Goal: Task Accomplishment & Management: Manage account settings

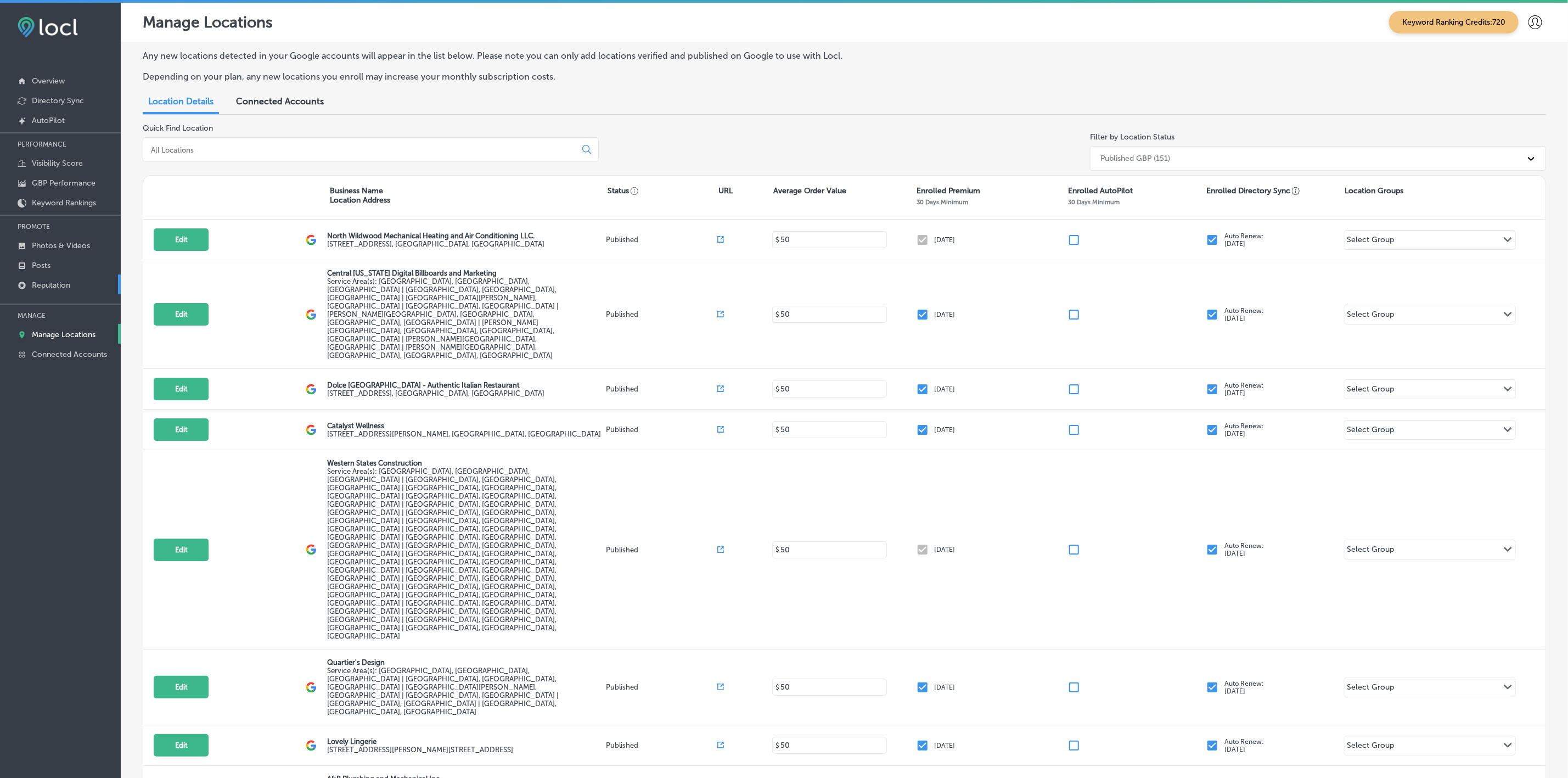
click at [54, 291] on link "Reputation" at bounding box center [60, 283] width 121 height 19
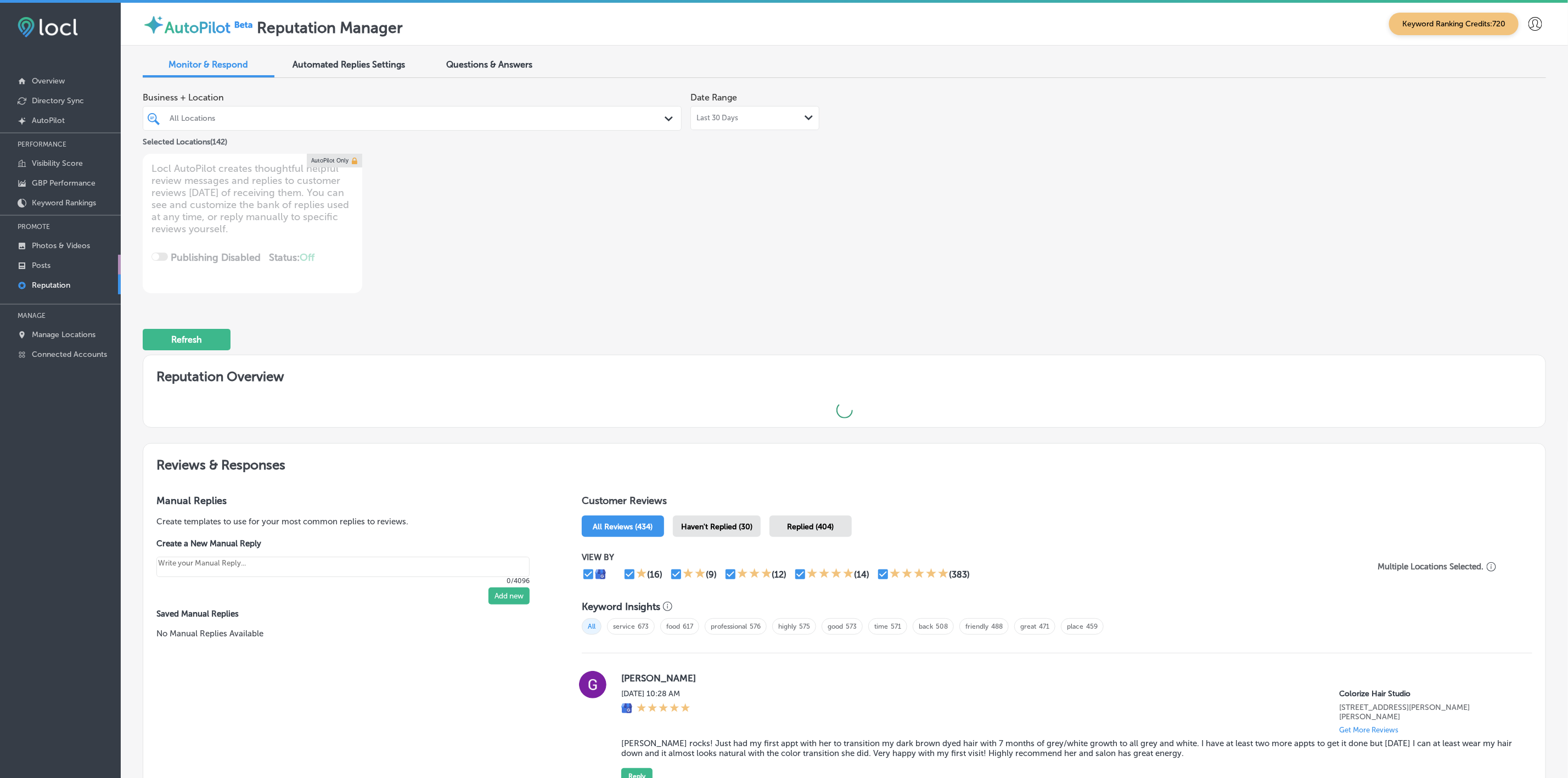
type textarea "x"
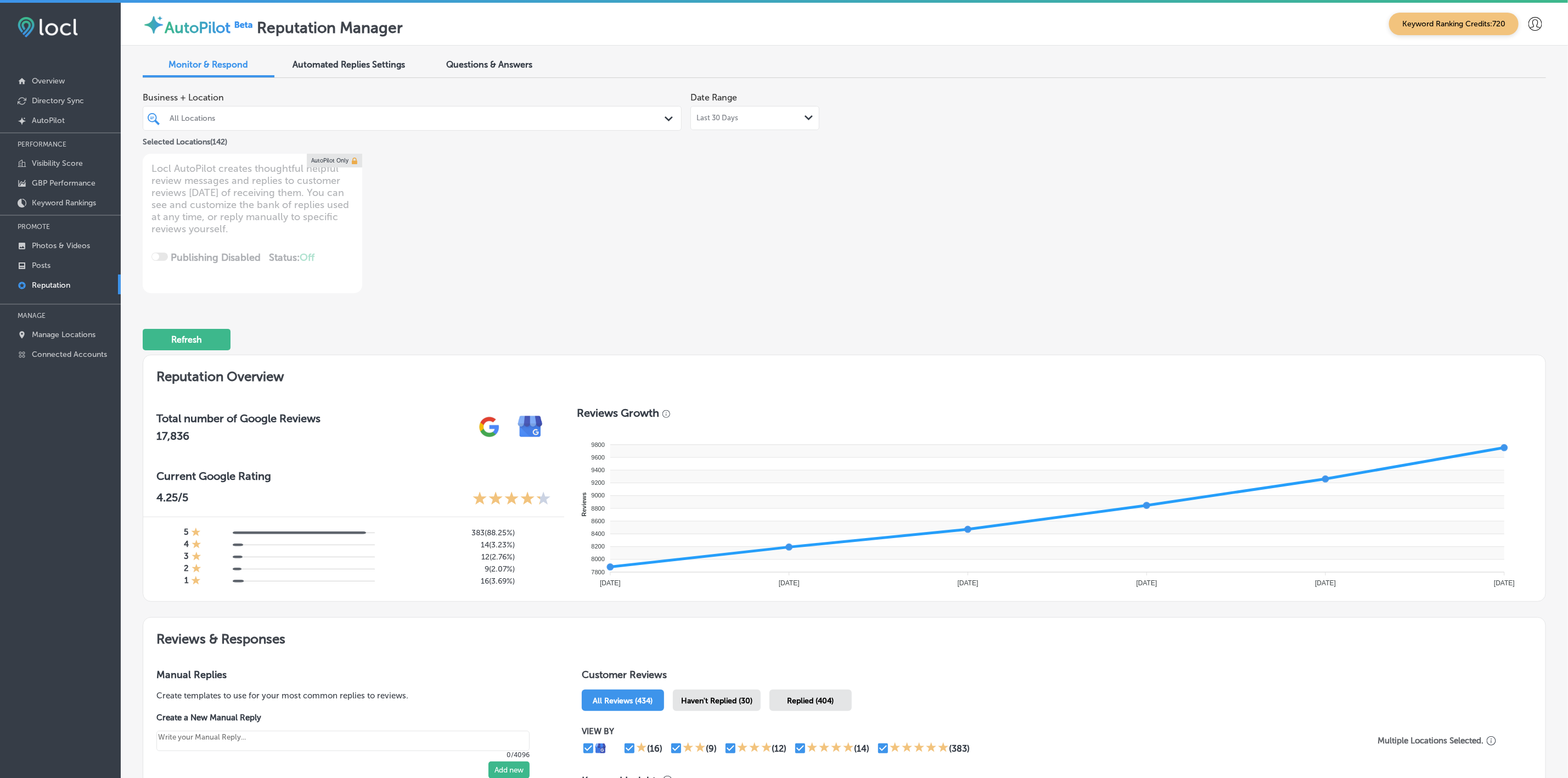
click at [528, 127] on div "All Locations Path Created with Sketch." at bounding box center [412, 118] width 539 height 25
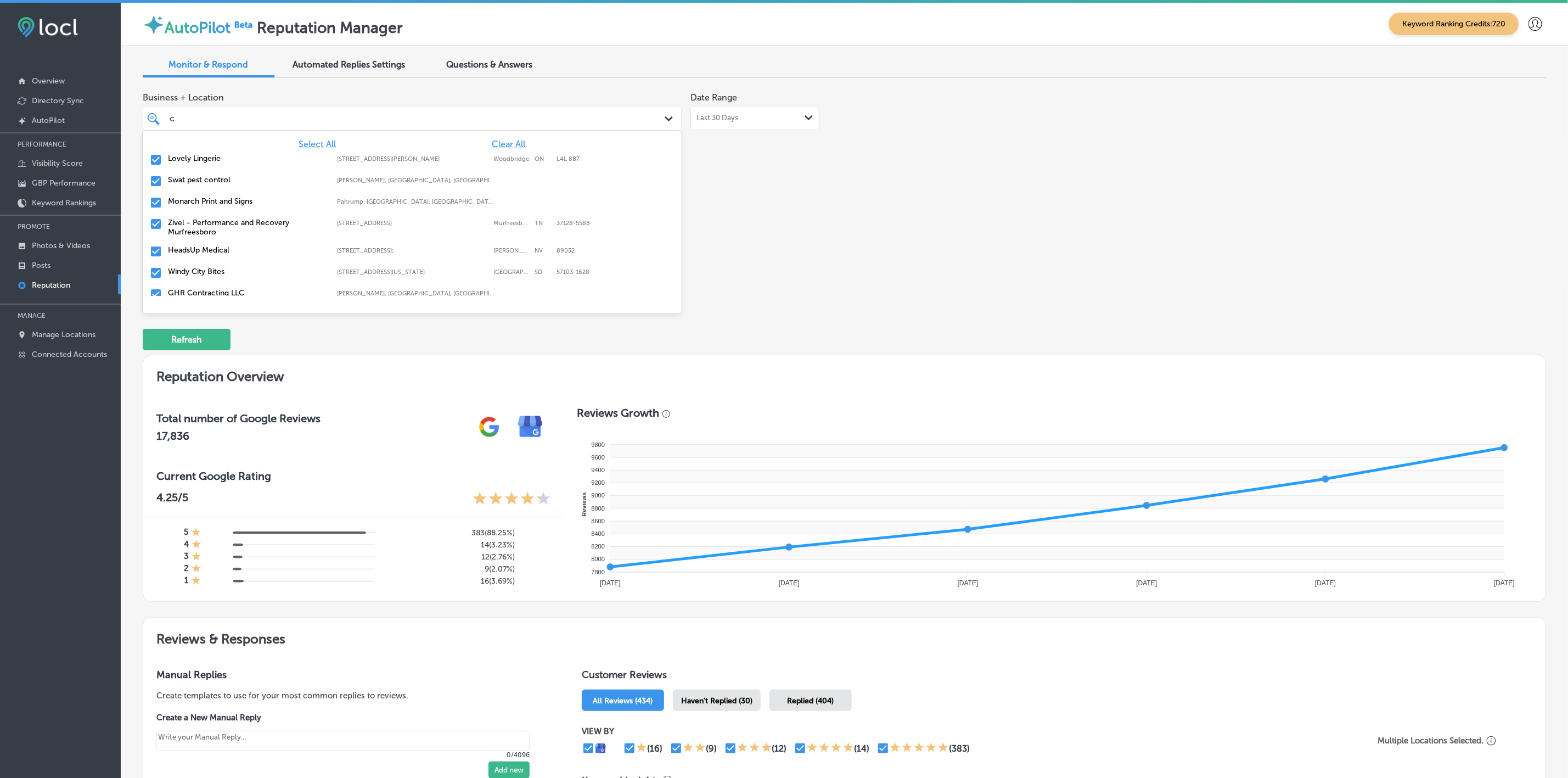
type input "co"
click at [216, 180] on label "Zivel - Performance and Recovery Murfreesboro" at bounding box center [247, 185] width 159 height 18
click at [223, 201] on label "El Mescal Family Mexican Restaurant Bar" at bounding box center [247, 201] width 159 height 9
click at [223, 201] on label "Classic Roofing" at bounding box center [247, 201] width 159 height 9
click at [223, 201] on label "Zivel - [GEOGRAPHIC_DATA]" at bounding box center [247, 201] width 159 height 9
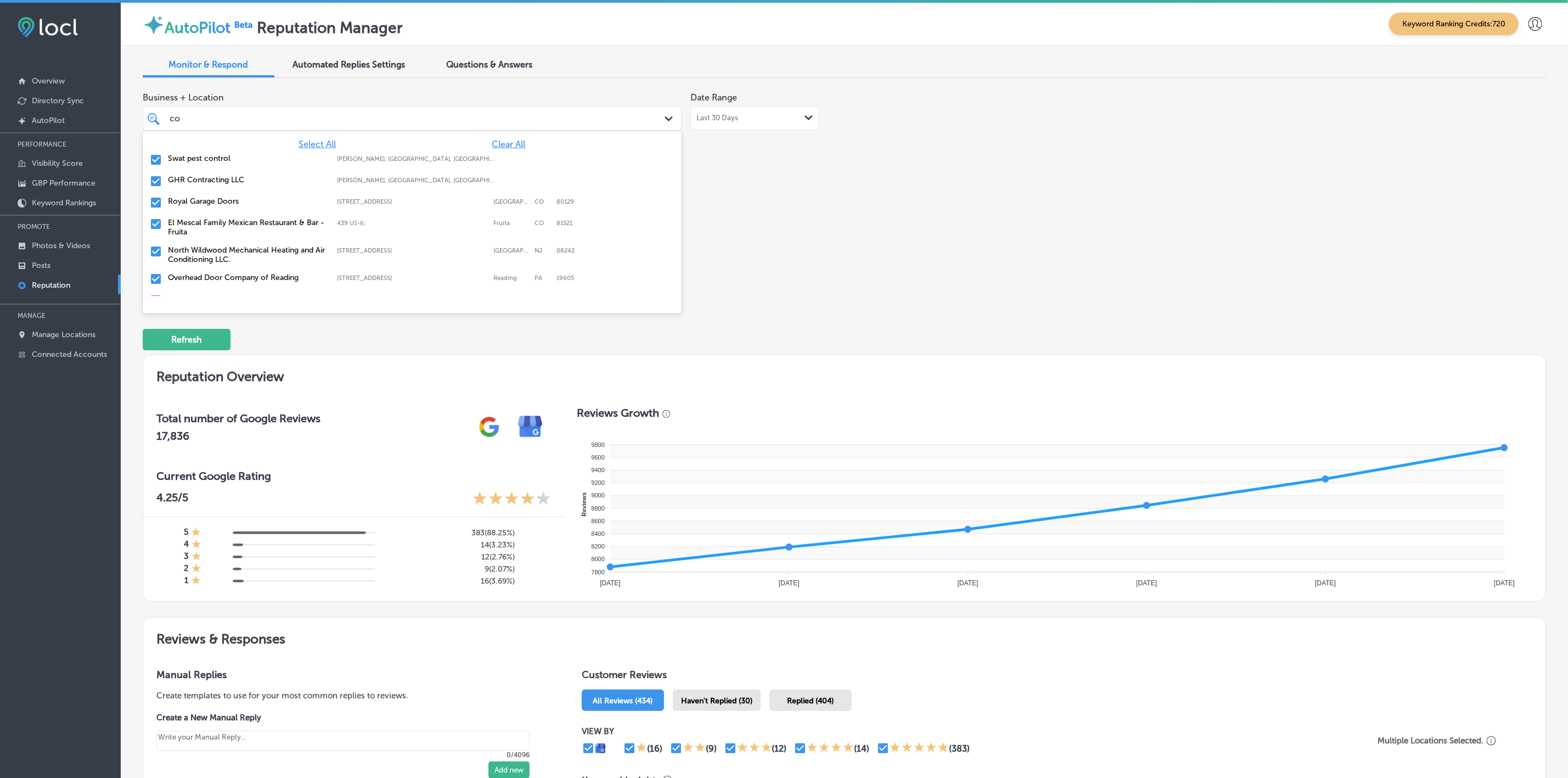
click at [223, 201] on label "Royal Garage Doors" at bounding box center [247, 201] width 159 height 9
click at [223, 201] on label "El Mescal Family Mexican Restaurant & Bar - Fruita" at bounding box center [247, 206] width 159 height 18
click at [223, 201] on label "North Wildwood Mechanical Heating and Air Conditioning LLC." at bounding box center [247, 206] width 159 height 18
click at [223, 201] on label "Overhead Door Company of Reading" at bounding box center [247, 201] width 159 height 9
click at [223, 201] on label "The CoolCryo" at bounding box center [247, 201] width 159 height 9
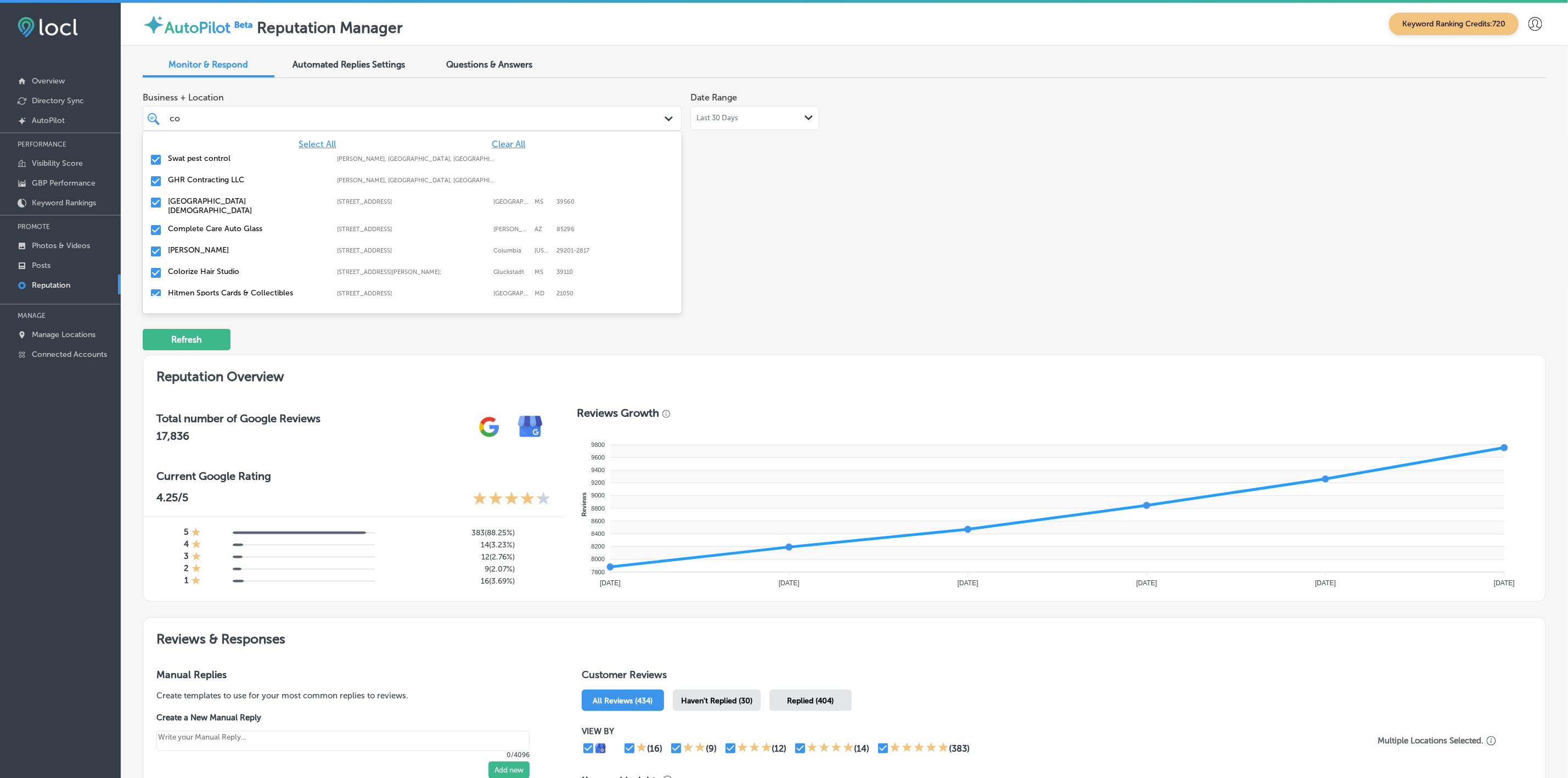
click at [223, 201] on label "[GEOGRAPHIC_DATA][DEMOGRAPHIC_DATA]" at bounding box center [247, 206] width 159 height 18
click at [222, 215] on div "[PERSON_NAME] [STREET_ADDRESS][US_STATE]-[GEOGRAPHIC_DATA][STREET_ADDRESS][US_S…" at bounding box center [412, 223] width 539 height 21
click at [222, 216] on div "Colorize Hair Studio [STREET_ADDRESS][PERSON_NAME][PERSON_NAME] [STREET_ADDRESS…" at bounding box center [411, 224] width 530 height 17
click at [224, 226] on label "Hitmen Sports Cards & Collectibles" at bounding box center [247, 222] width 159 height 9
click at [224, 226] on label "Cool Arrow Tires and Wheels" at bounding box center [247, 222] width 159 height 9
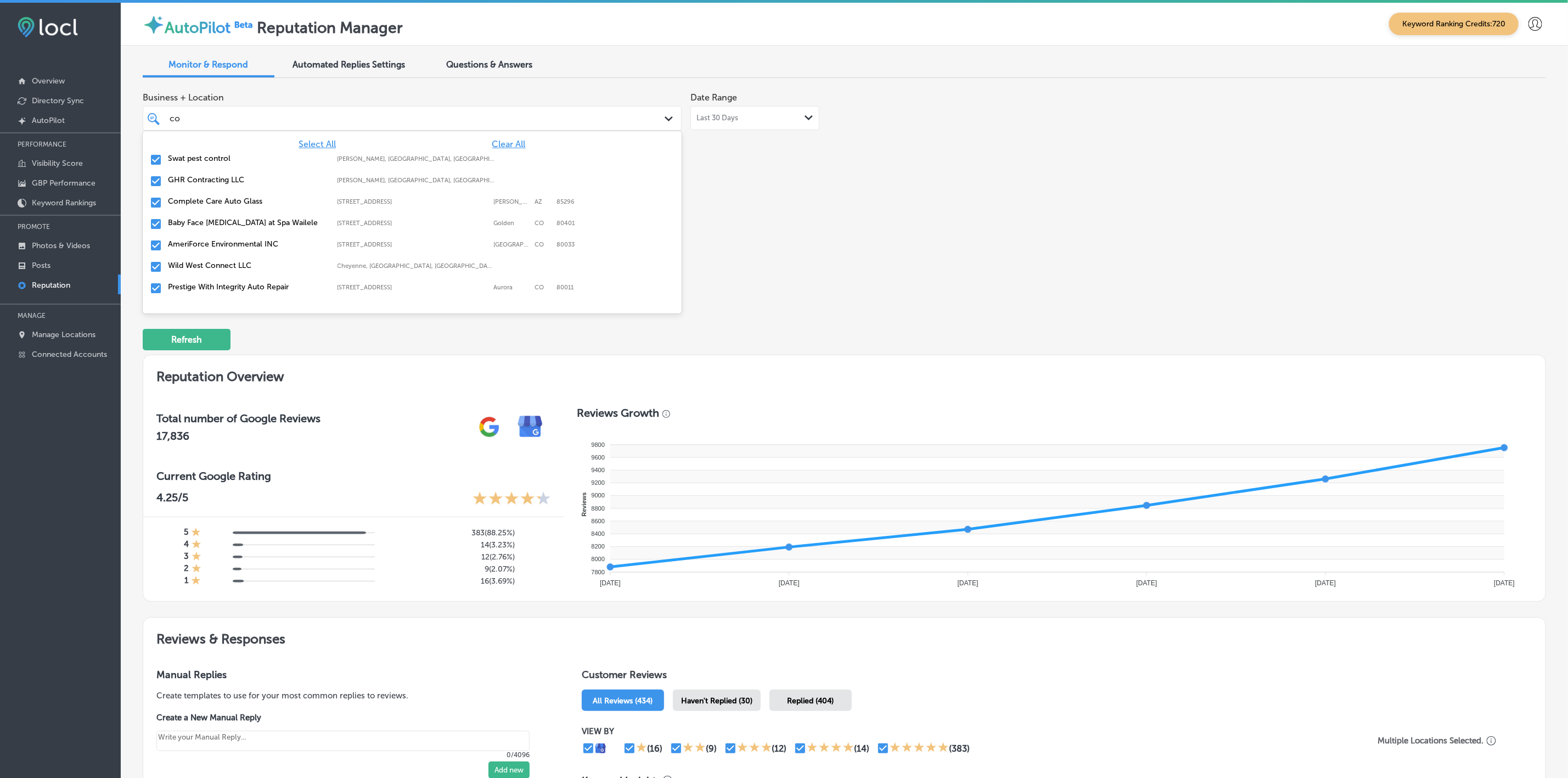
click at [222, 256] on div "AmeriForce Environmental INC [STREET_ADDRESS] [STREET_ADDRESS]" at bounding box center [412, 245] width 539 height 21
click at [224, 265] on label "Prestige With Integrity Auto Repair" at bounding box center [247, 266] width 159 height 9
type textarea "x"
type input "c"
type input "ne"
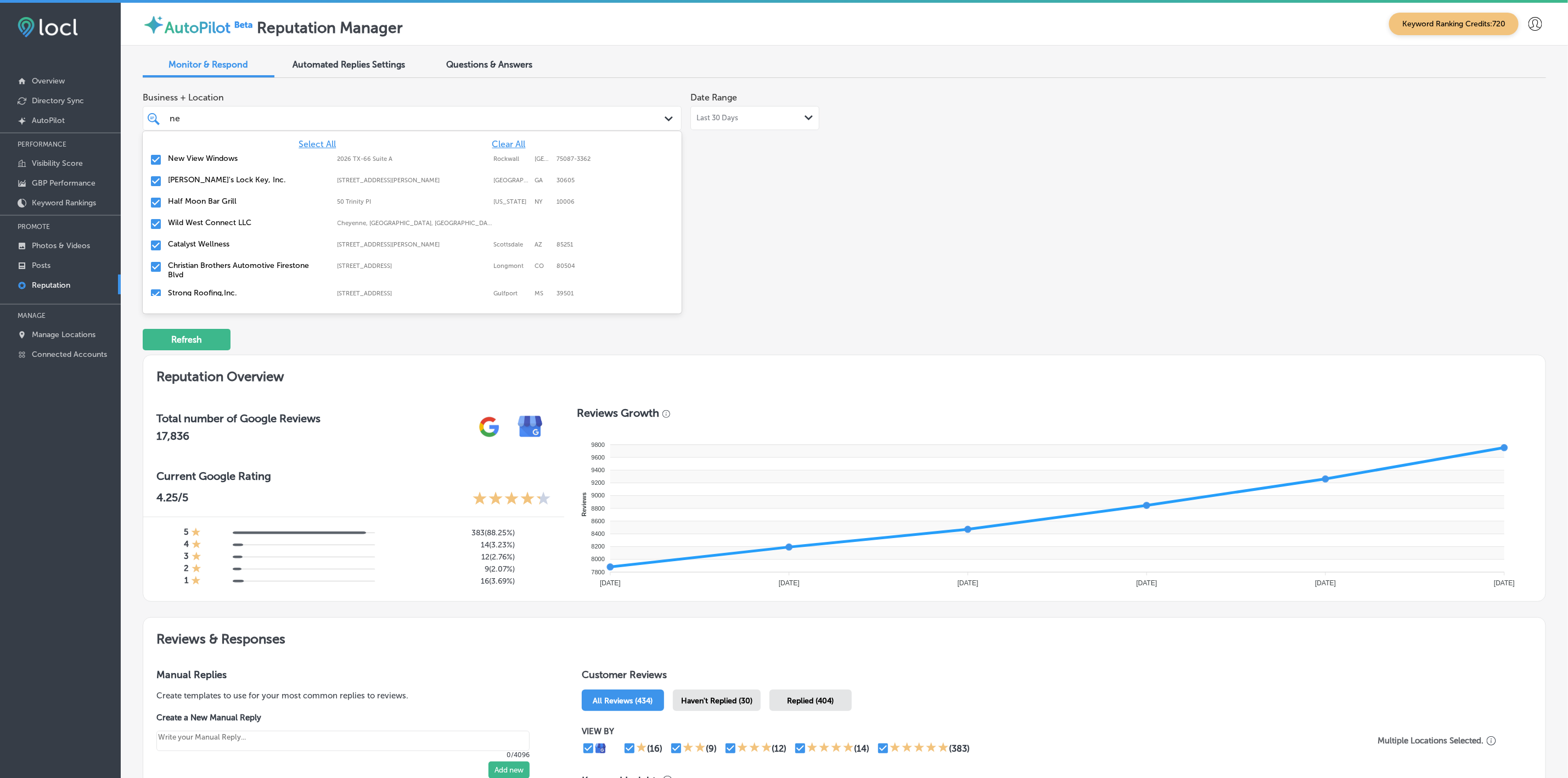
click at [191, 166] on div "New View Windows 2026 TX-[GEOGRAPHIC_DATA]-3362 [GEOGRAPHIC_DATA]-3362" at bounding box center [411, 160] width 530 height 17
click at [199, 245] on label "Christian Brothers Automotive Firestone Blvd" at bounding box center [247, 248] width 159 height 18
click at [199, 245] on label "Strong Roofing,Inc." at bounding box center [247, 244] width 159 height 9
click at [199, 245] on label "K Line Impact Windows and Doors Brevard" at bounding box center [247, 244] width 159 height 9
click at [199, 245] on label "Refine Physical Therapy" at bounding box center [247, 244] width 159 height 9
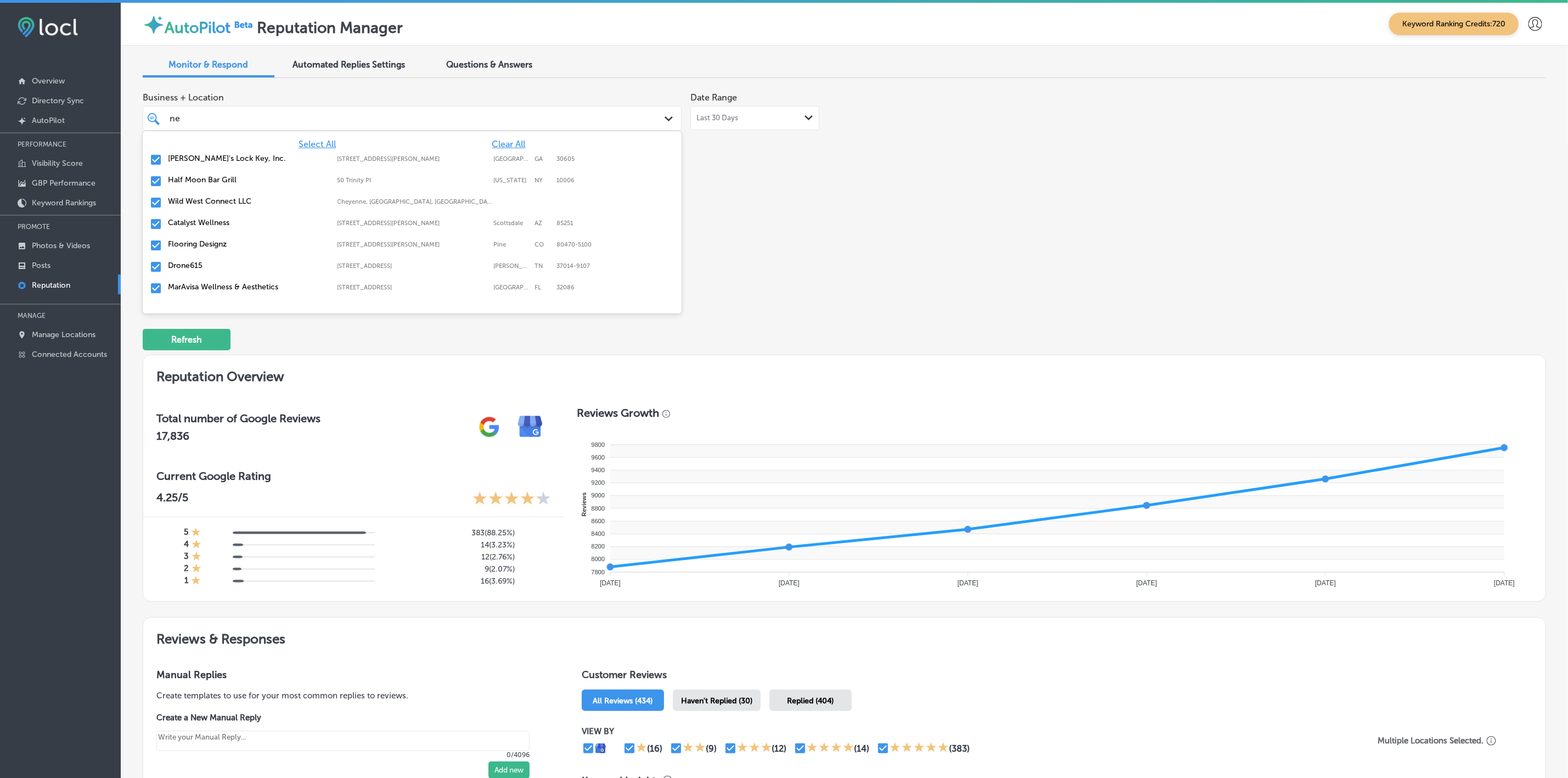
click at [199, 245] on label "Flooring Designz" at bounding box center [247, 244] width 159 height 9
click at [199, 245] on label "Drone615" at bounding box center [247, 244] width 159 height 9
click at [199, 245] on label "MarAvisa Wellness & Aesthetics" at bounding box center [247, 244] width 159 height 9
click at [199, 245] on label "[PERSON_NAME], PLLC" at bounding box center [247, 244] width 159 height 9
click at [214, 290] on label "Mr. Electric of Main Line-[GEOGRAPHIC_DATA]" at bounding box center [247, 297] width 159 height 18
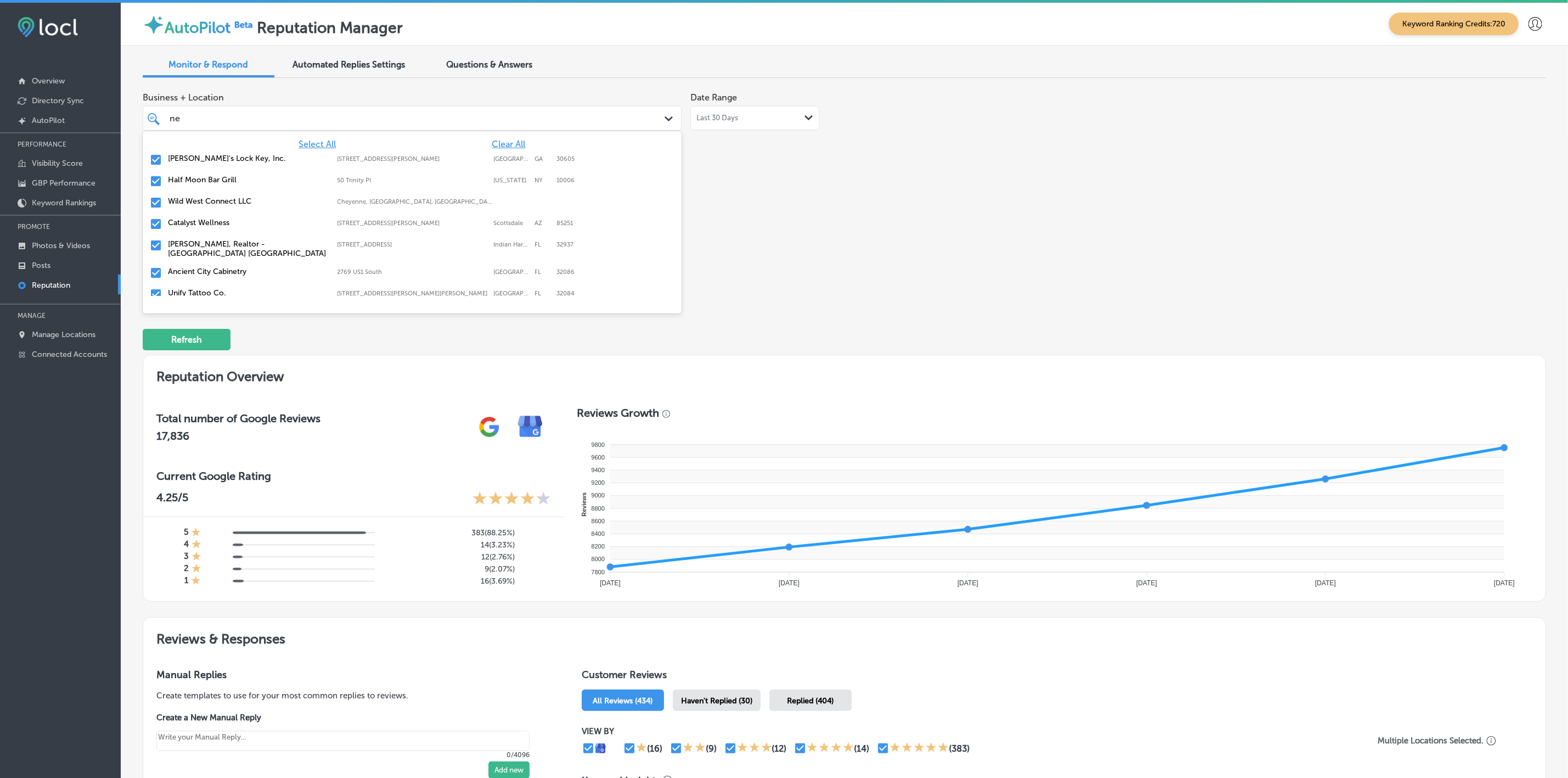
click at [214, 289] on label "Unify Tattoo Co." at bounding box center [247, 293] width 159 height 9
click at [214, 289] on label "[PERSON_NAME] Commercial Van RV and Truck Center" at bounding box center [247, 297] width 159 height 18
type textarea "x"
type input "n"
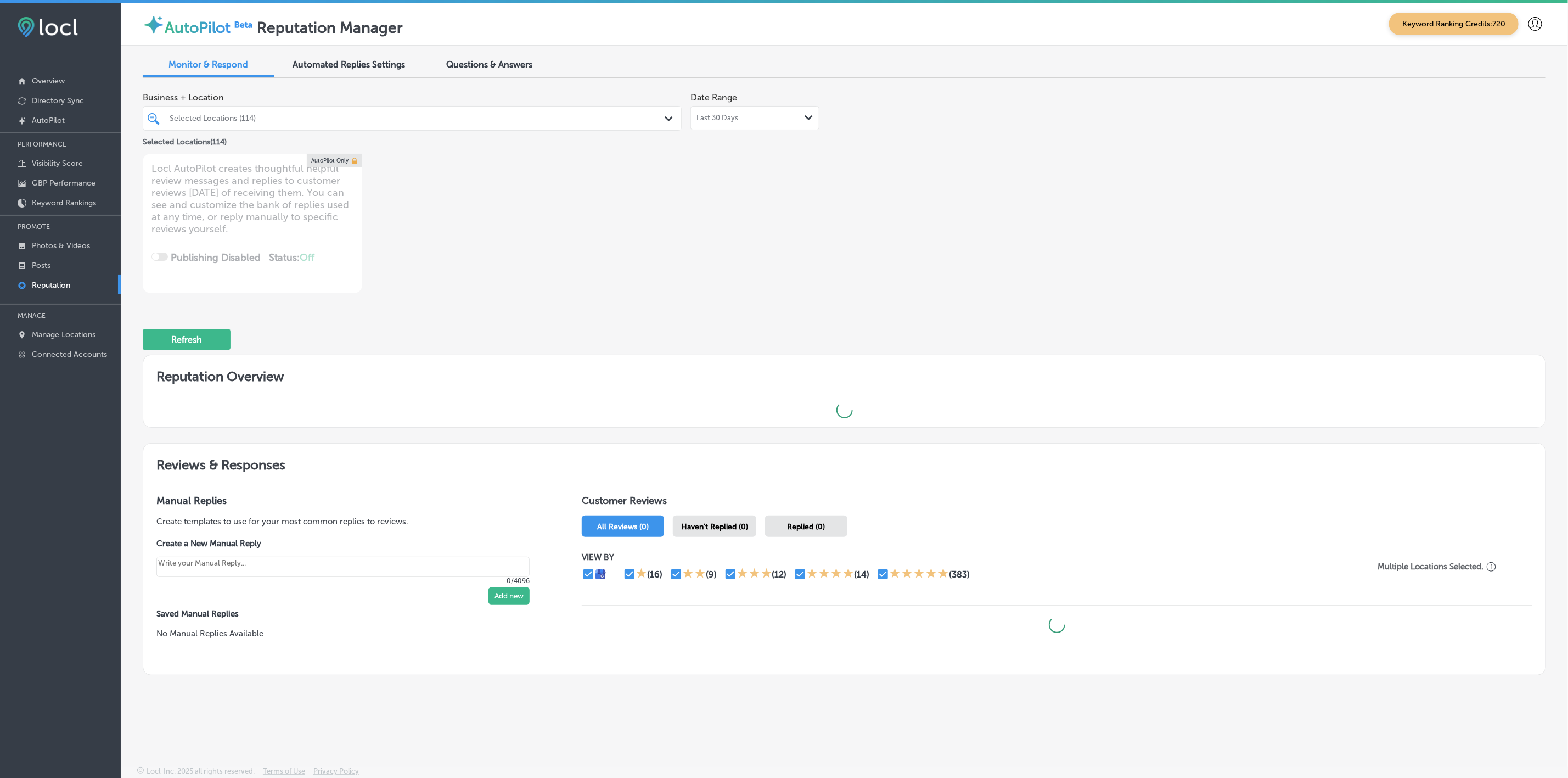
click at [463, 119] on div "Selected Locations (114)" at bounding box center [418, 118] width 496 height 9
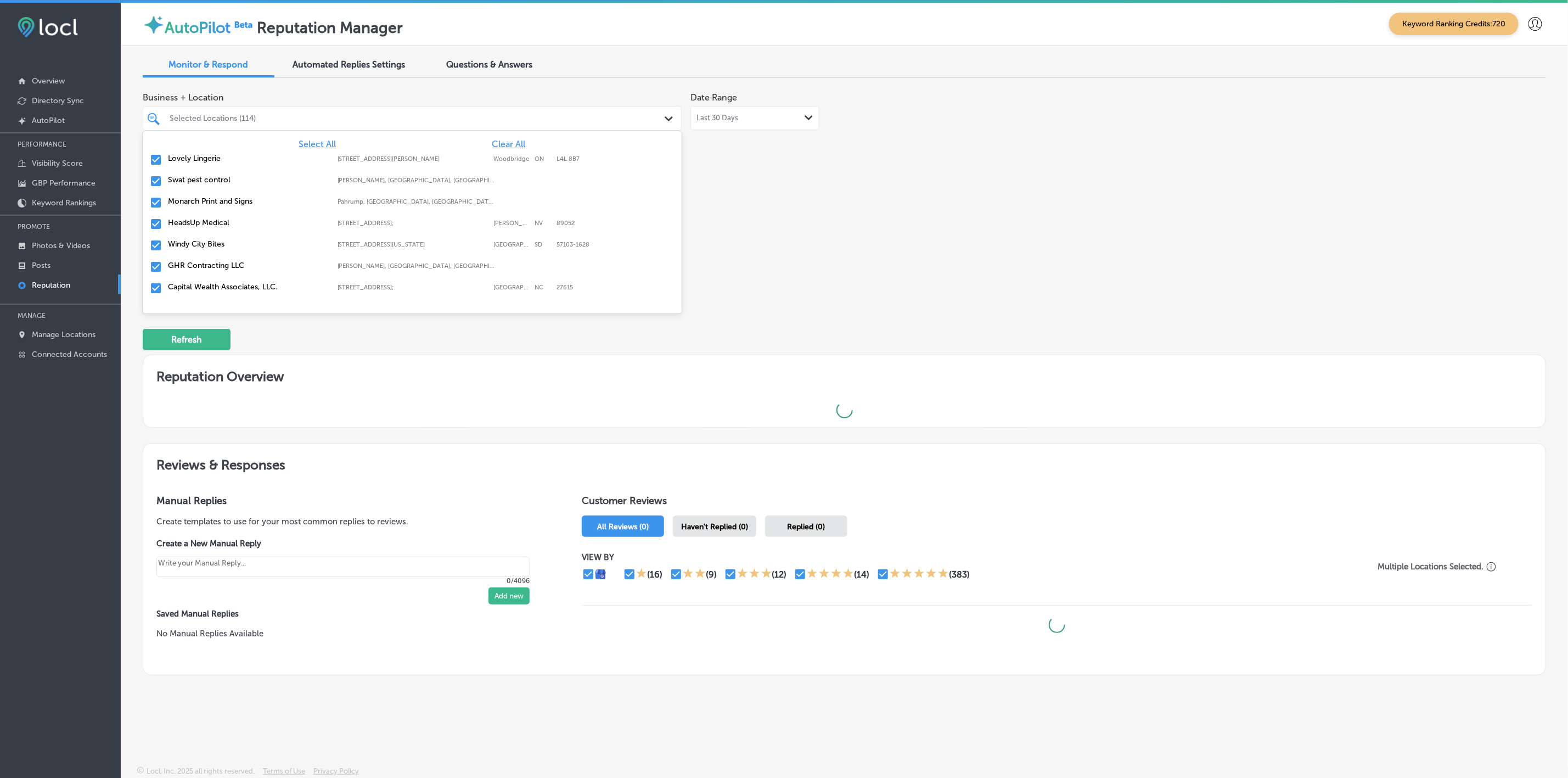
type textarea "x"
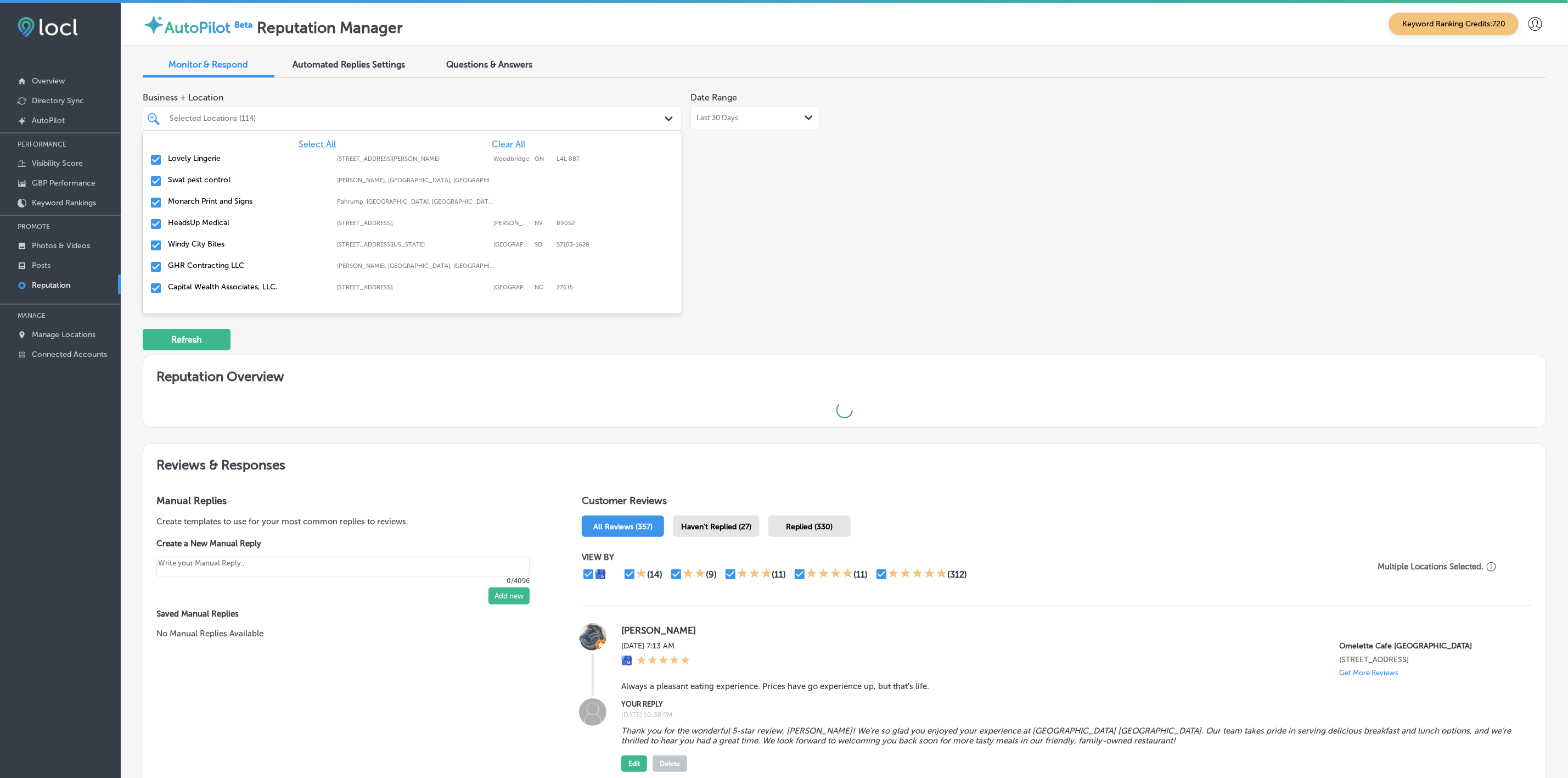
type input "s"
type textarea "x"
type input "si"
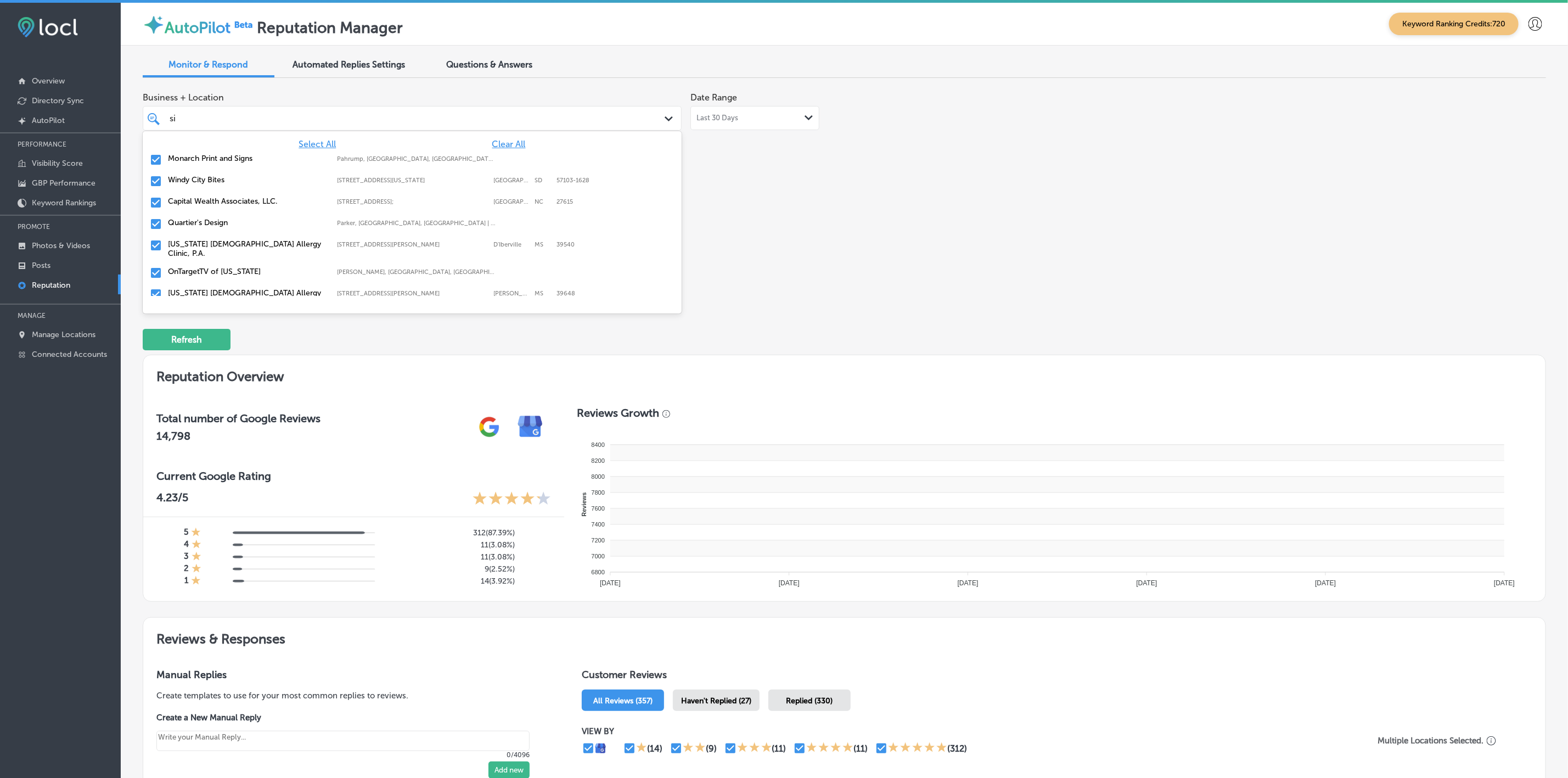
type textarea "x"
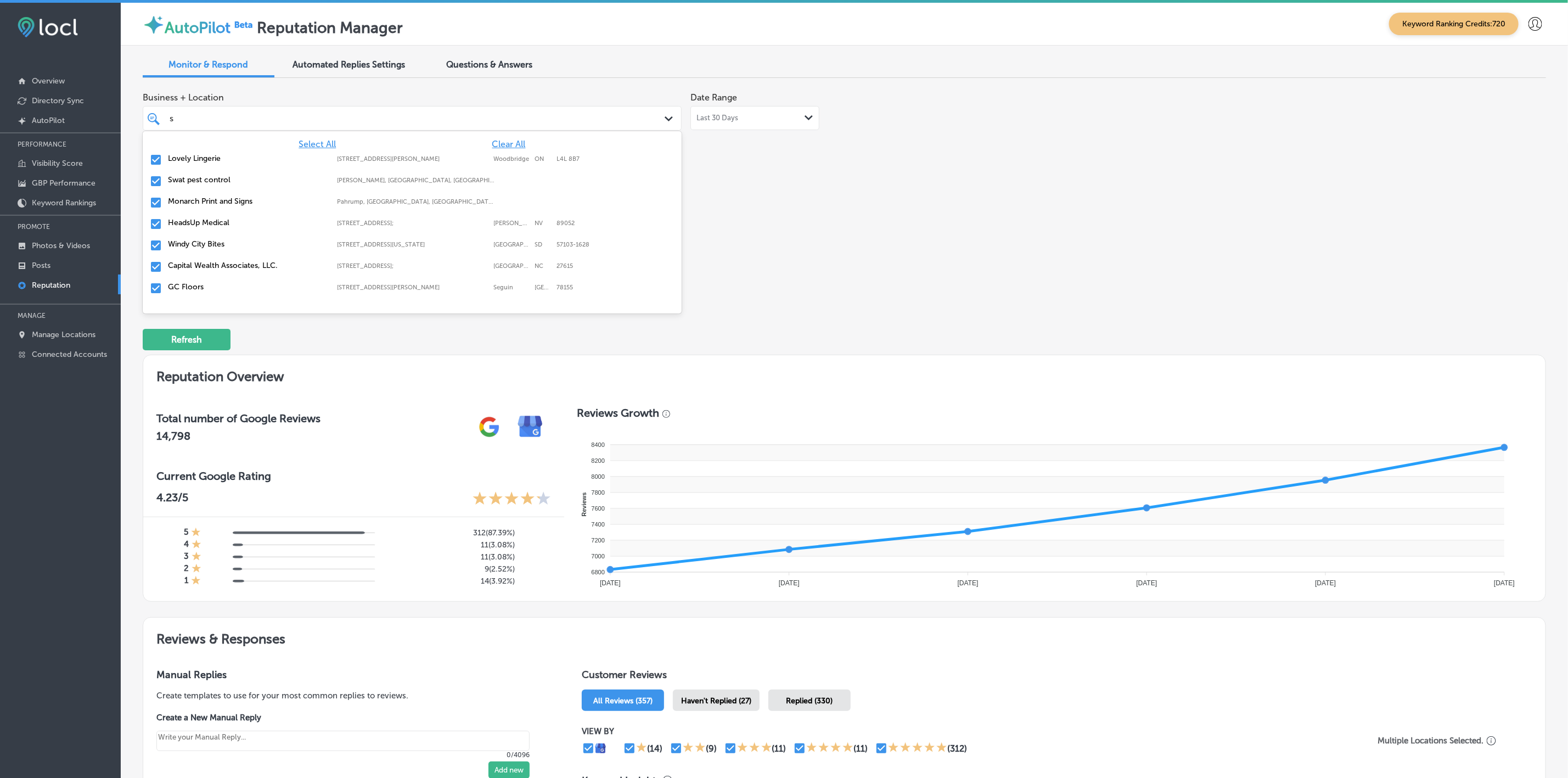
type input "si"
click at [203, 162] on label "Monarch Print and Signs" at bounding box center [247, 159] width 159 height 9
click at [203, 162] on label "Windy City Bites" at bounding box center [247, 159] width 159 height 9
click at [203, 162] on label "Capital Wealth Associates, LLC." at bounding box center [247, 159] width 159 height 9
click at [203, 162] on label "Quartier's Design" at bounding box center [247, 159] width 159 height 9
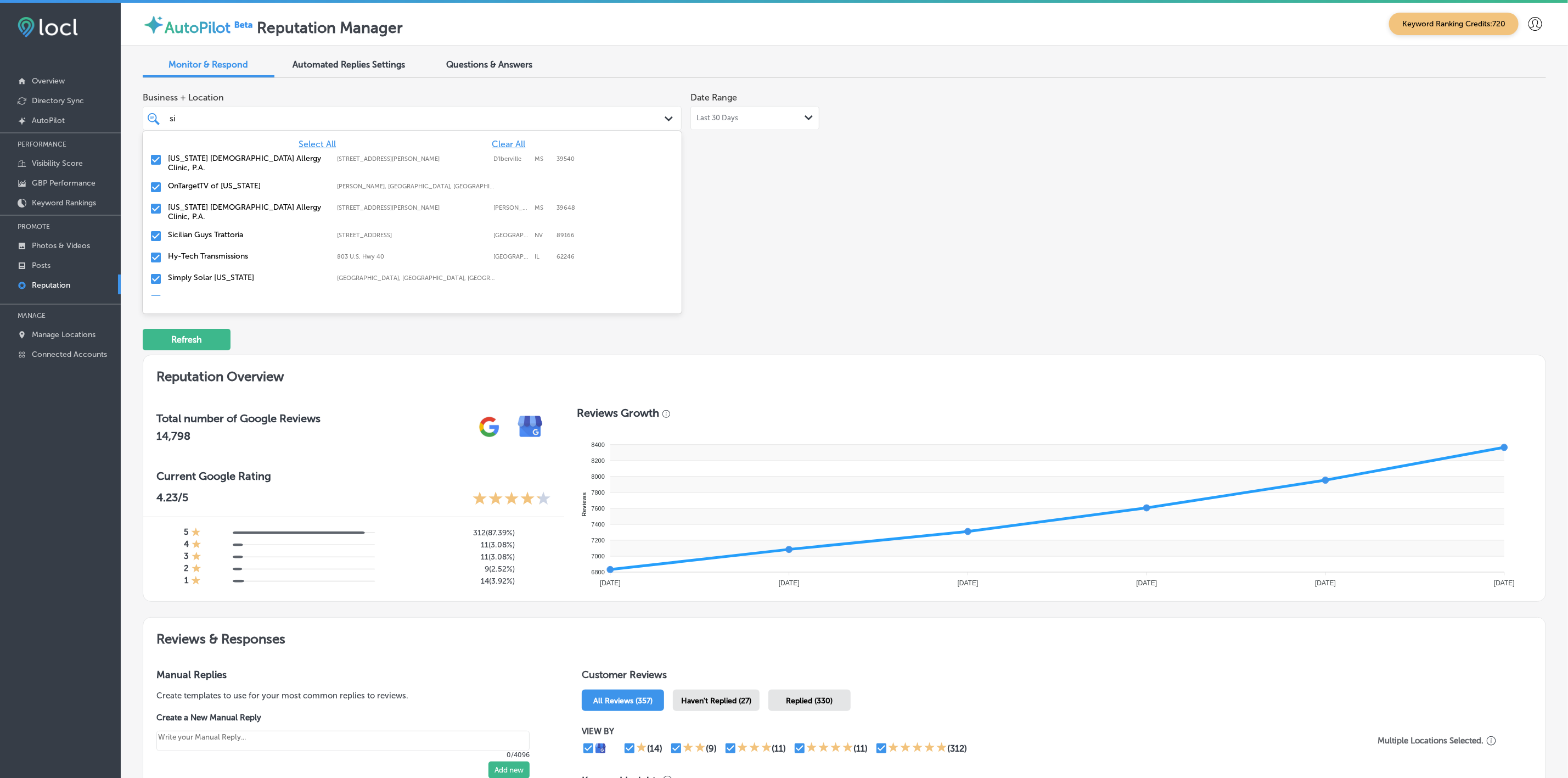
click at [207, 203] on label "[US_STATE] [DEMOGRAPHIC_DATA] Allergy Clinic, P.A." at bounding box center [247, 212] width 159 height 18
click at [207, 203] on label "Sicilian Guys Trattoria" at bounding box center [247, 208] width 159 height 9
click at [207, 224] on label "Simply Solar [US_STATE]" at bounding box center [247, 229] width 159 height 9
click at [207, 224] on label "Pro Service Electric" at bounding box center [247, 229] width 159 height 9
click at [207, 224] on label "Farm Pro Feed & Supply 2" at bounding box center [247, 229] width 159 height 9
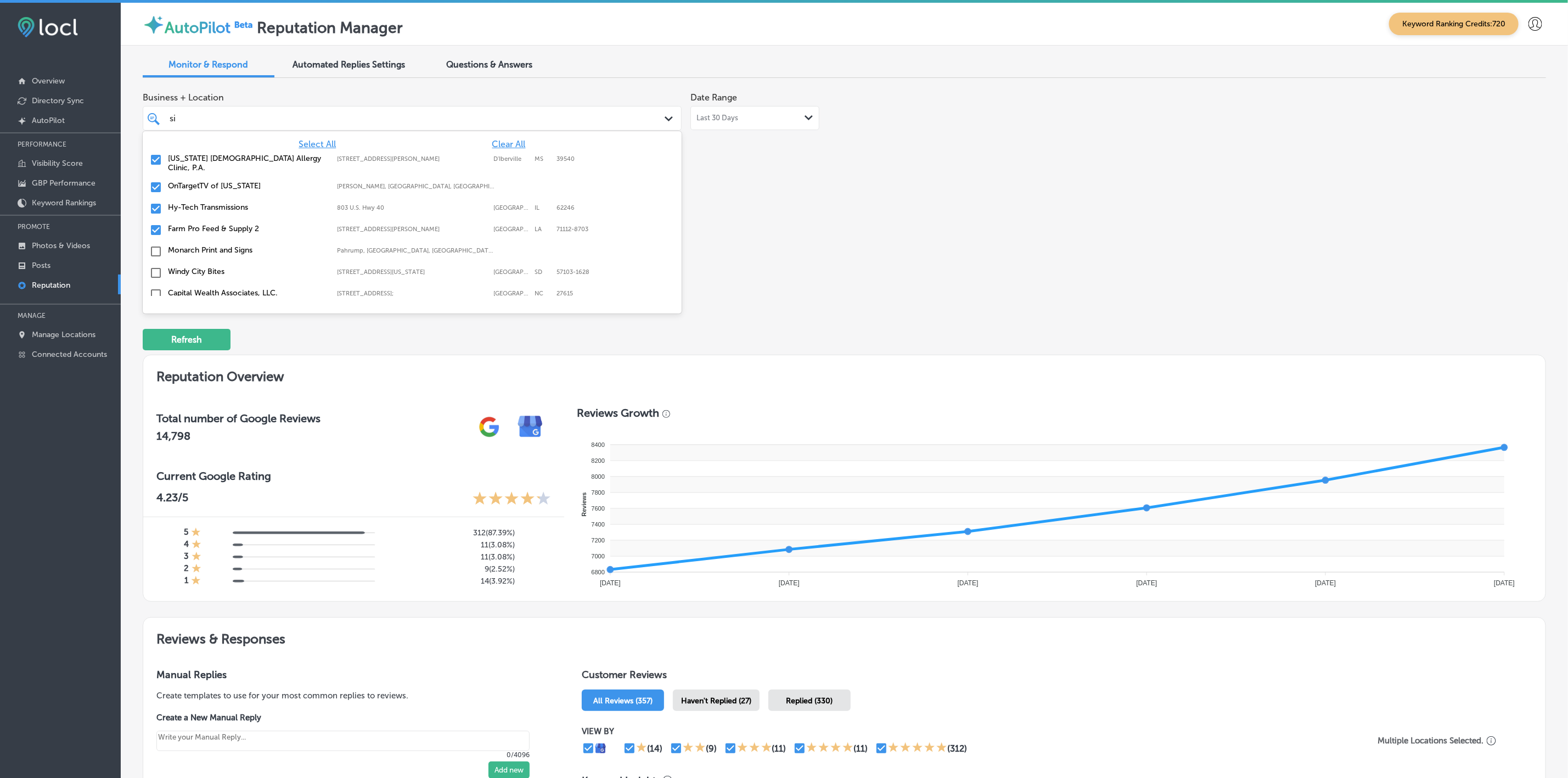
type textarea "x"
type input "s"
click at [814, 261] on div "Business + Location option [STREET_ADDRESS][PERSON_NAME] option [STREET_ADDRESS…" at bounding box center [564, 190] width 842 height 207
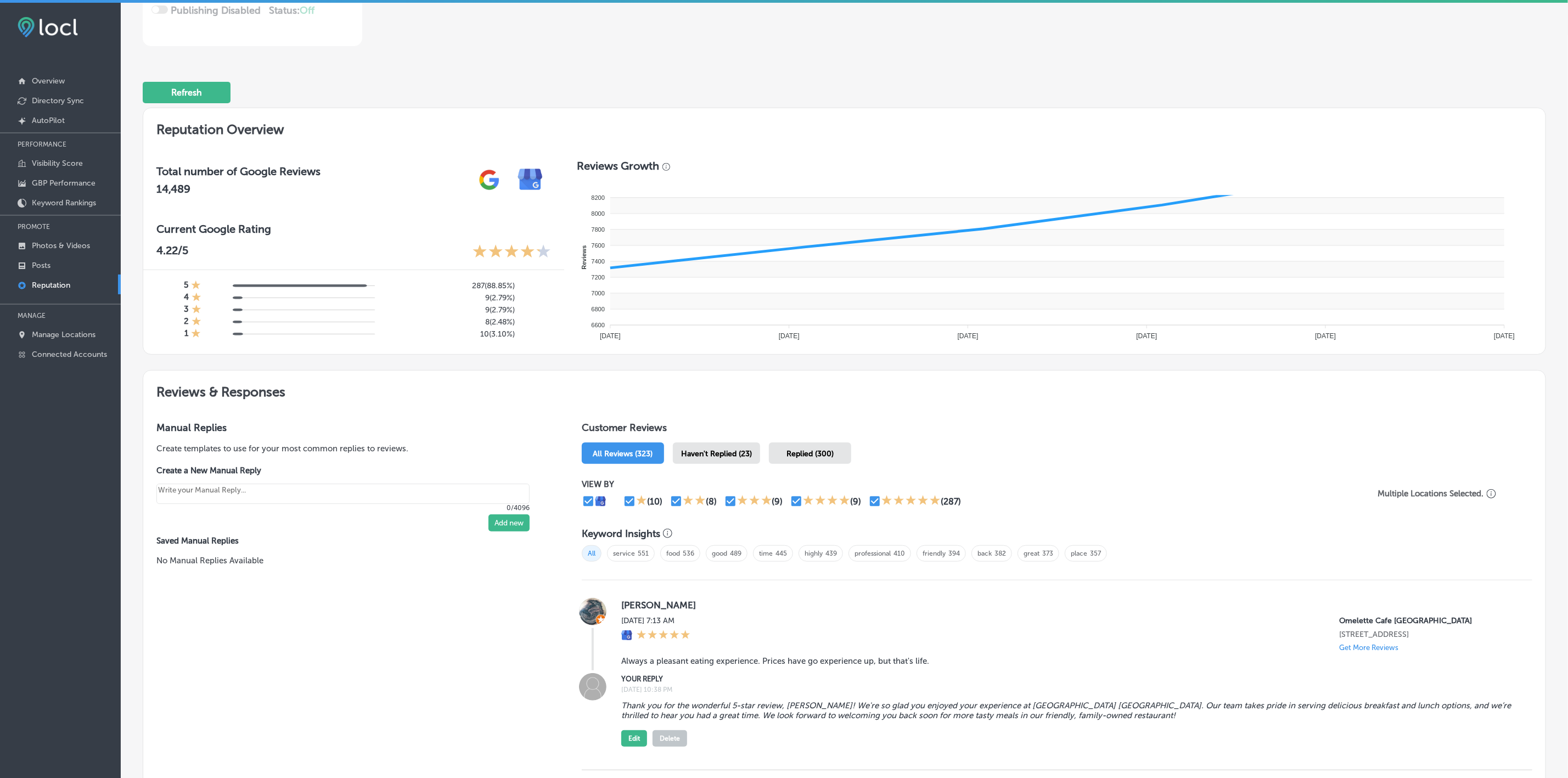
scroll to position [577, 0]
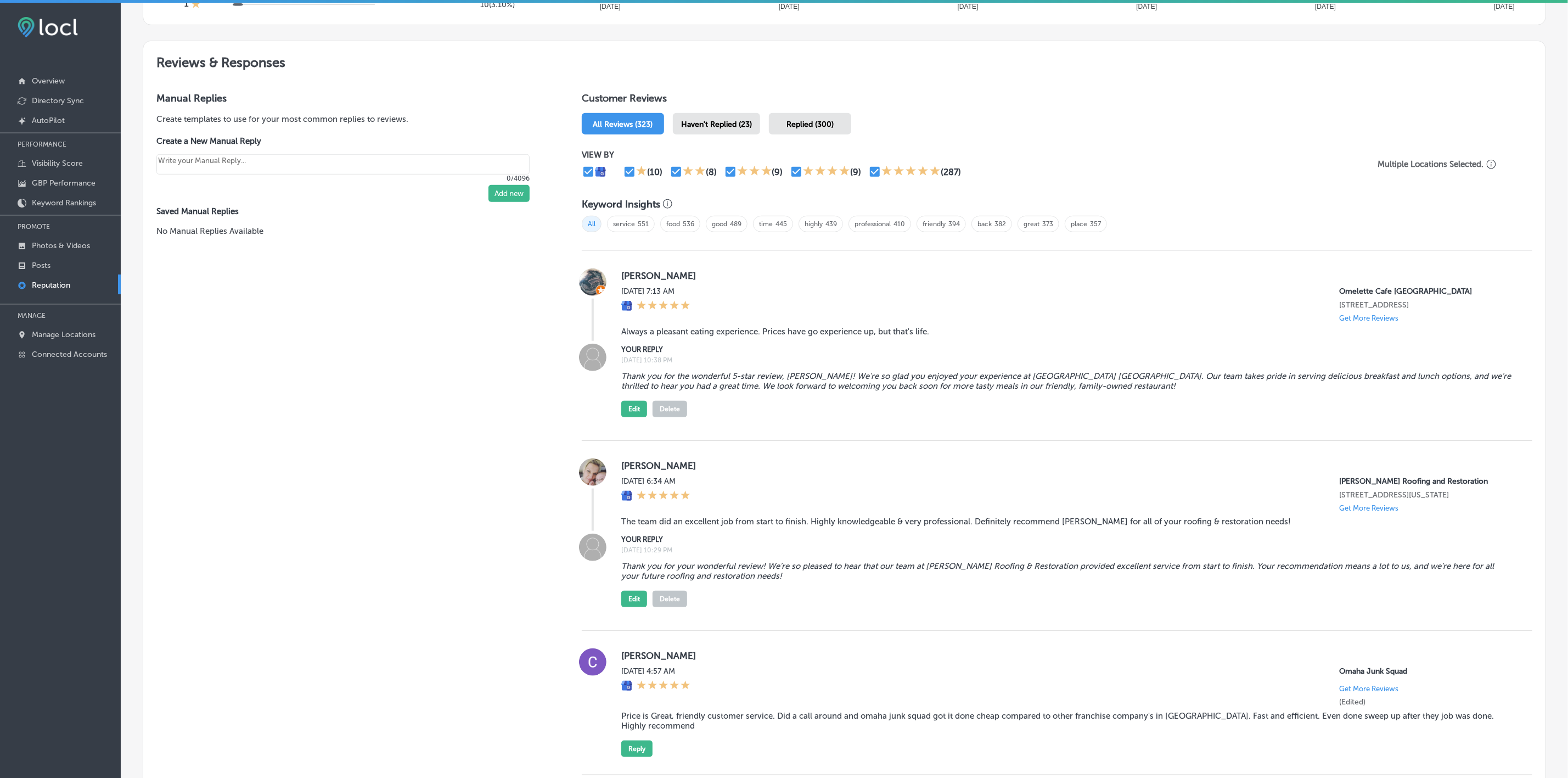
click at [739, 120] on span "Haven't Replied (23)" at bounding box center [716, 125] width 71 height 9
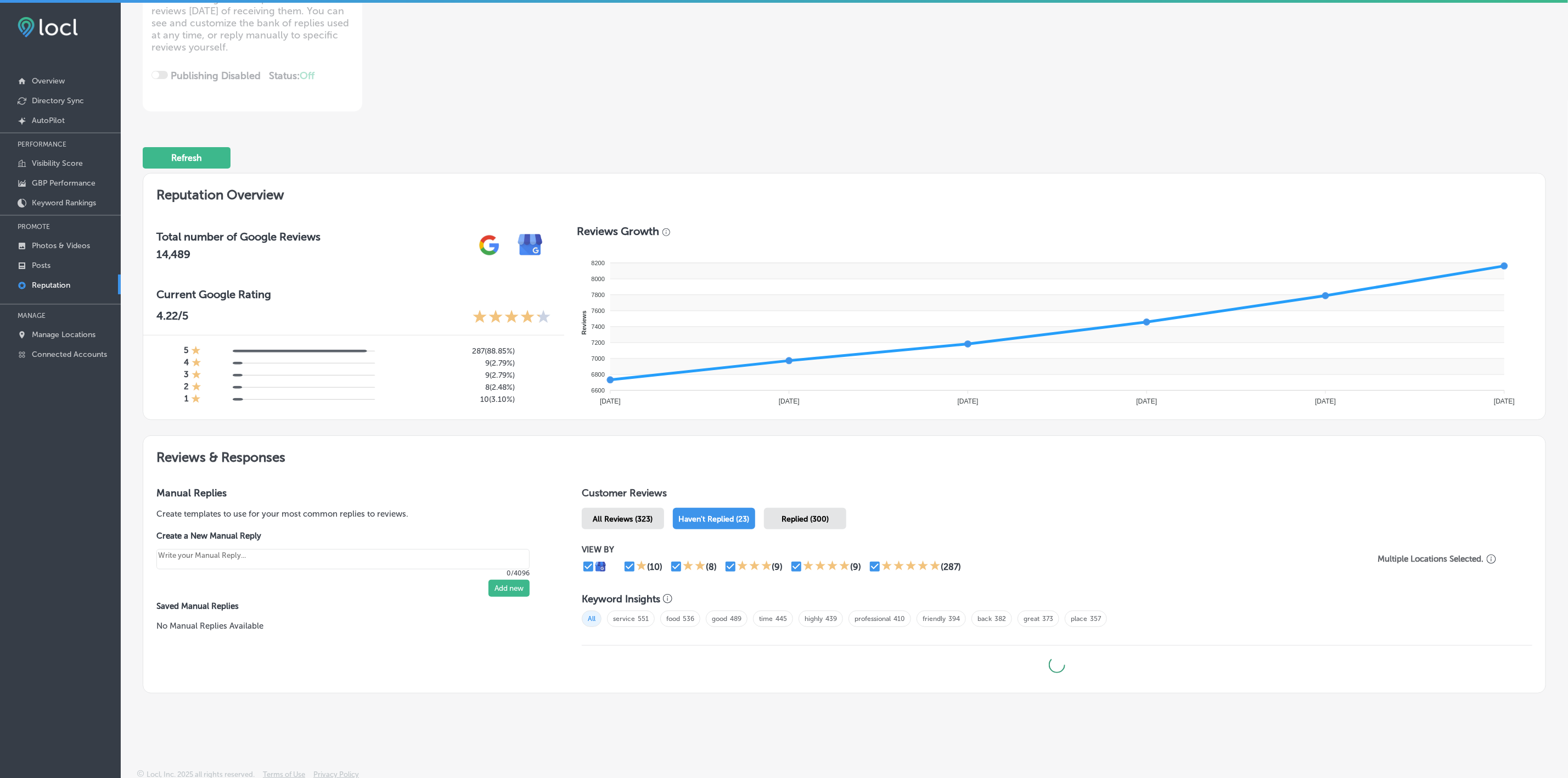
type textarea "x"
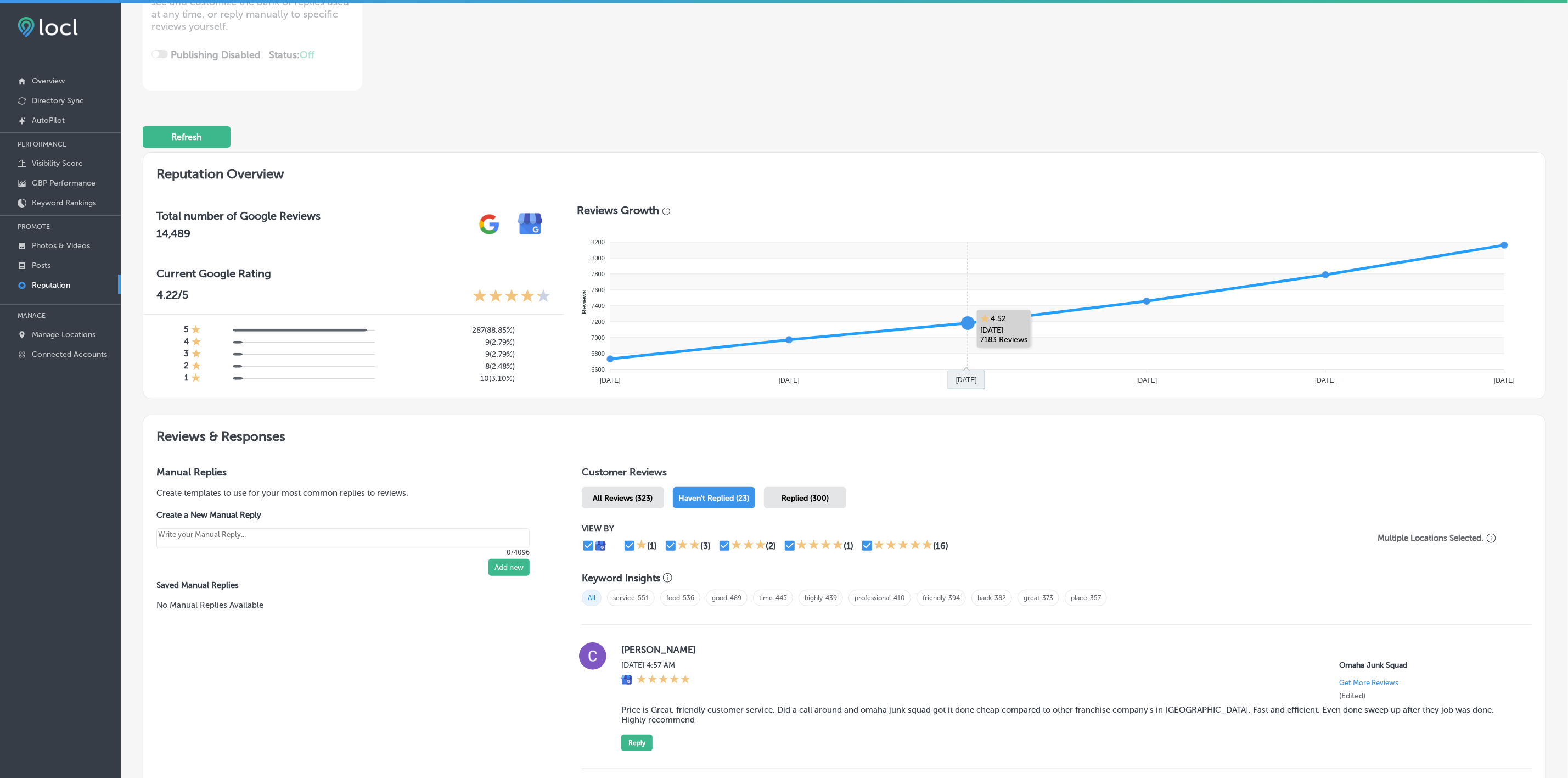
scroll to position [0, 0]
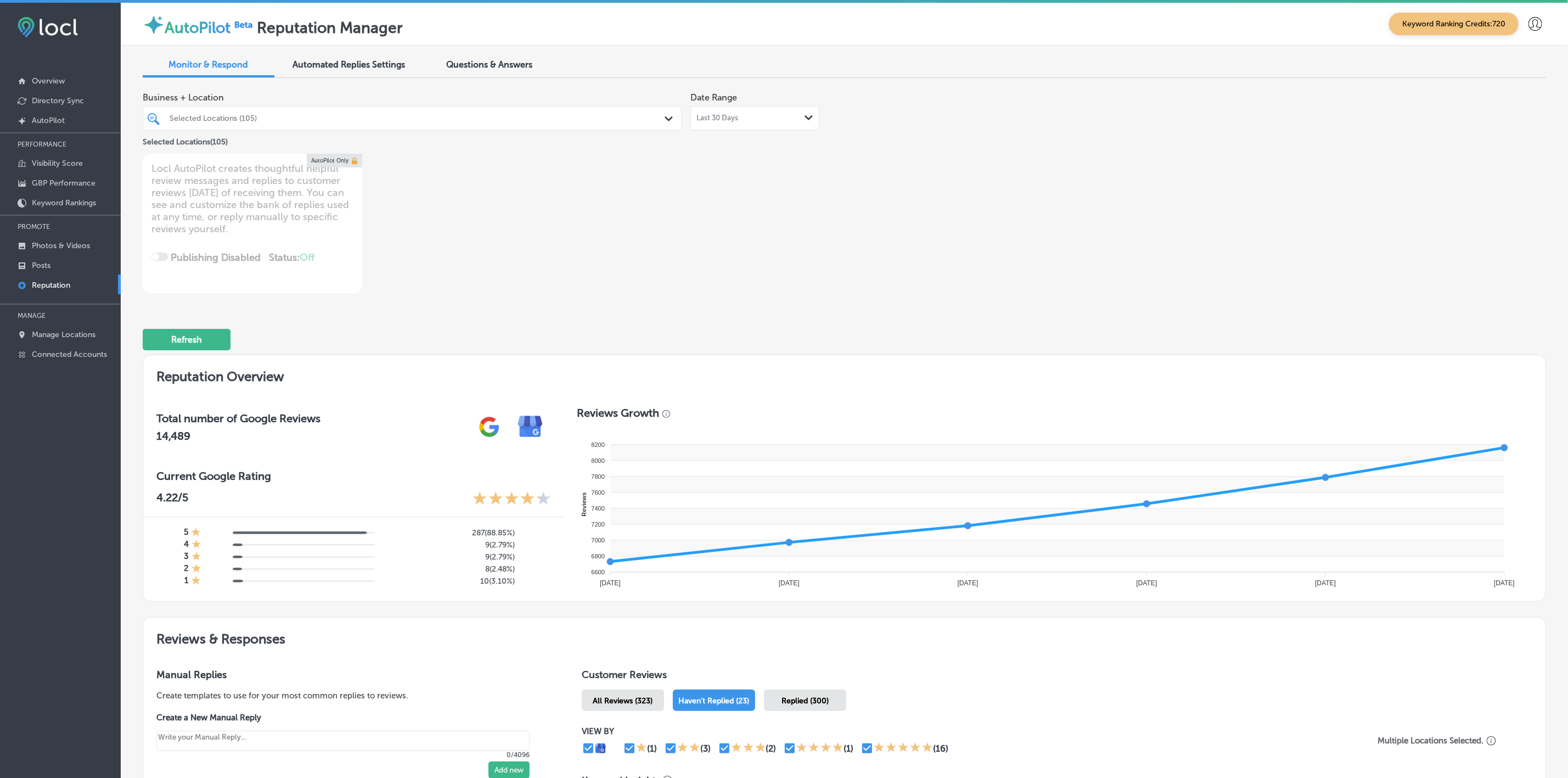
click at [520, 109] on div "Selected Locations (105) Path Created with Sketch." at bounding box center [412, 118] width 539 height 25
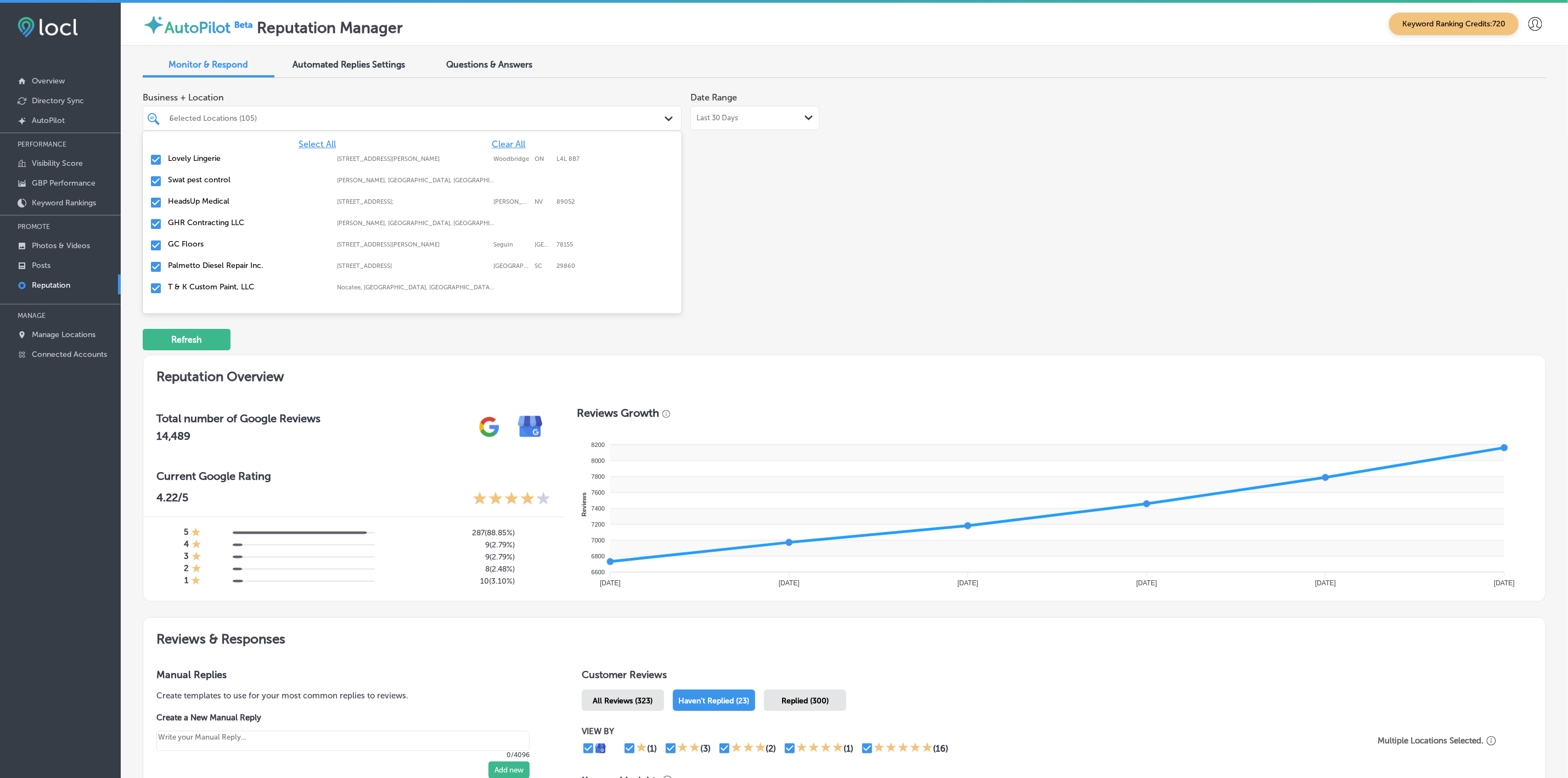
type input "om"
click at [243, 160] on label "T & K Custom Paint, LLC" at bounding box center [247, 159] width 159 height 9
click at [208, 181] on label "Omaha Junk Squad" at bounding box center [247, 180] width 159 height 9
click at [207, 224] on label "The Landscaping Company" at bounding box center [247, 229] width 159 height 9
click at [207, 224] on label "Stethoscope Staffing and In-Home Care LLC" at bounding box center [247, 229] width 159 height 9
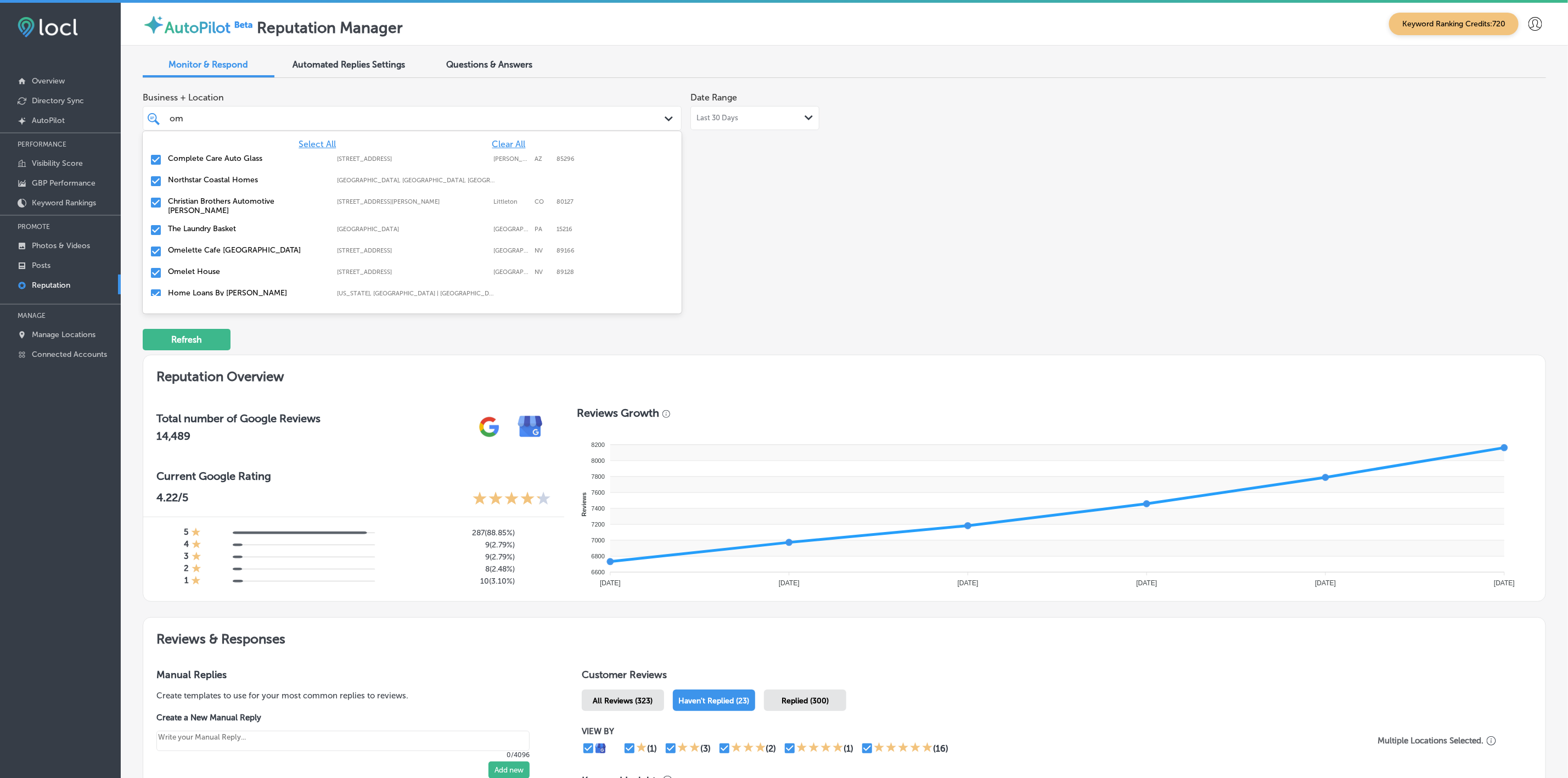
click at [209, 245] on label "Omelette Cafe [GEOGRAPHIC_DATA]" at bounding box center [247, 250] width 159 height 9
click at [212, 268] on label "Home Loans By [PERSON_NAME]" at bounding box center [247, 271] width 159 height 9
type textarea "x"
type input "o"
type input "tr"
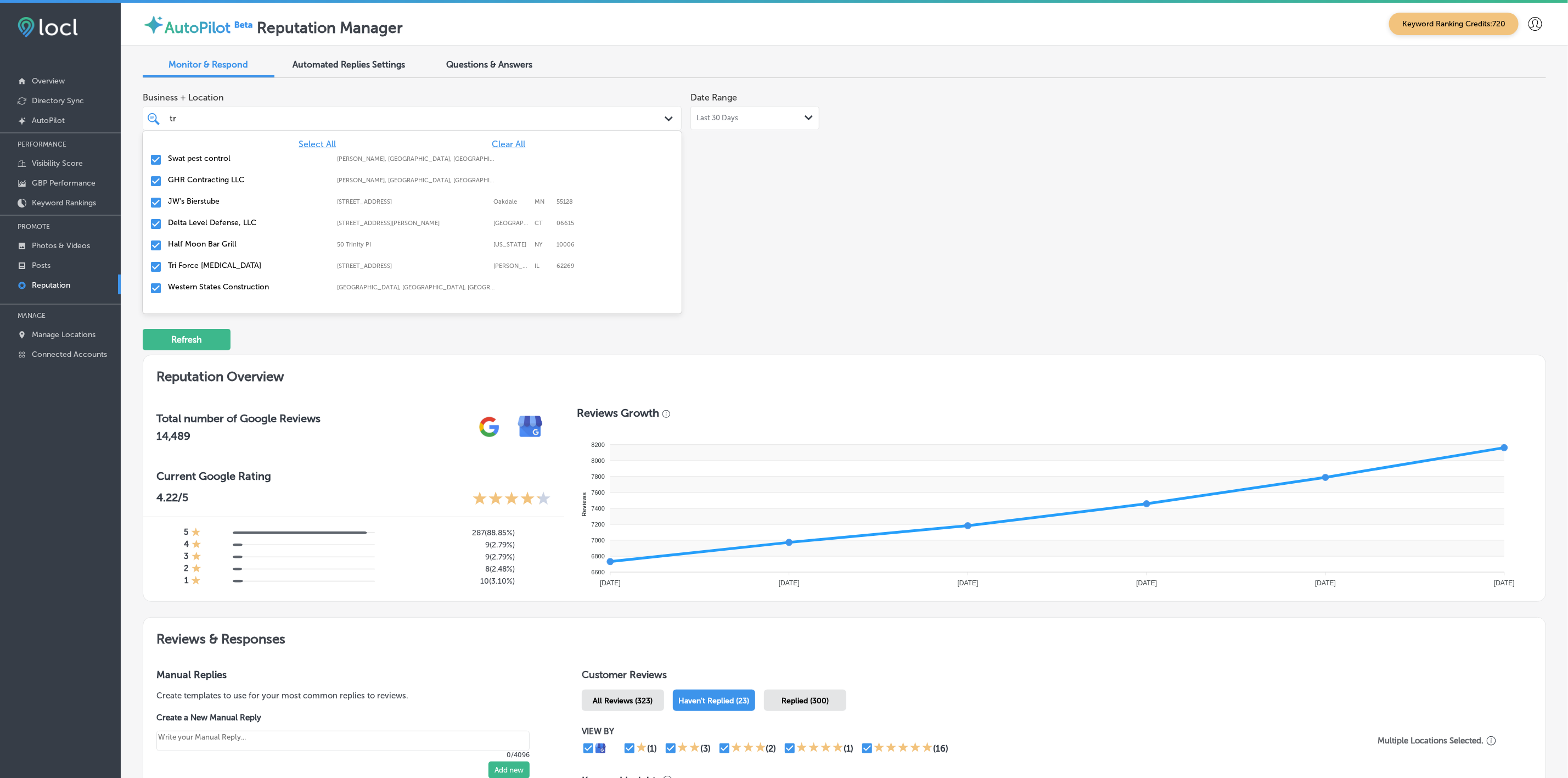
click at [249, 162] on label "Swat pest control" at bounding box center [247, 159] width 159 height 9
click at [212, 185] on label "JW's Bierstube" at bounding box center [247, 180] width 159 height 9
click at [212, 185] on label "Delta Level Defense, LLC" at bounding box center [247, 180] width 159 height 9
click at [210, 264] on label "[PERSON_NAME] Electric LLC" at bounding box center [247, 266] width 159 height 9
click at [209, 264] on label "Shabby Chic Boutique & [MEDICAL_DATA]" at bounding box center [247, 266] width 159 height 9
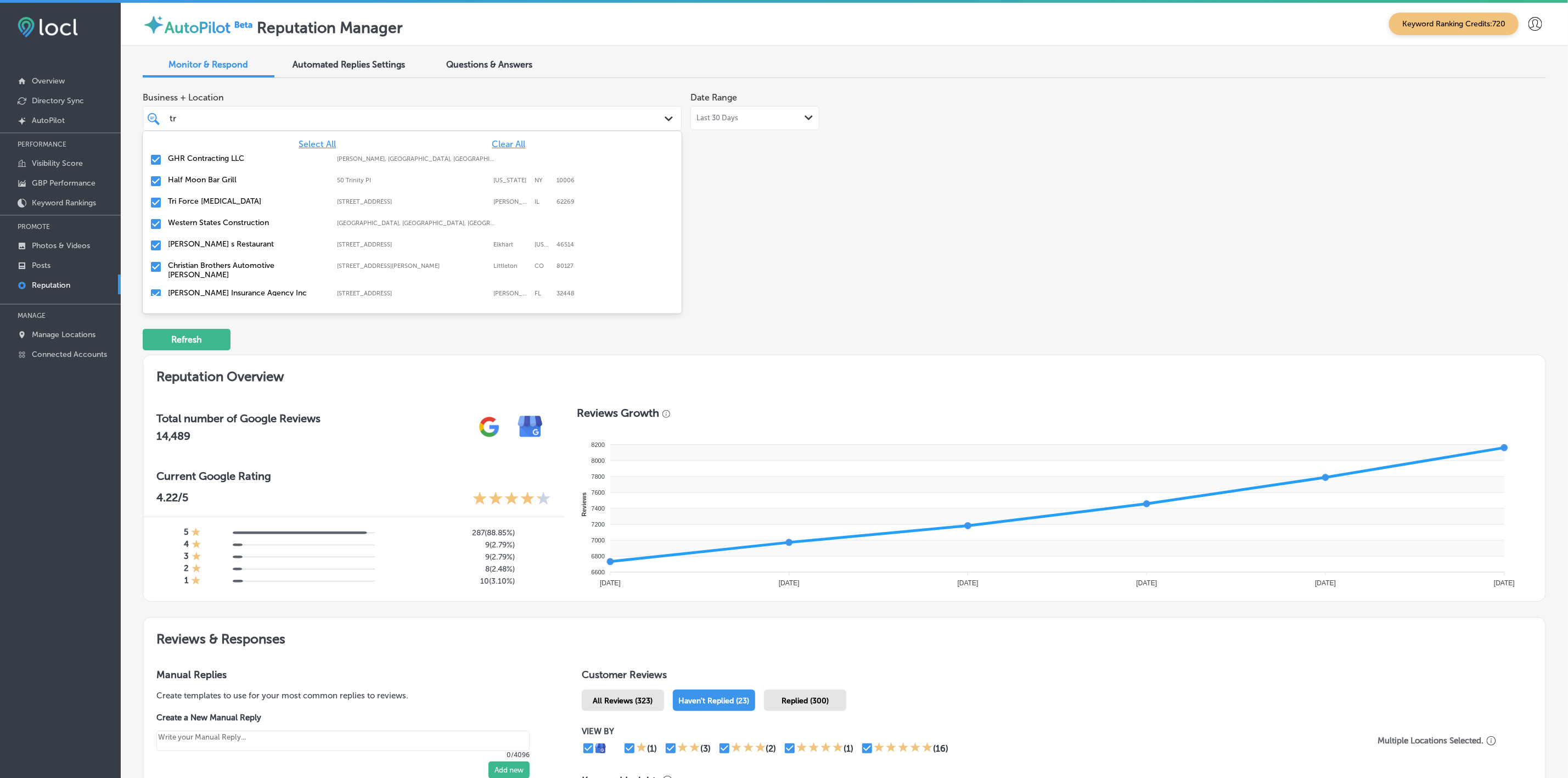
click at [209, 288] on label "[PERSON_NAME] Insurance Agency Inc" at bounding box center [247, 293] width 159 height 9
click at [237, 288] on label "[PERSON_NAME] Construction & Roofing" at bounding box center [247, 293] width 159 height 9
click at [220, 227] on label "Apex Electric LLC" at bounding box center [247, 232] width 159 height 9
type textarea "x"
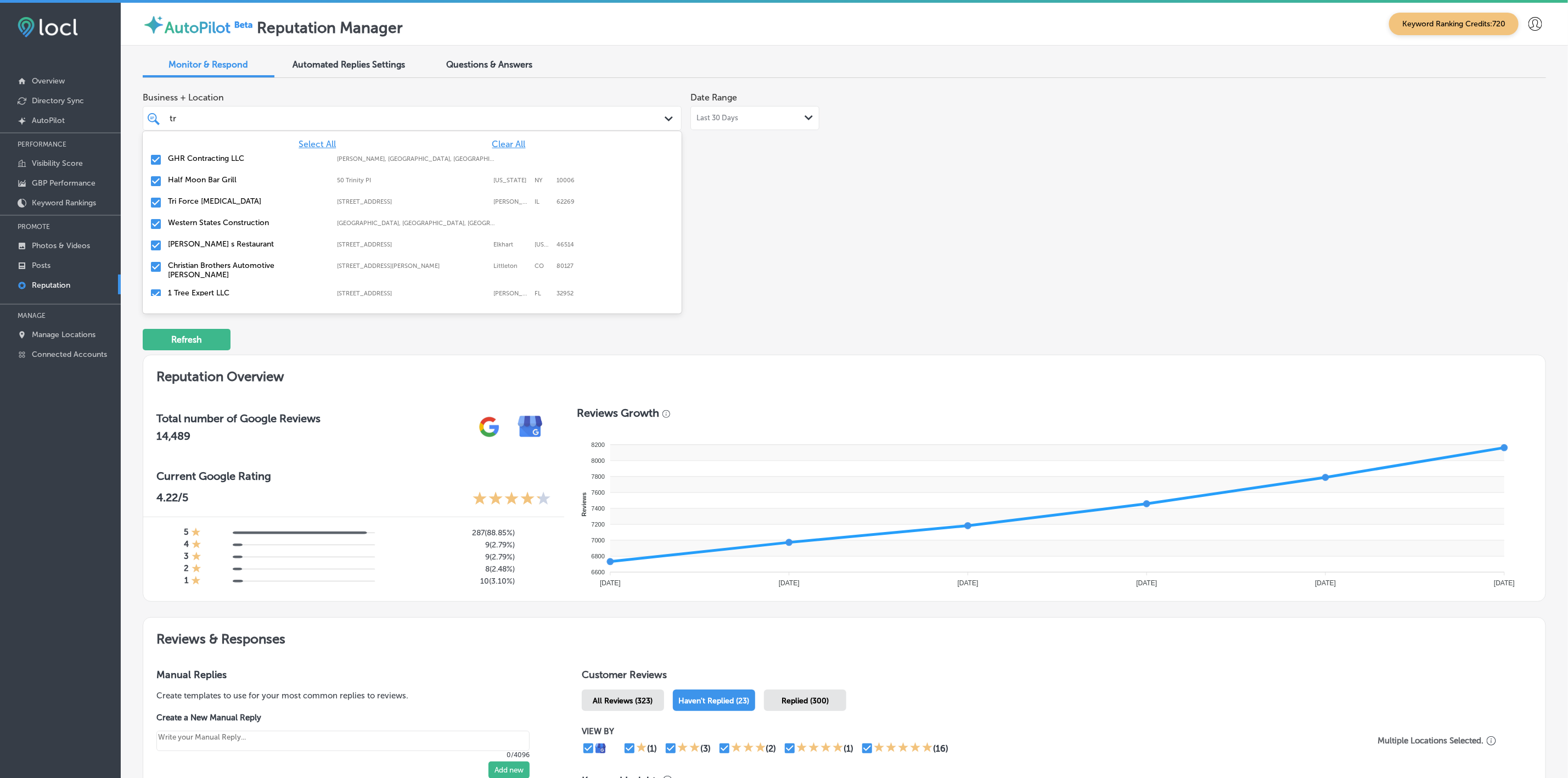
type input "tro"
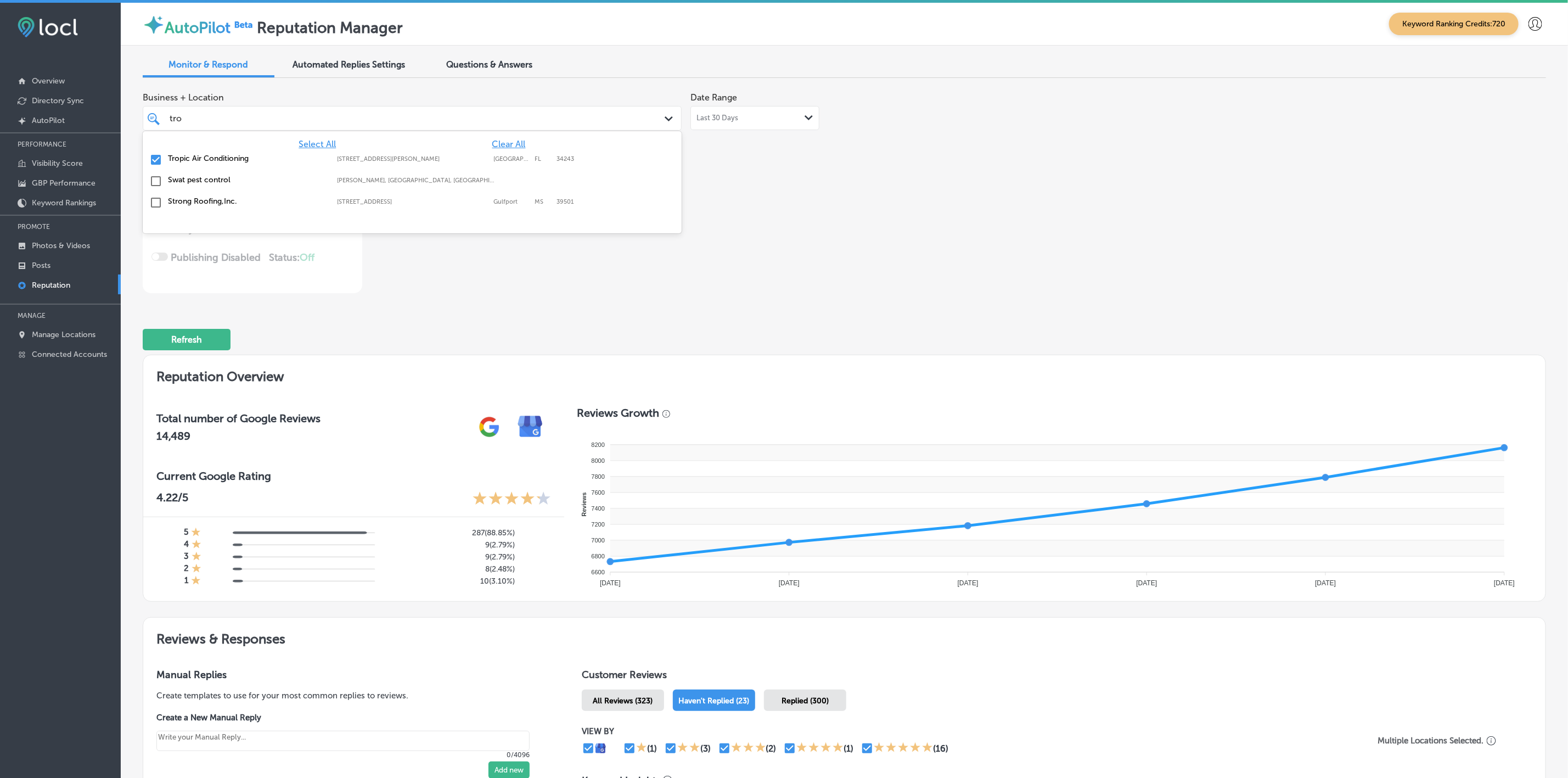
click at [236, 158] on label "Tropic Air Conditioning" at bounding box center [247, 159] width 159 height 9
type textarea "x"
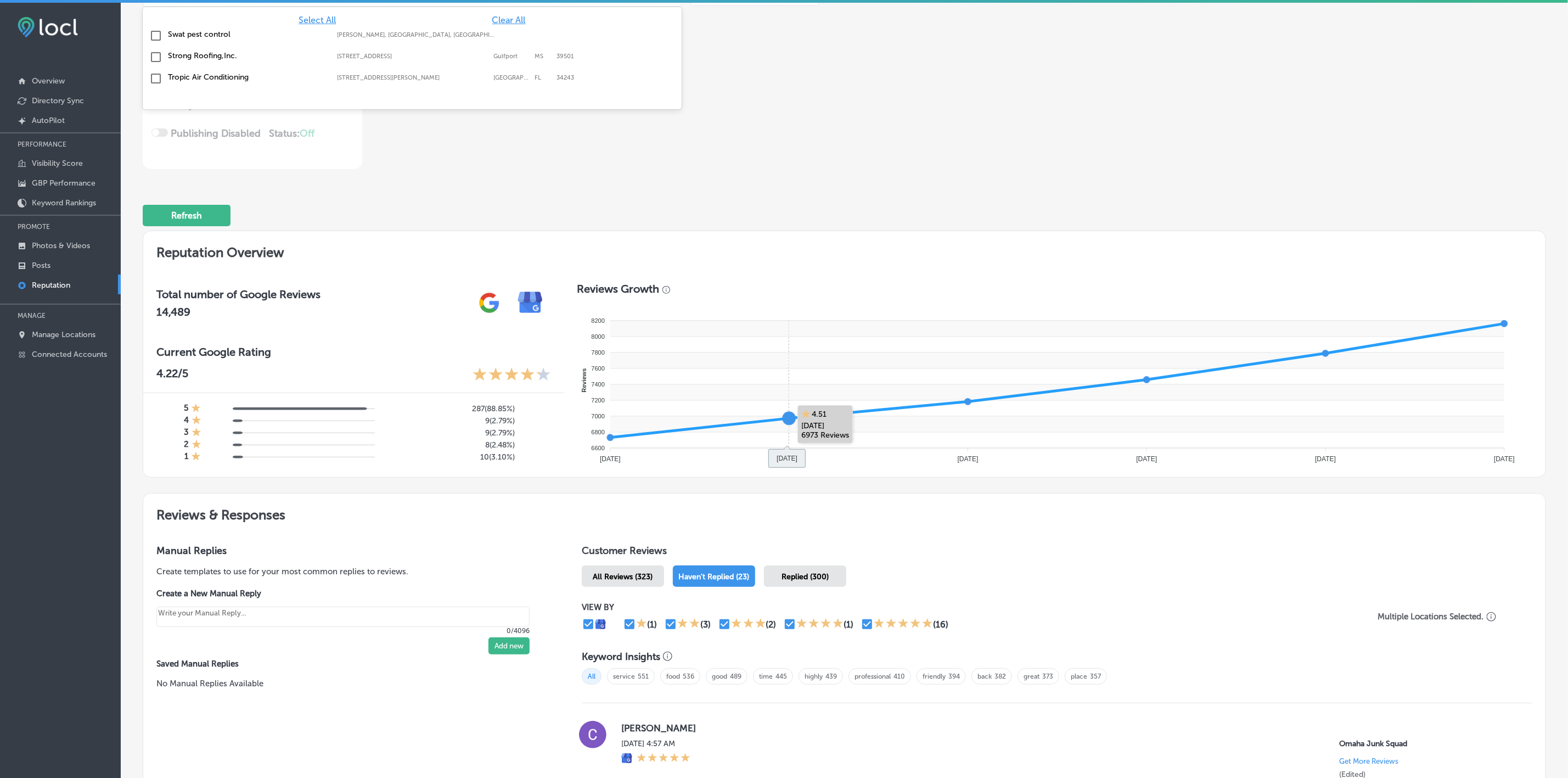
scroll to position [0, 0]
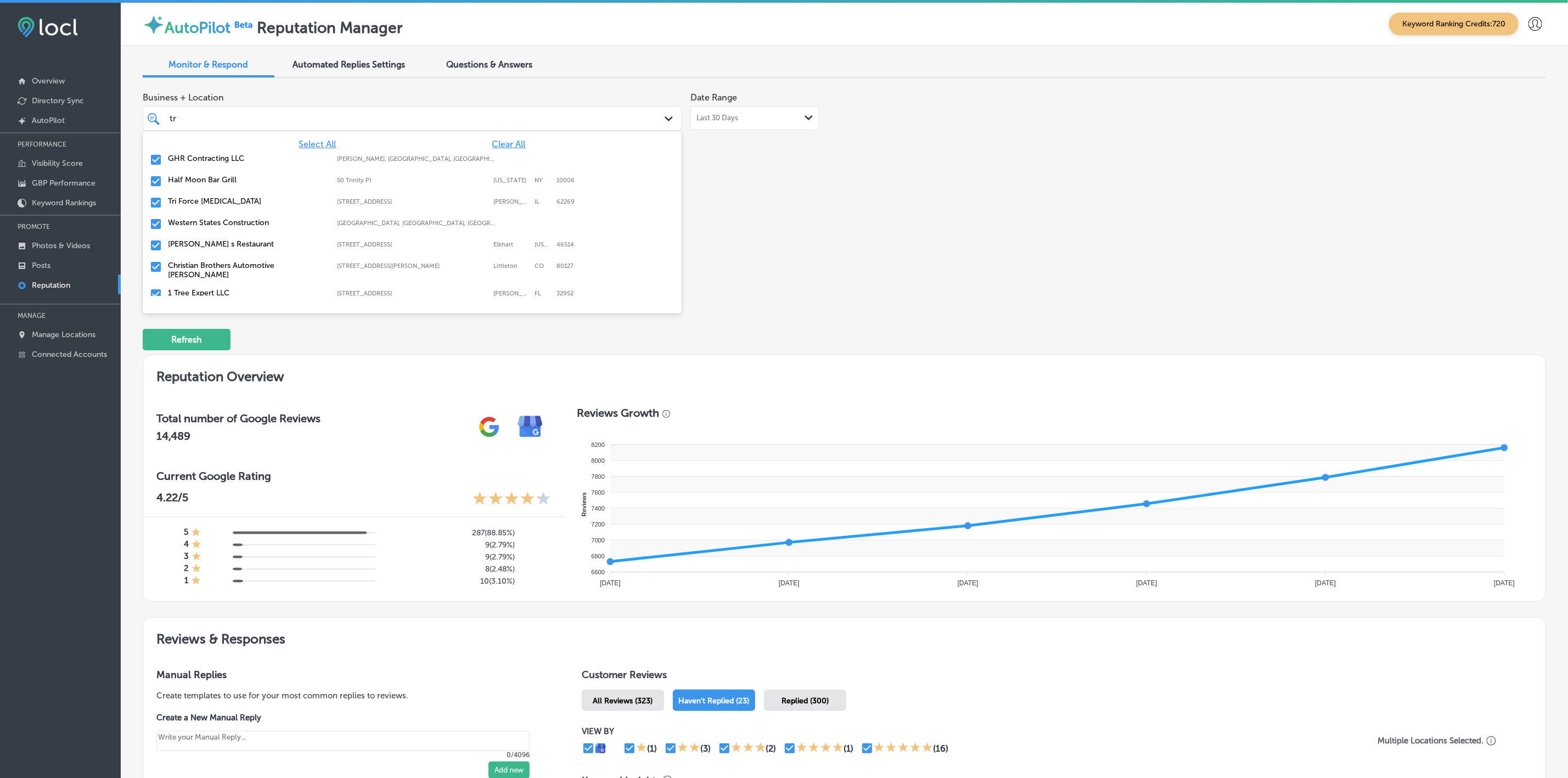
type input "t"
type input "stor"
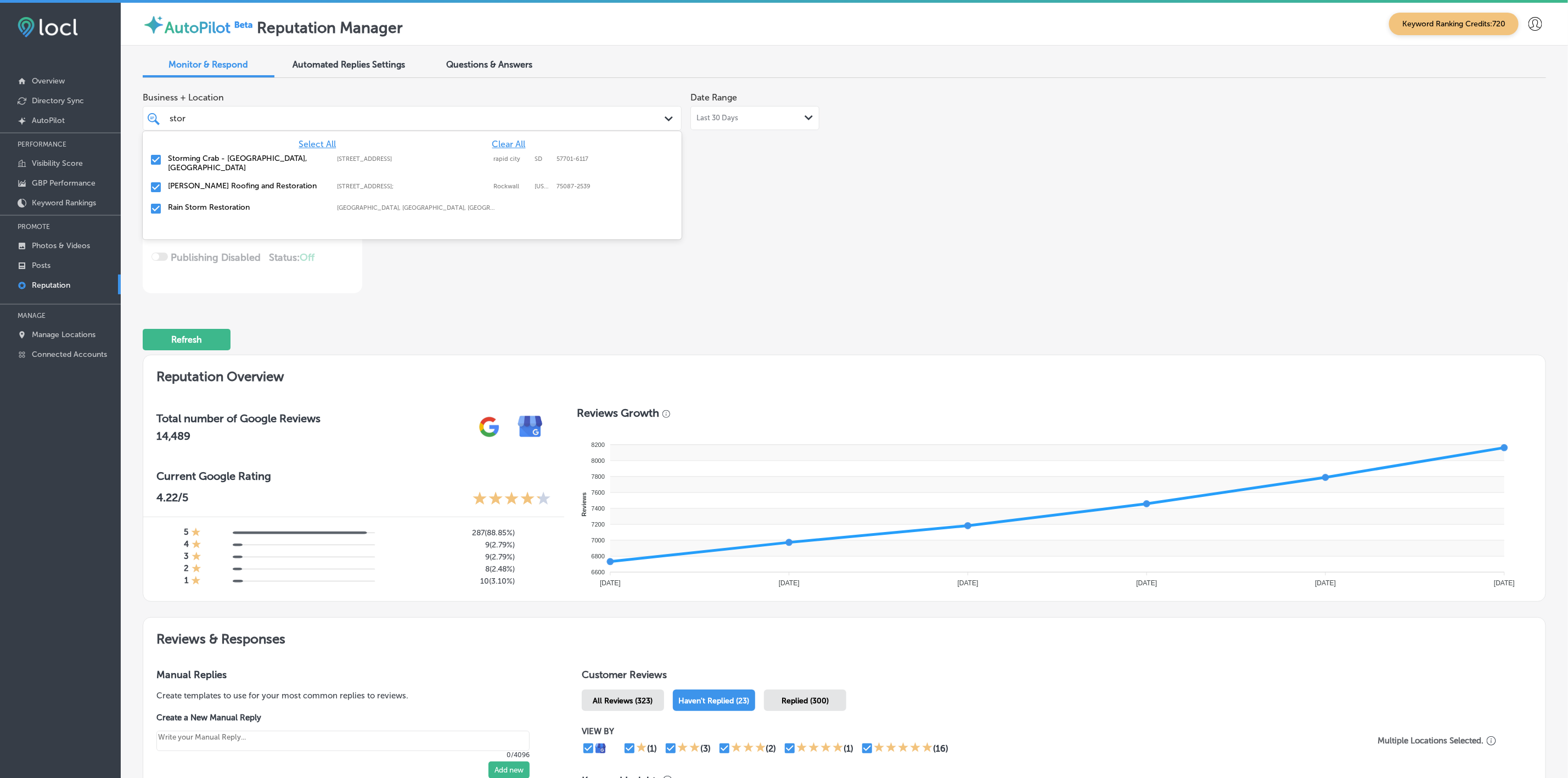
click at [245, 159] on label "Storming Crab - [GEOGRAPHIC_DATA], [GEOGRAPHIC_DATA]" at bounding box center [247, 163] width 159 height 18
click at [244, 160] on label "[PERSON_NAME] Roofing and Restoration" at bounding box center [247, 159] width 159 height 9
click at [244, 160] on label "Rain Storm Restoration" at bounding box center [247, 159] width 159 height 9
type textarea "x"
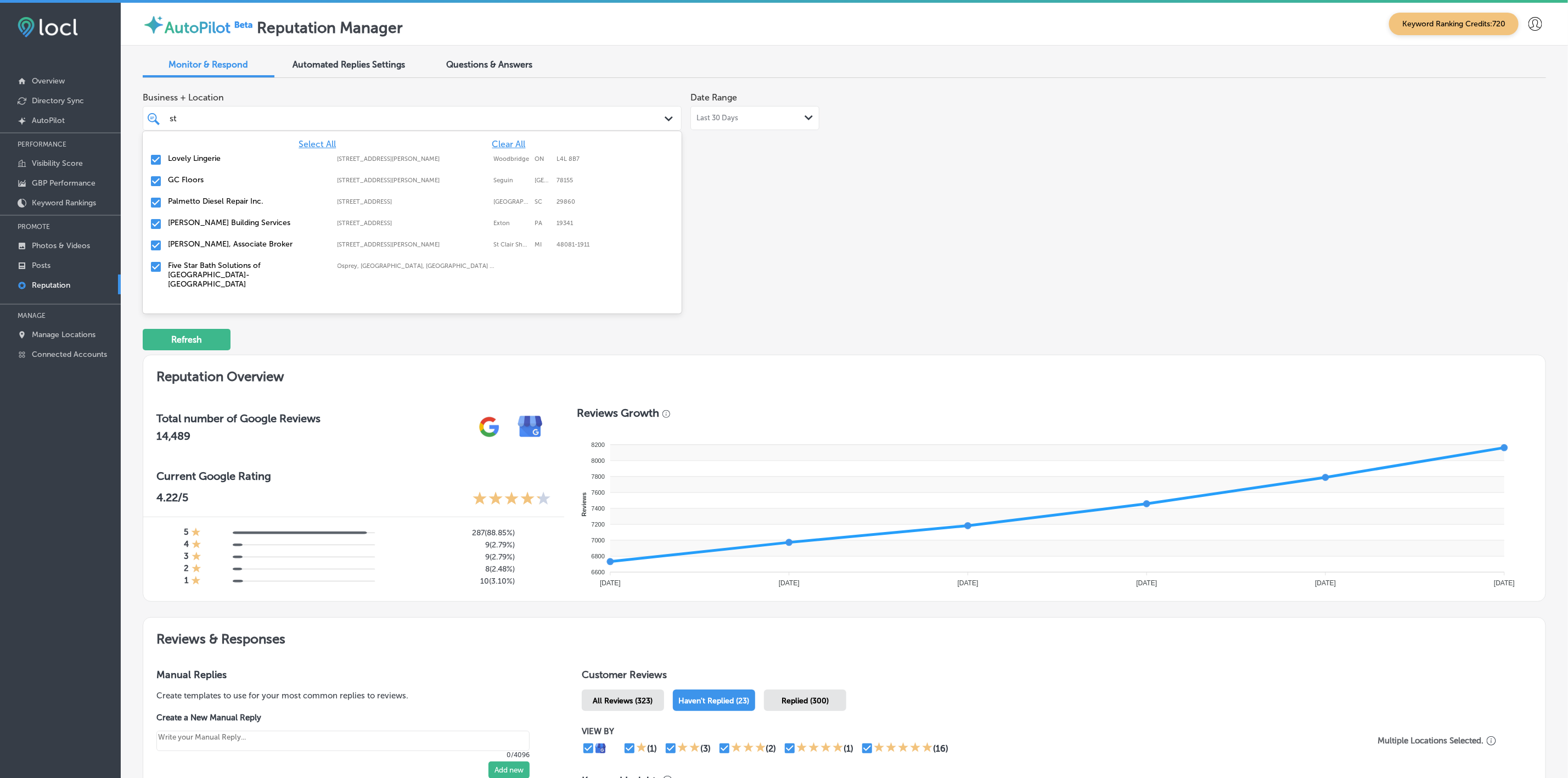
type input "s"
click at [239, 178] on label "HeadsUp Medical" at bounding box center [247, 180] width 159 height 9
click at [211, 204] on label "GC Floors" at bounding box center [247, 201] width 159 height 9
click at [216, 265] on label "KB Insurance" at bounding box center [247, 266] width 159 height 9
click at [213, 266] on label "KAD Akademy LLC" at bounding box center [247, 266] width 159 height 9
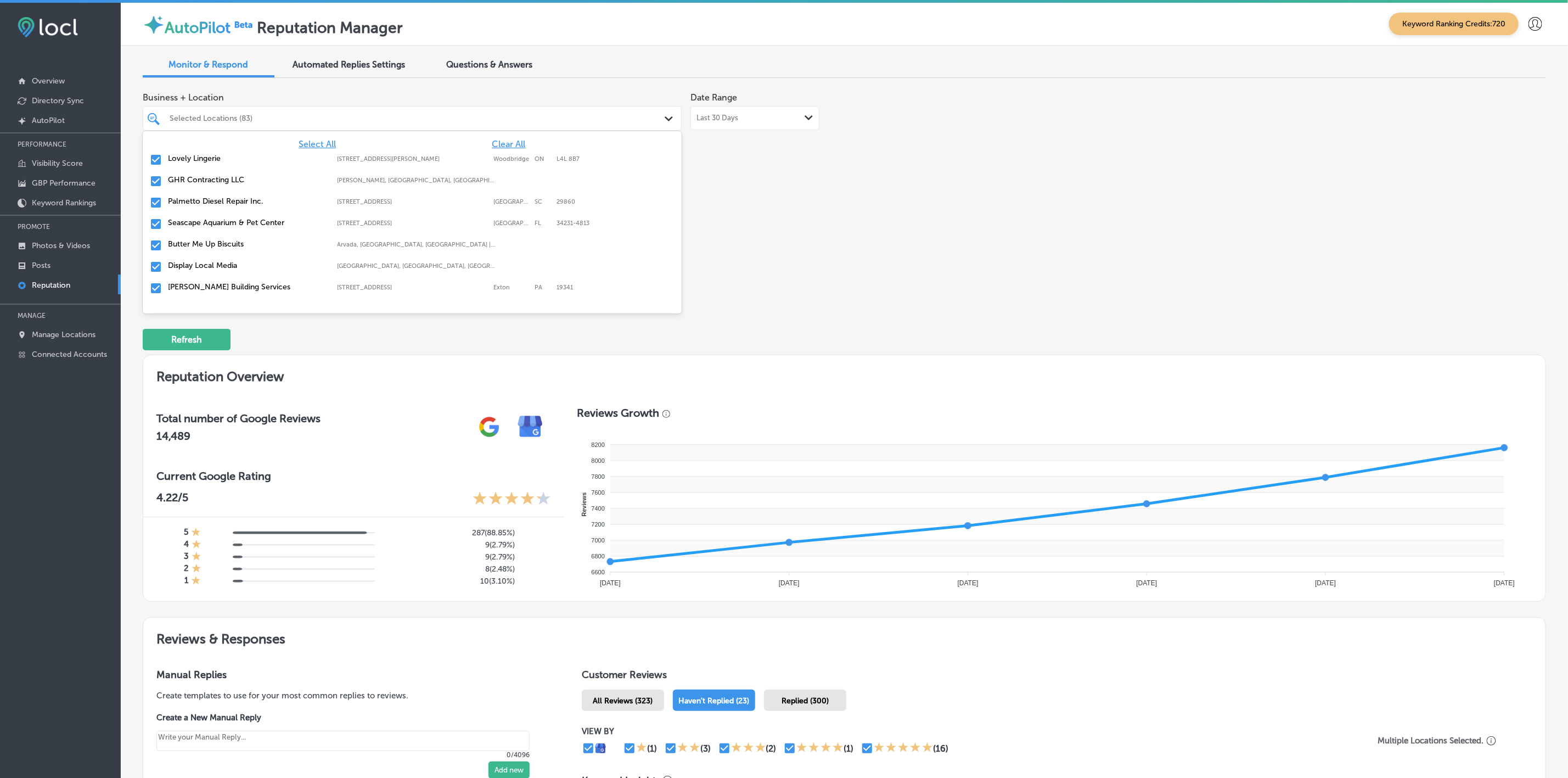
click at [213, 266] on label "Display Local Media" at bounding box center [247, 266] width 159 height 9
type textarea "x"
type input "s"
click at [806, 239] on div "Business + Location [STREET_ADDRESS][PERSON_NAME]. 143 results available. Use U…" at bounding box center [564, 190] width 842 height 207
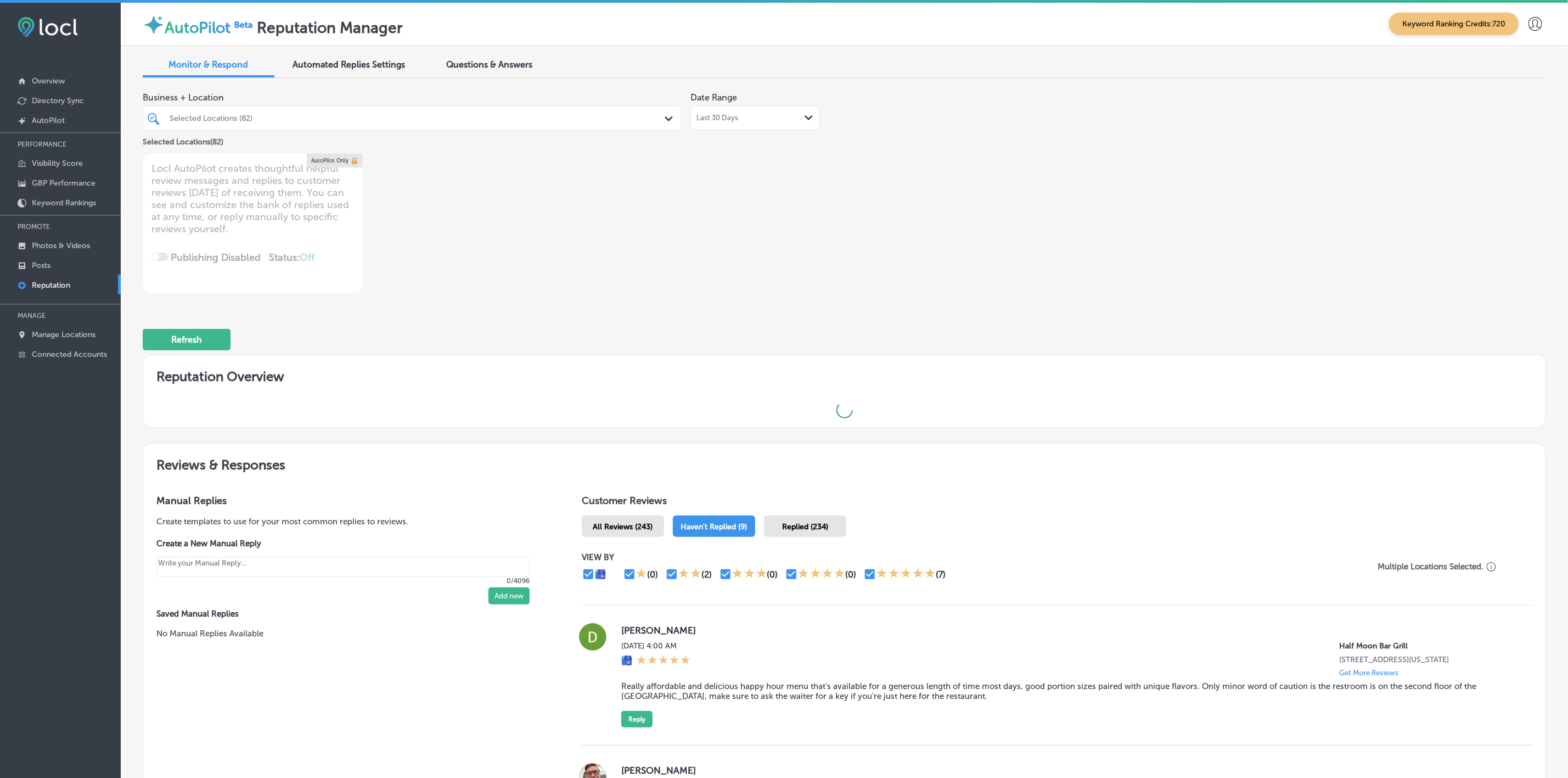
type textarea "x"
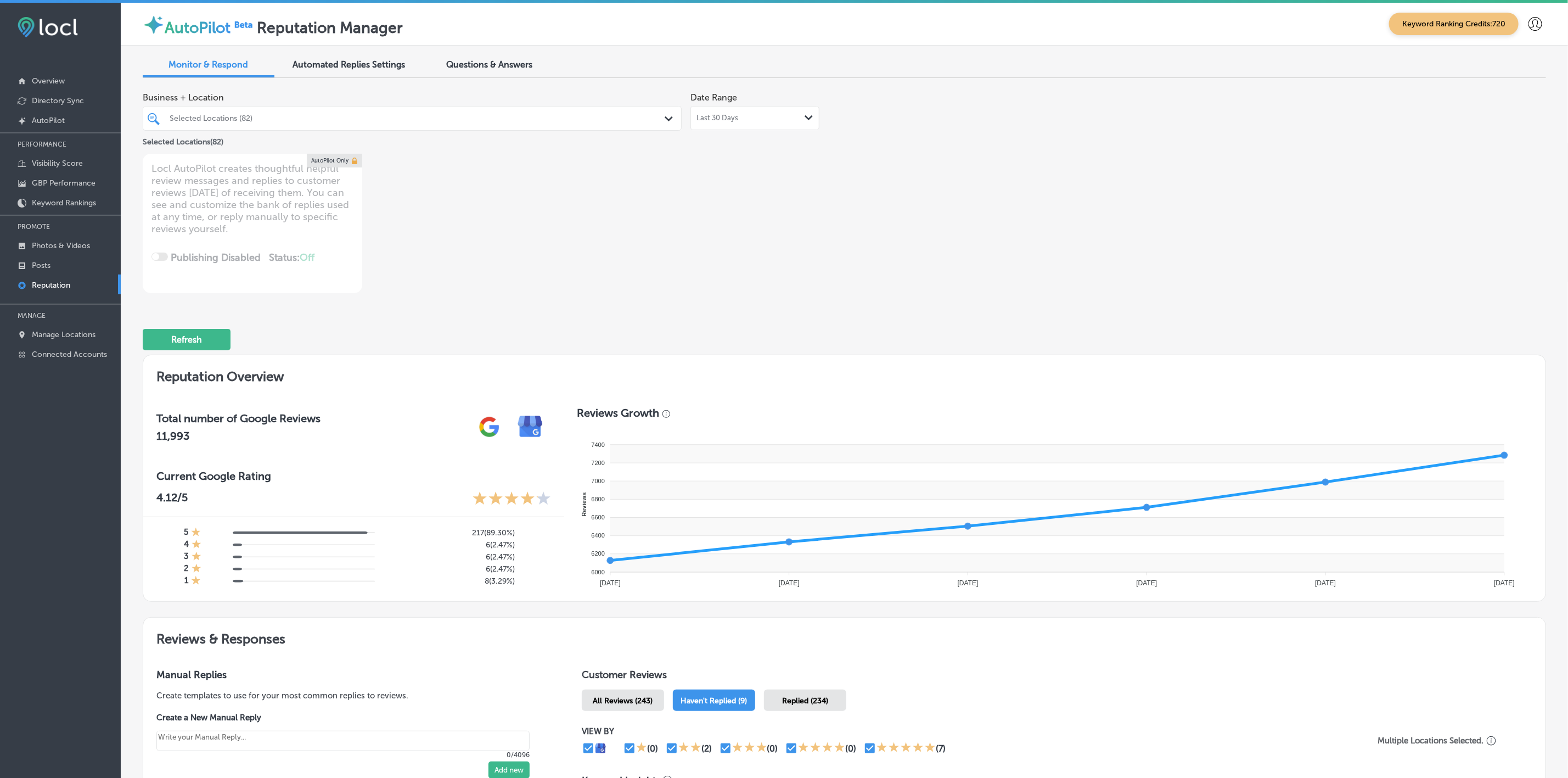
click at [558, 115] on div "Selected Locations (82)" at bounding box center [418, 118] width 496 height 9
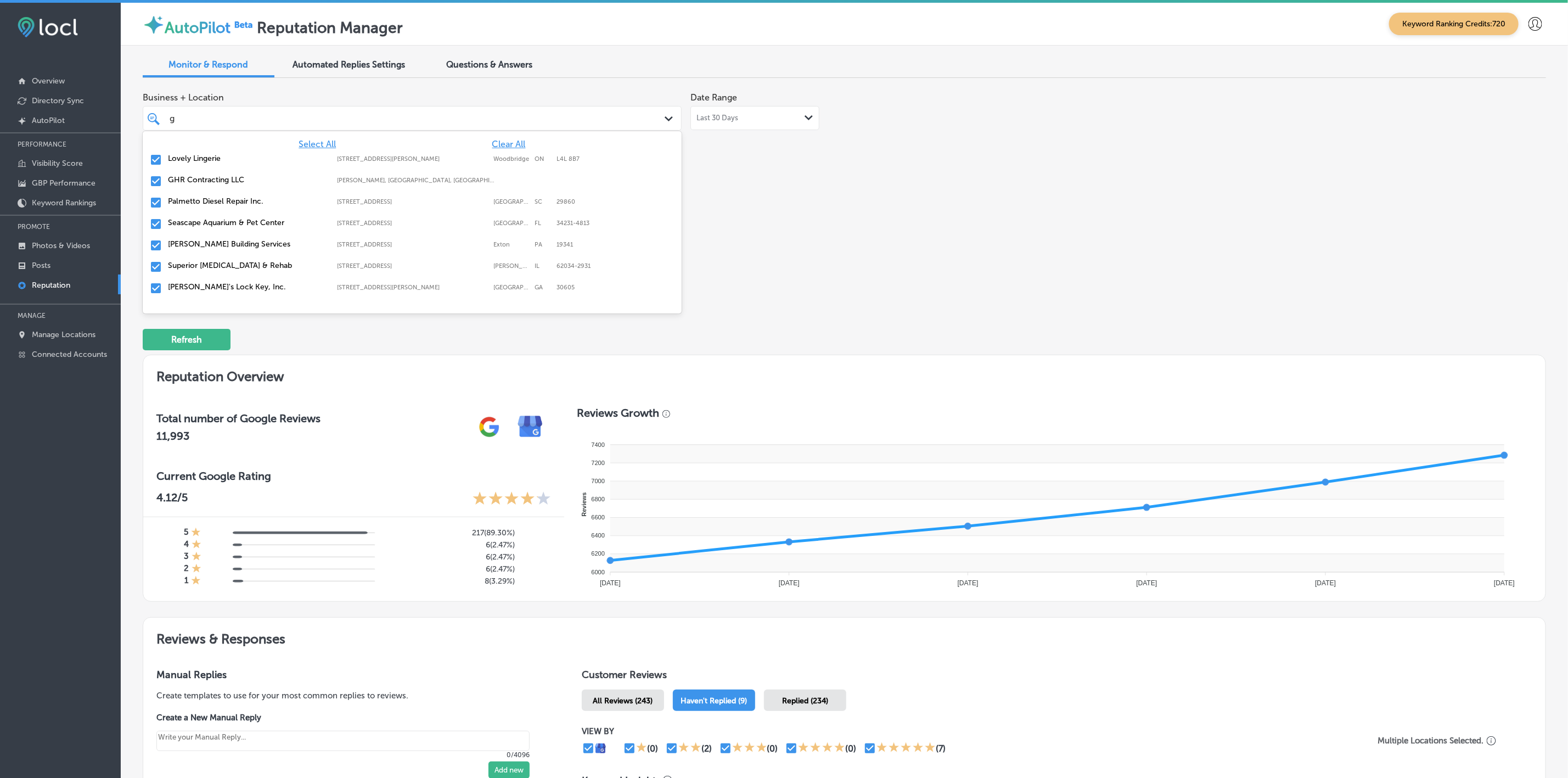
type input "go"
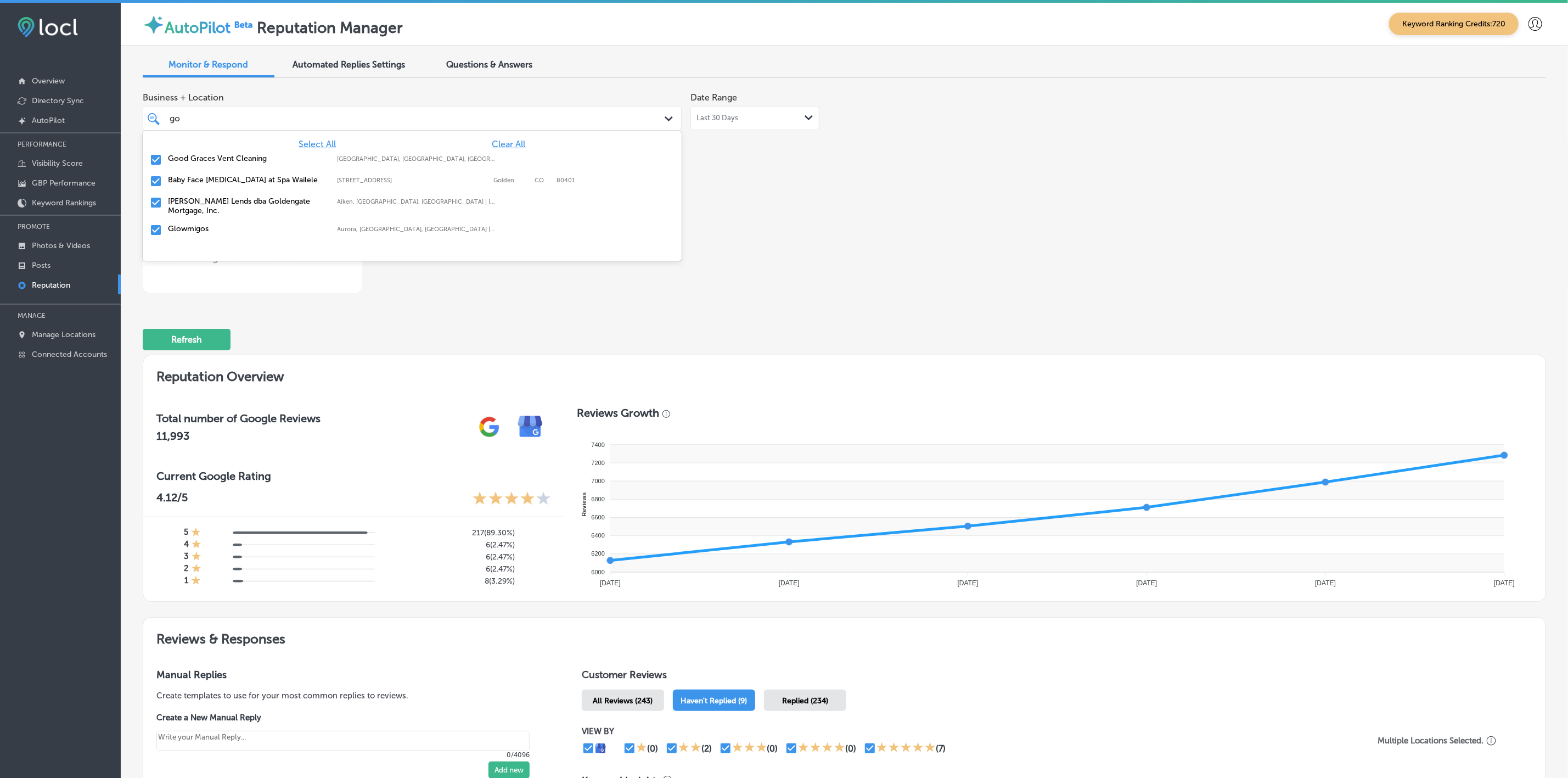
click at [268, 162] on label "Good Graces Vent Cleaning" at bounding box center [247, 159] width 159 height 9
click at [229, 183] on label "[PERSON_NAME] Lends dba Goldengate Mortgage, Inc." at bounding box center [247, 185] width 159 height 18
click at [226, 185] on div "Glowmigos Aurora, [GEOGRAPHIC_DATA], [GEOGRAPHIC_DATA] | [GEOGRAPHIC_DATA], [GE…" at bounding box center [411, 181] width 530 height 17
type textarea "x"
type input "go"
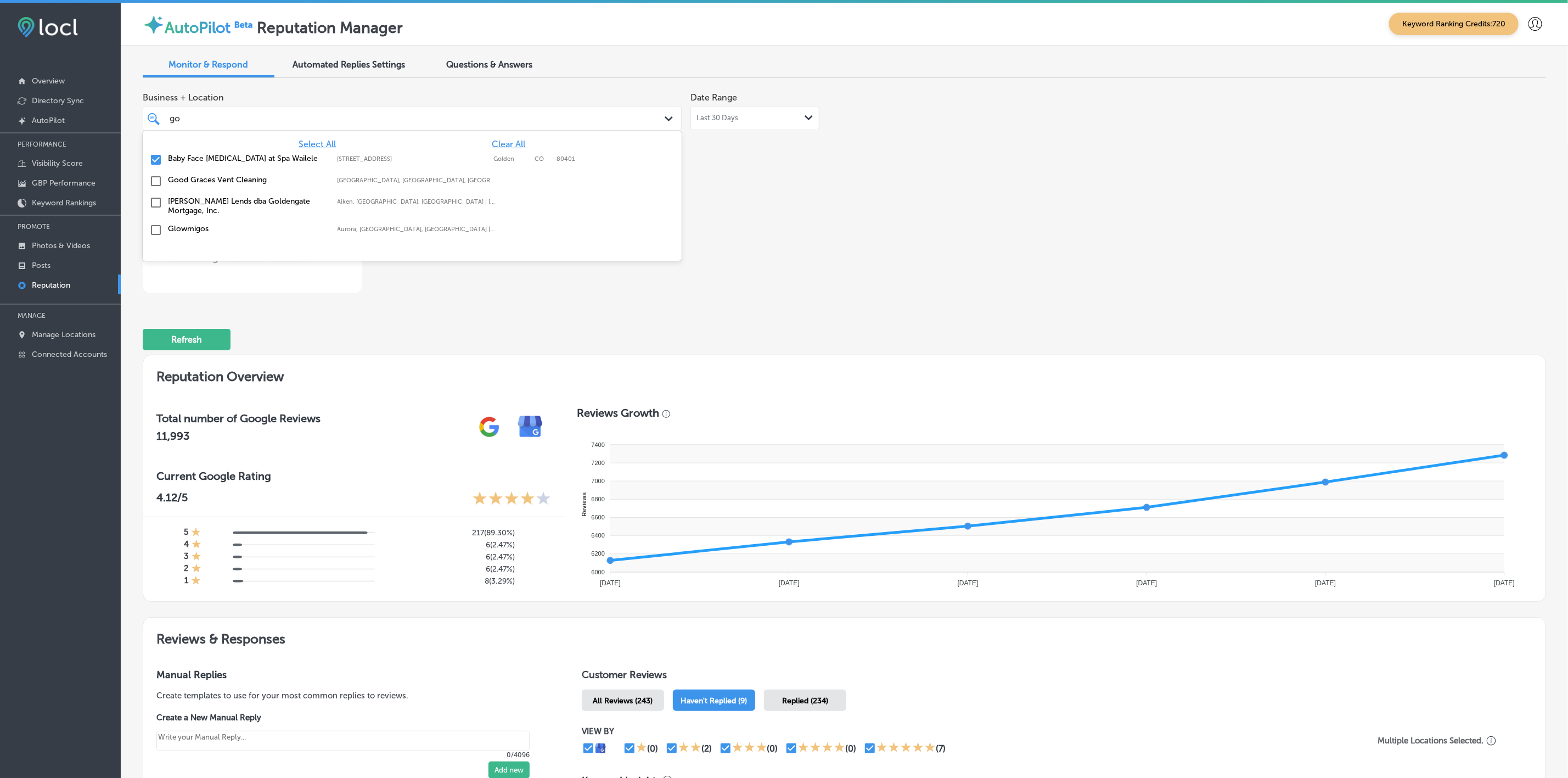
click at [862, 239] on div "Business + Location option focused, 124 of 143. 5 results available for search …" at bounding box center [564, 190] width 842 height 207
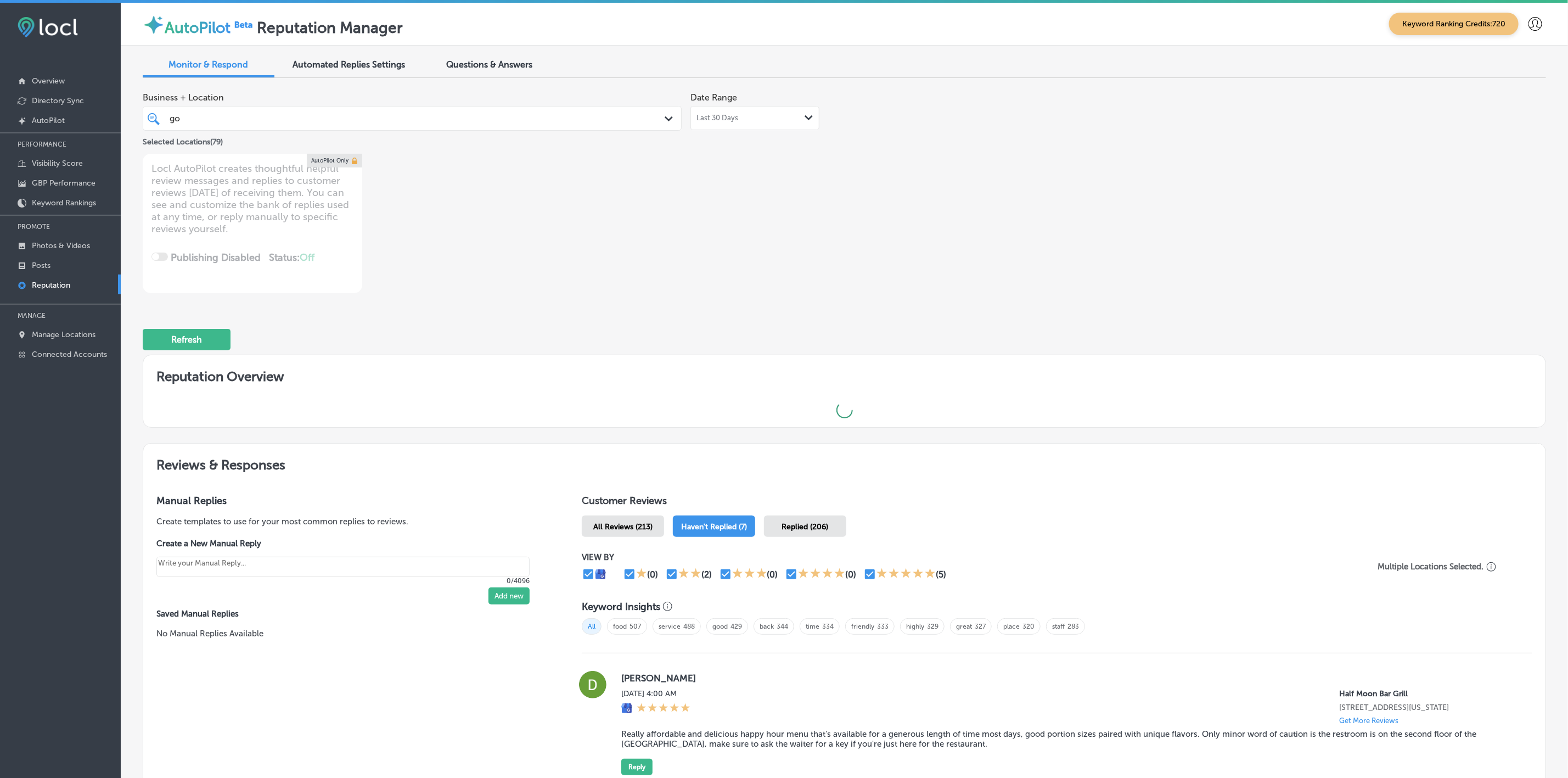
type textarea "x"
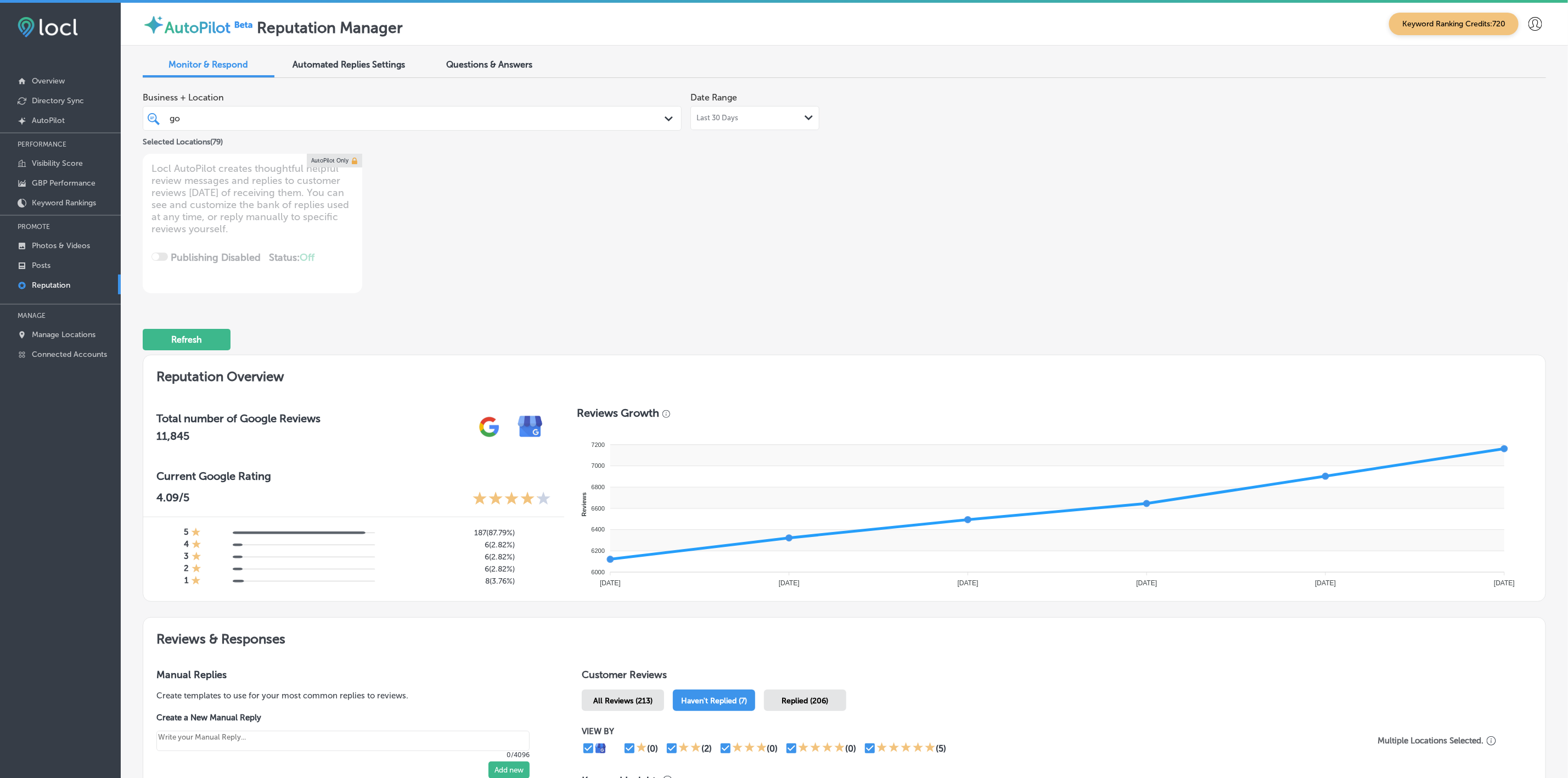
click at [472, 118] on div "go go" at bounding box center [387, 118] width 438 height 15
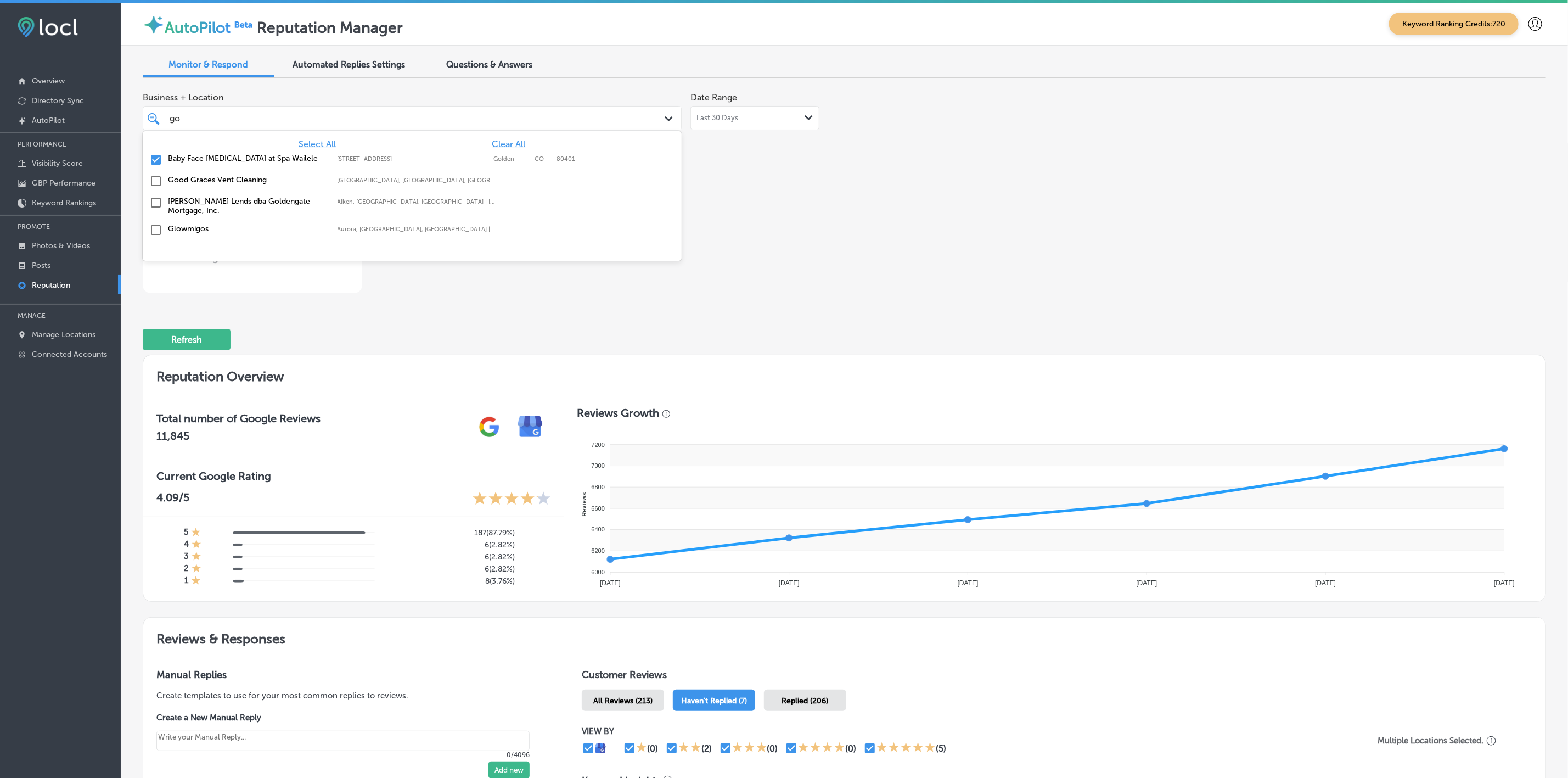
type input "g"
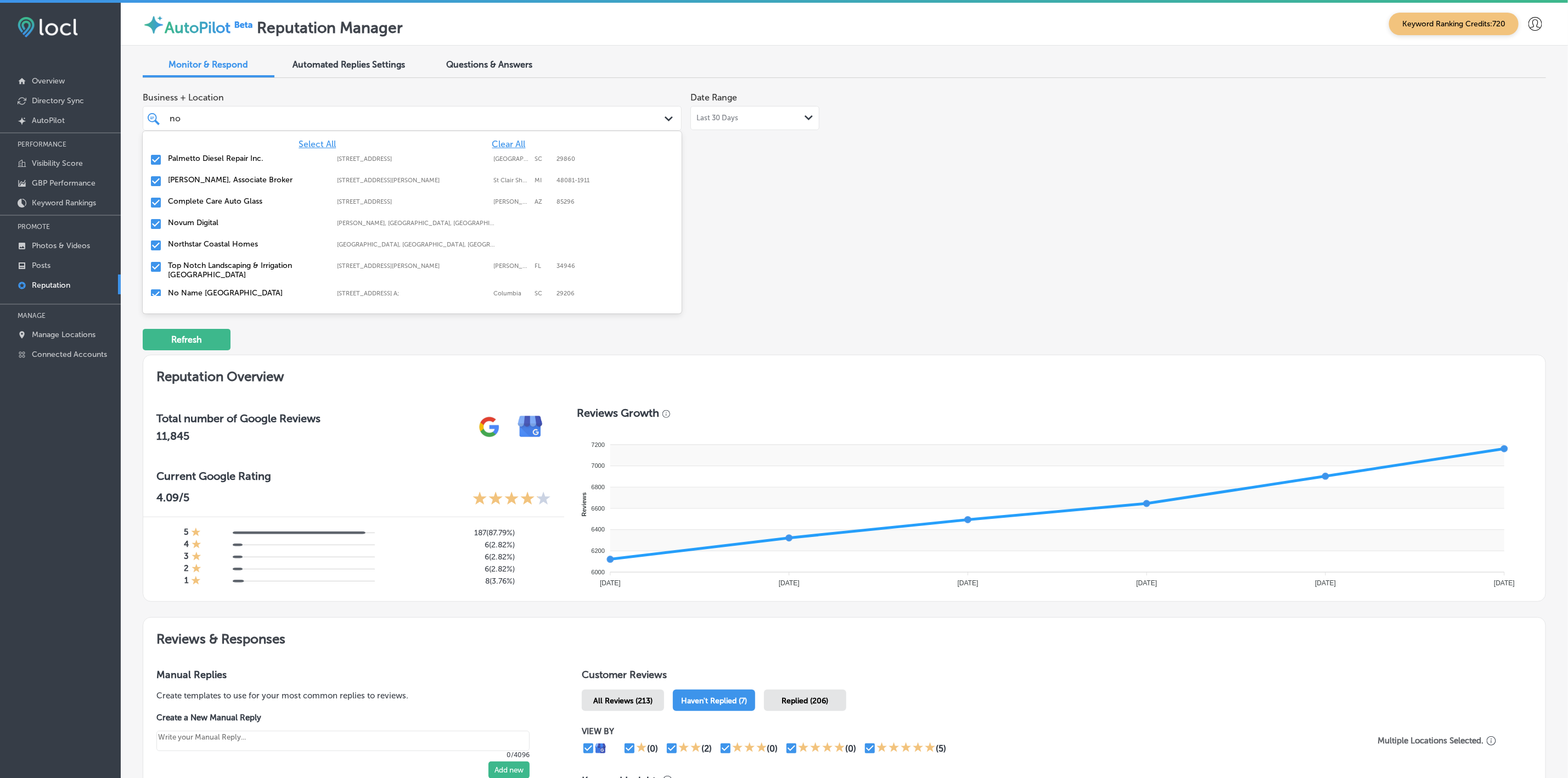
type input "no"
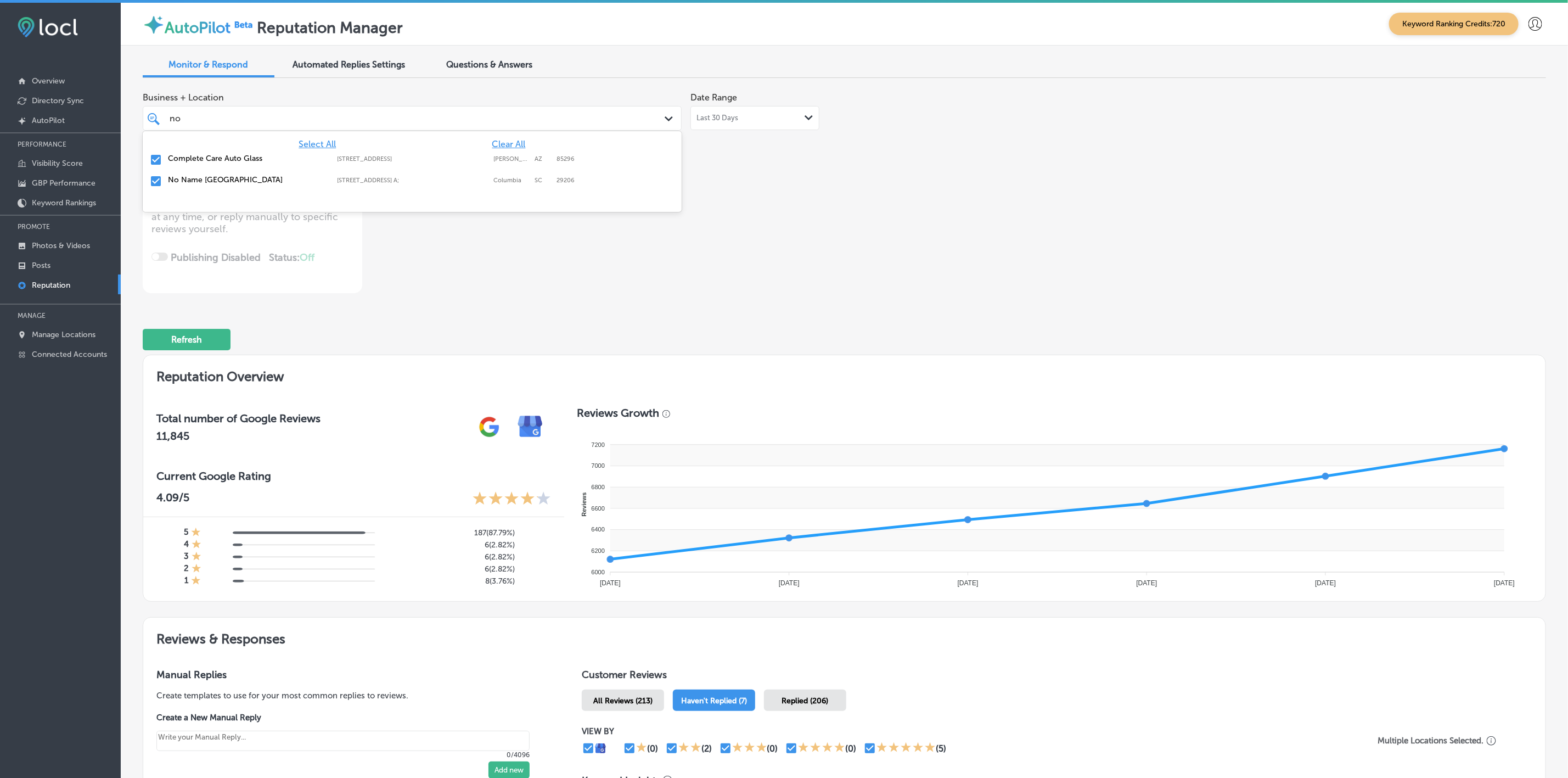
click at [239, 184] on label "No Name [GEOGRAPHIC_DATA]" at bounding box center [247, 180] width 159 height 9
type textarea "x"
type input "no"
click at [868, 247] on div "Business + Location option [STREET_ADDRESS] A; , deselected. option [STREET_ADD…" at bounding box center [564, 190] width 842 height 207
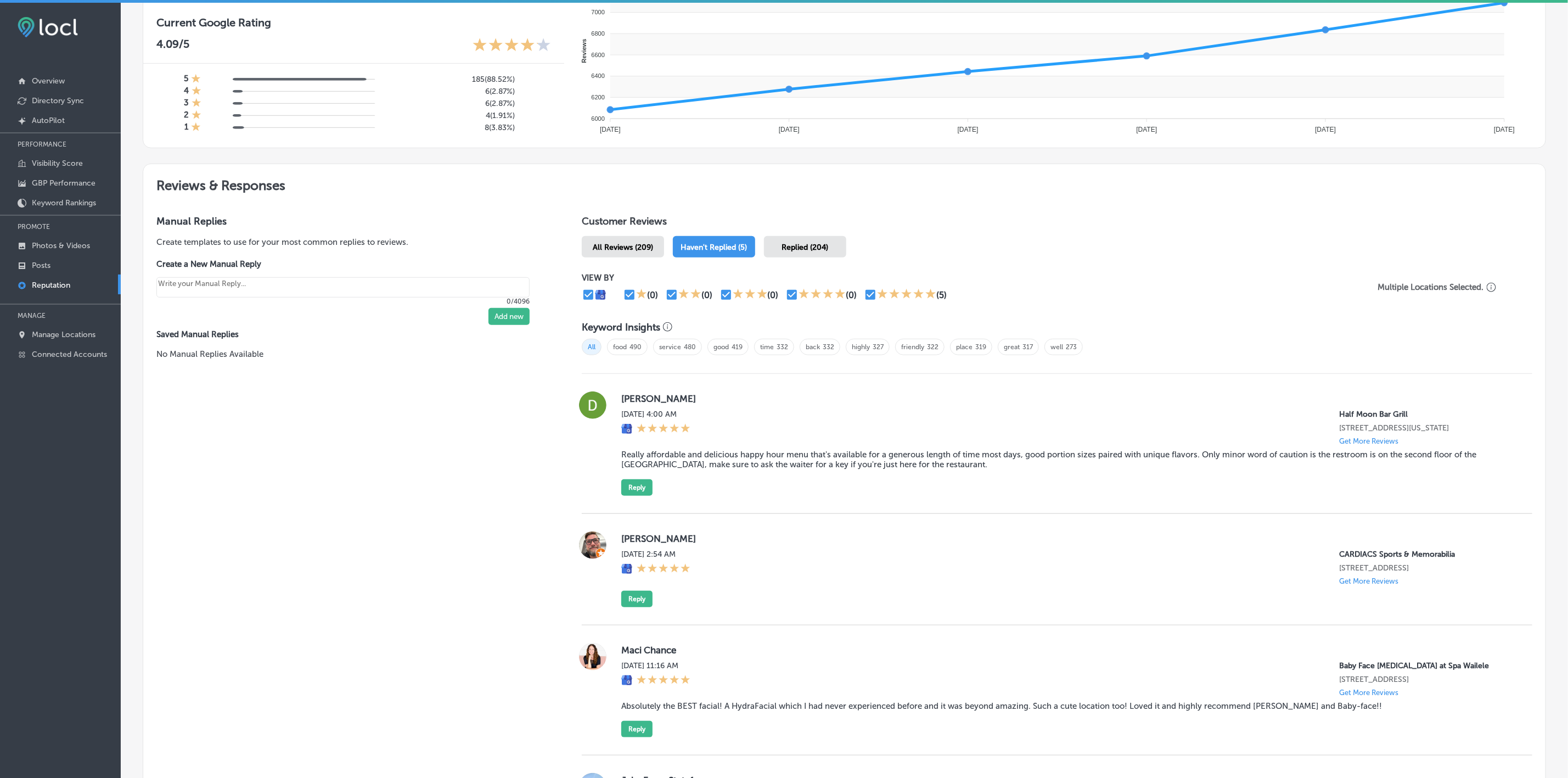
scroll to position [494, 0]
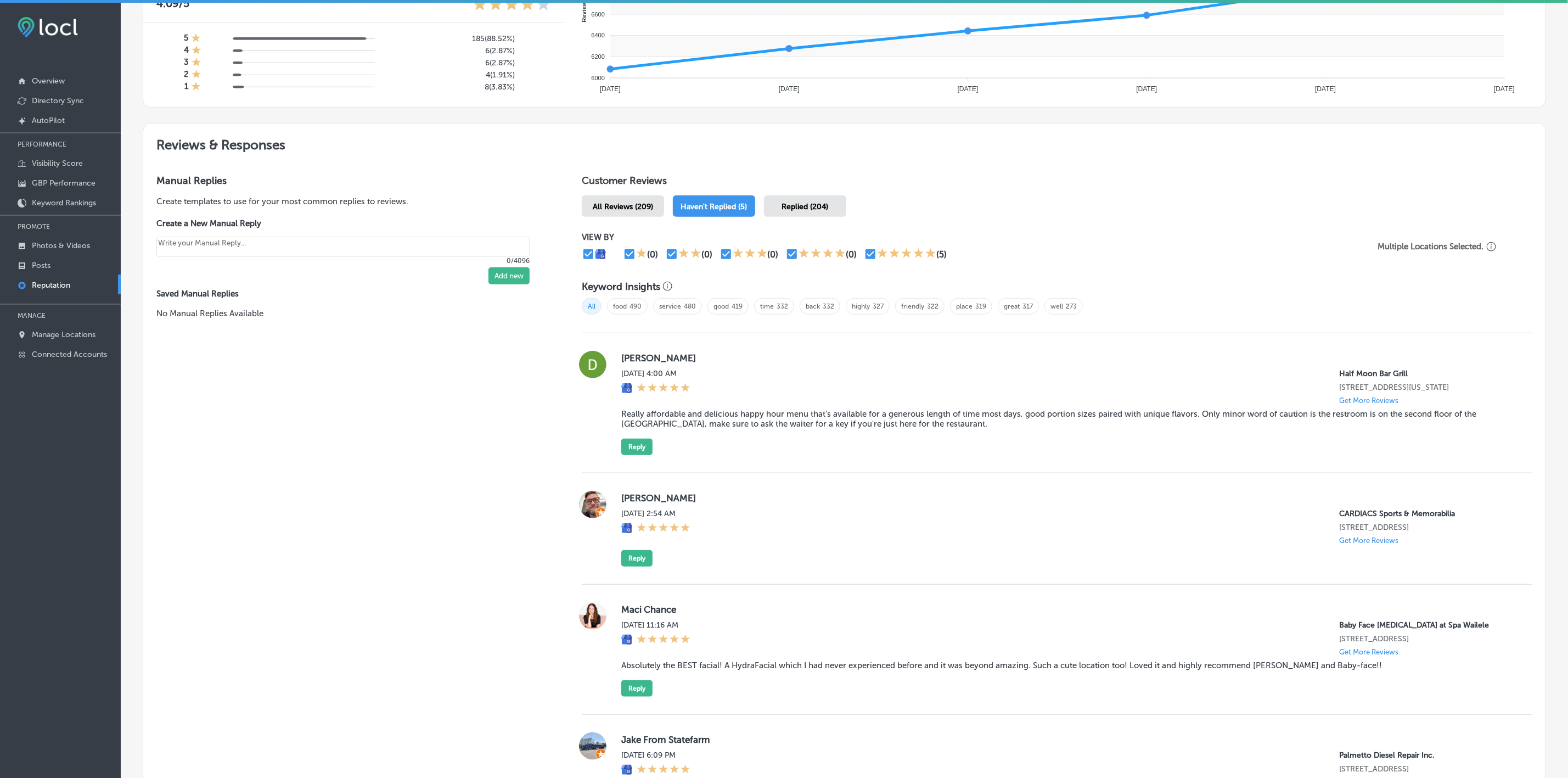
click at [630, 357] on label "[PERSON_NAME]" at bounding box center [1067, 358] width 893 height 11
copy label "[PERSON_NAME]"
click at [683, 413] on blockquote "Really affordable and delicious happy hour menu that's available for a generous…" at bounding box center [1067, 418] width 893 height 19
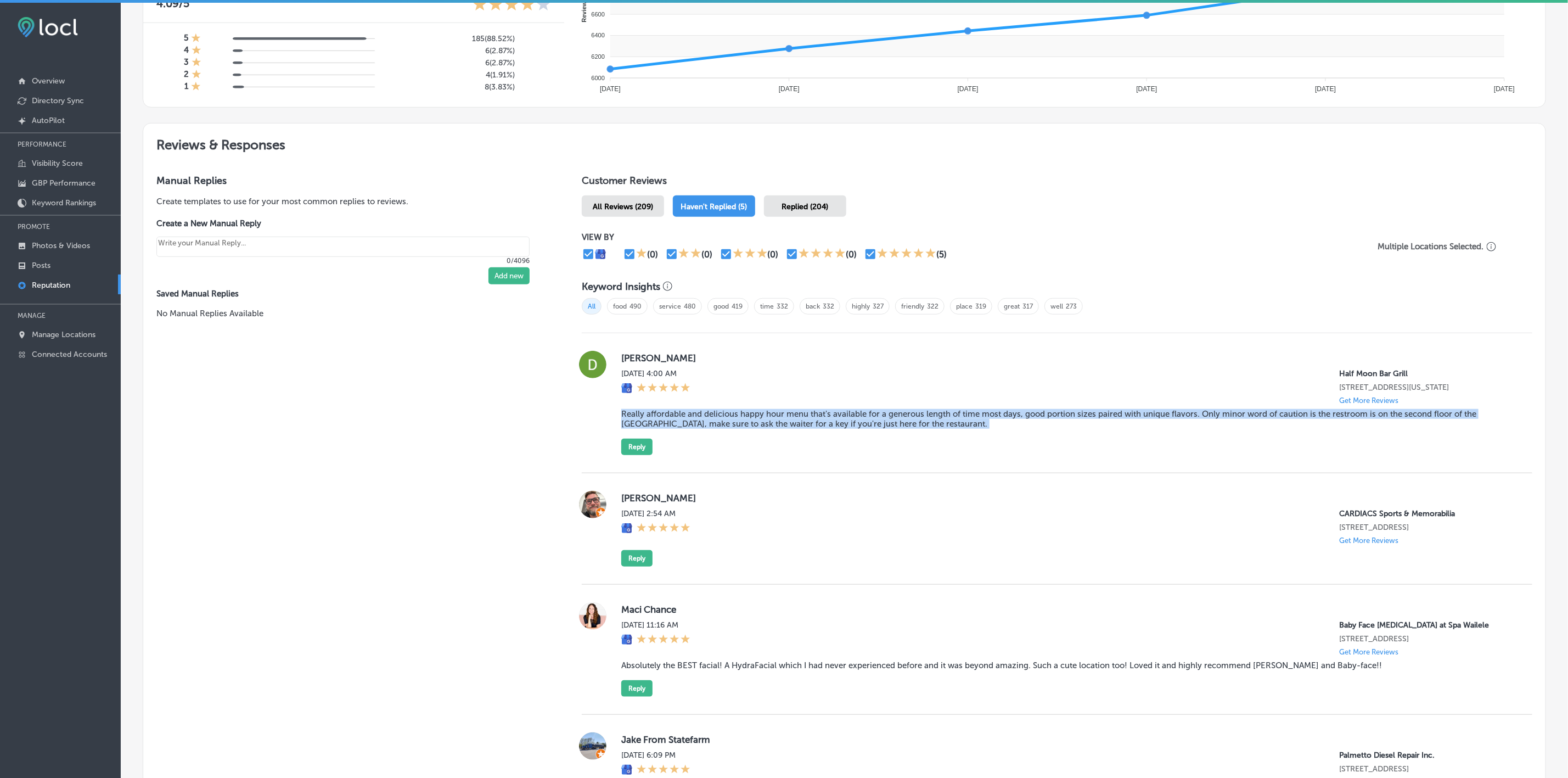
click at [683, 413] on blockquote "Really affordable and delicious happy hour menu that's available for a generous…" at bounding box center [1067, 418] width 893 height 19
copy blockquote "Really affordable and delicious happy hour menu that's available for a generous…"
click at [637, 447] on button "Reply" at bounding box center [636, 447] width 31 height 17
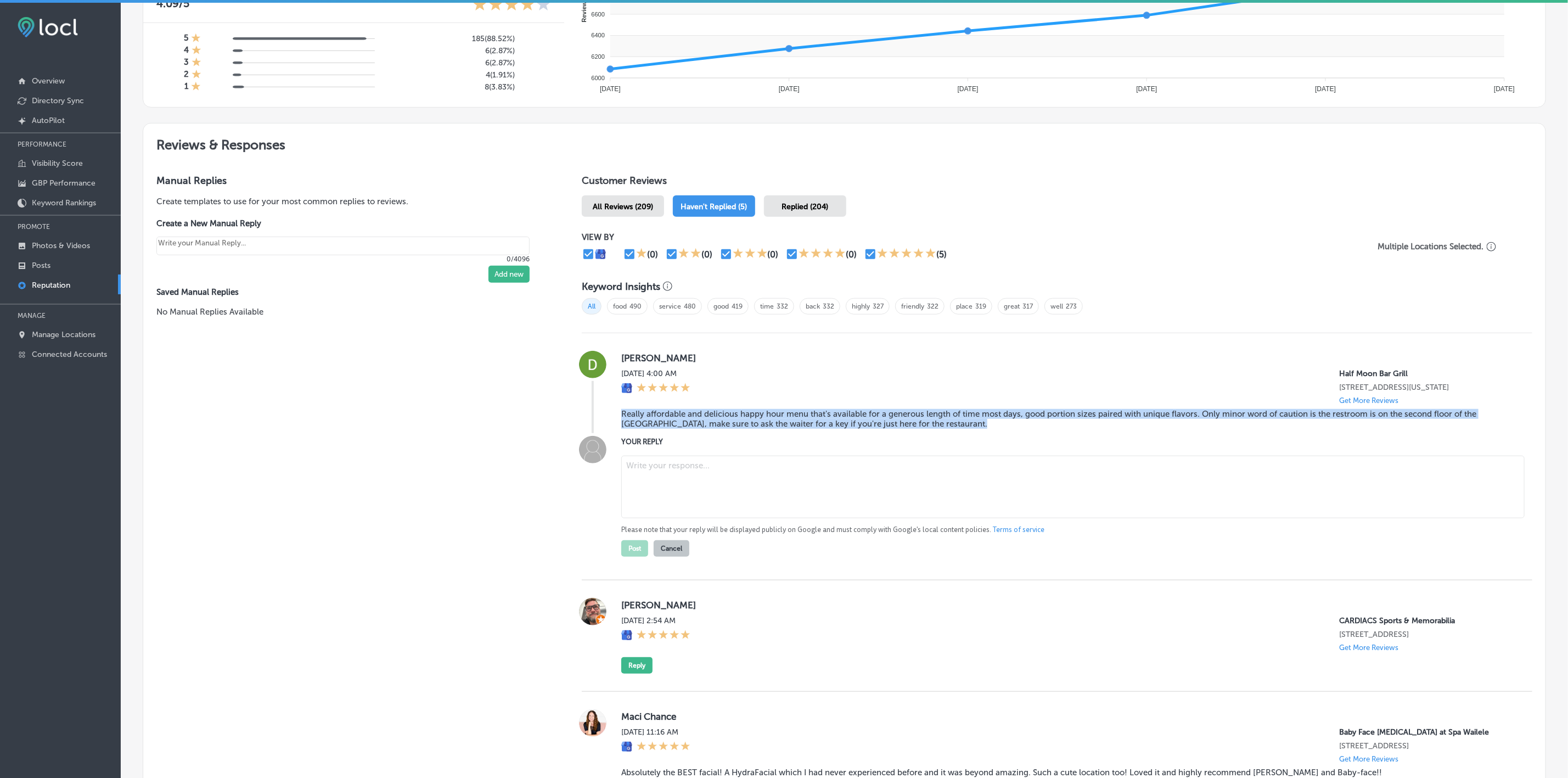
type textarea "x"
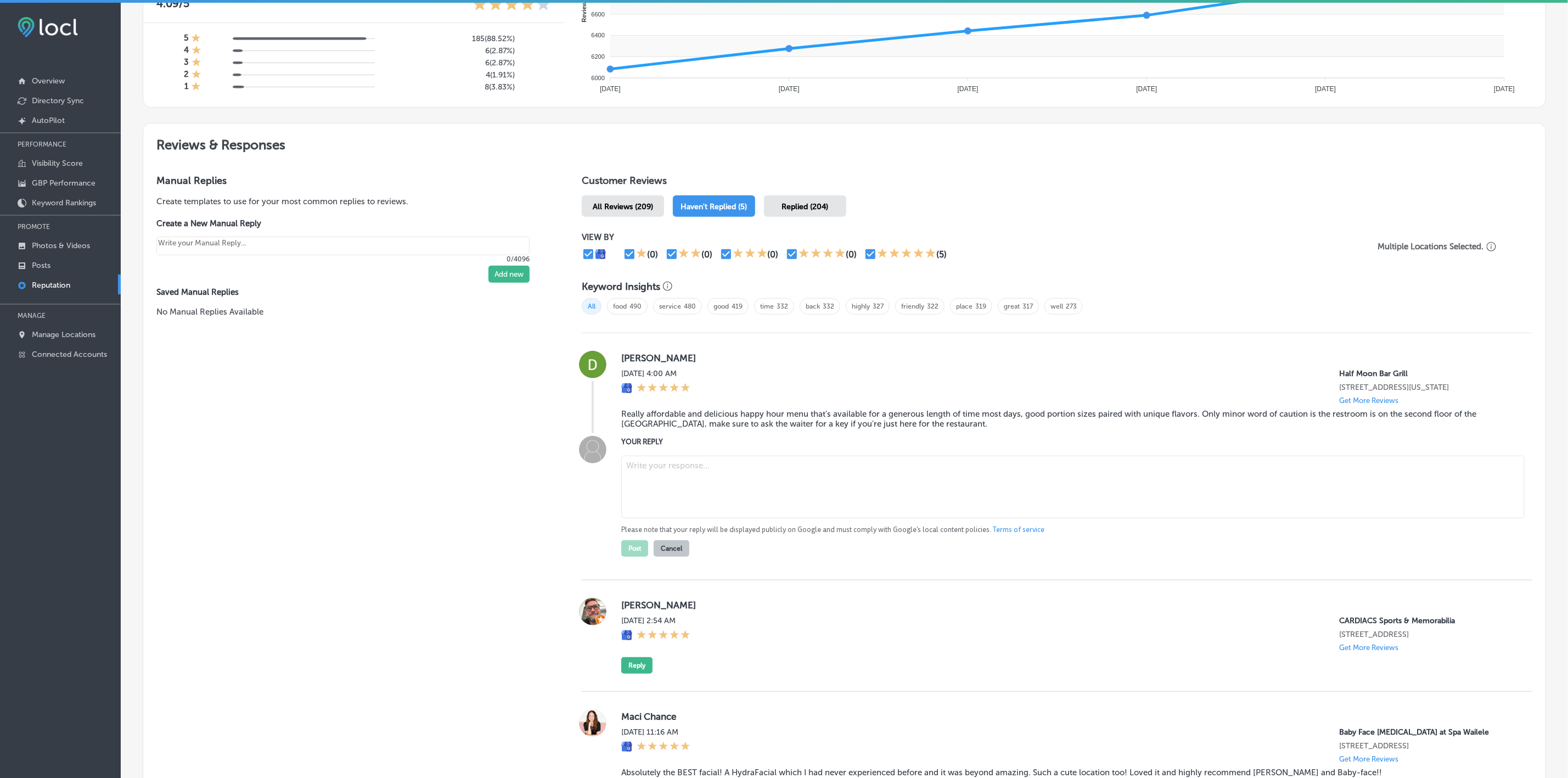
click at [660, 473] on textarea at bounding box center [1072, 487] width 903 height 63
paste textarea "Thank you so much for the kind review, [PERSON_NAME]! We’re thrilled you enjoye…"
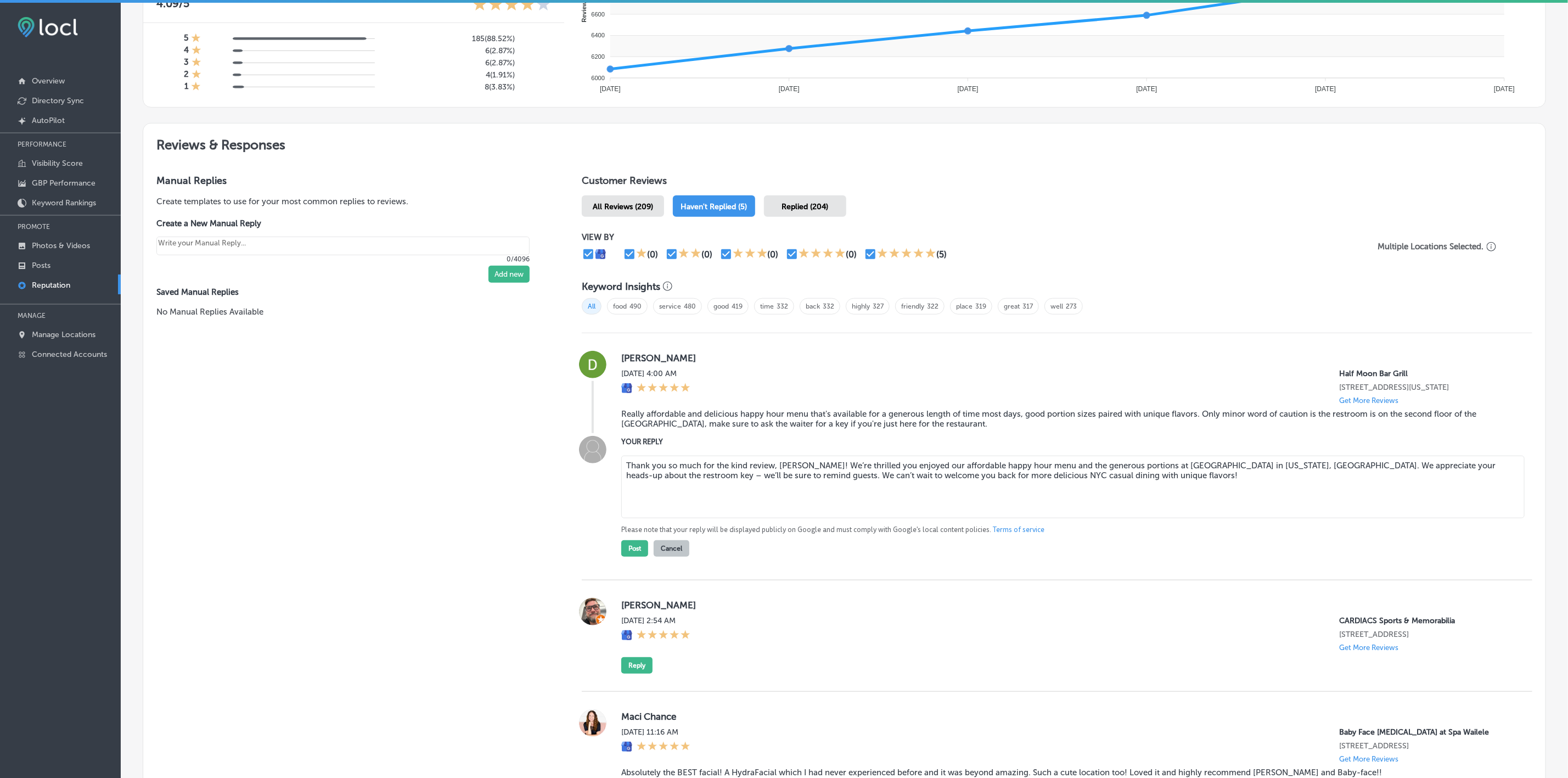
click at [837, 460] on textarea "Thank you so much for the kind review, [PERSON_NAME]! We’re thrilled you enjoye…" at bounding box center [1072, 487] width 903 height 63
type textarea "Thank you so much for the kind review, [PERSON_NAME]! We’re glad you enjoyed ou…"
click at [637, 547] on button "Post" at bounding box center [634, 548] width 27 height 17
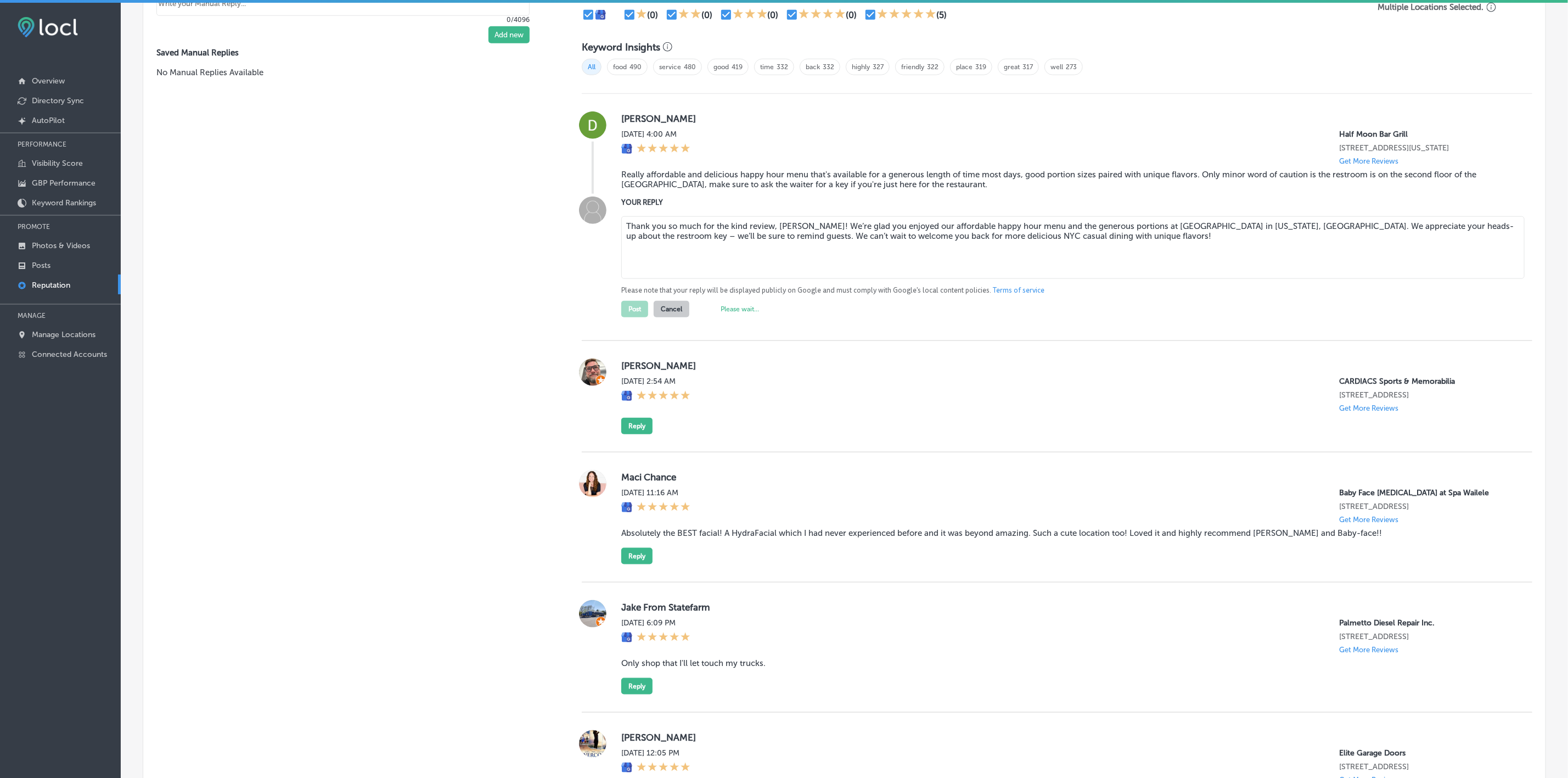
scroll to position [741, 0]
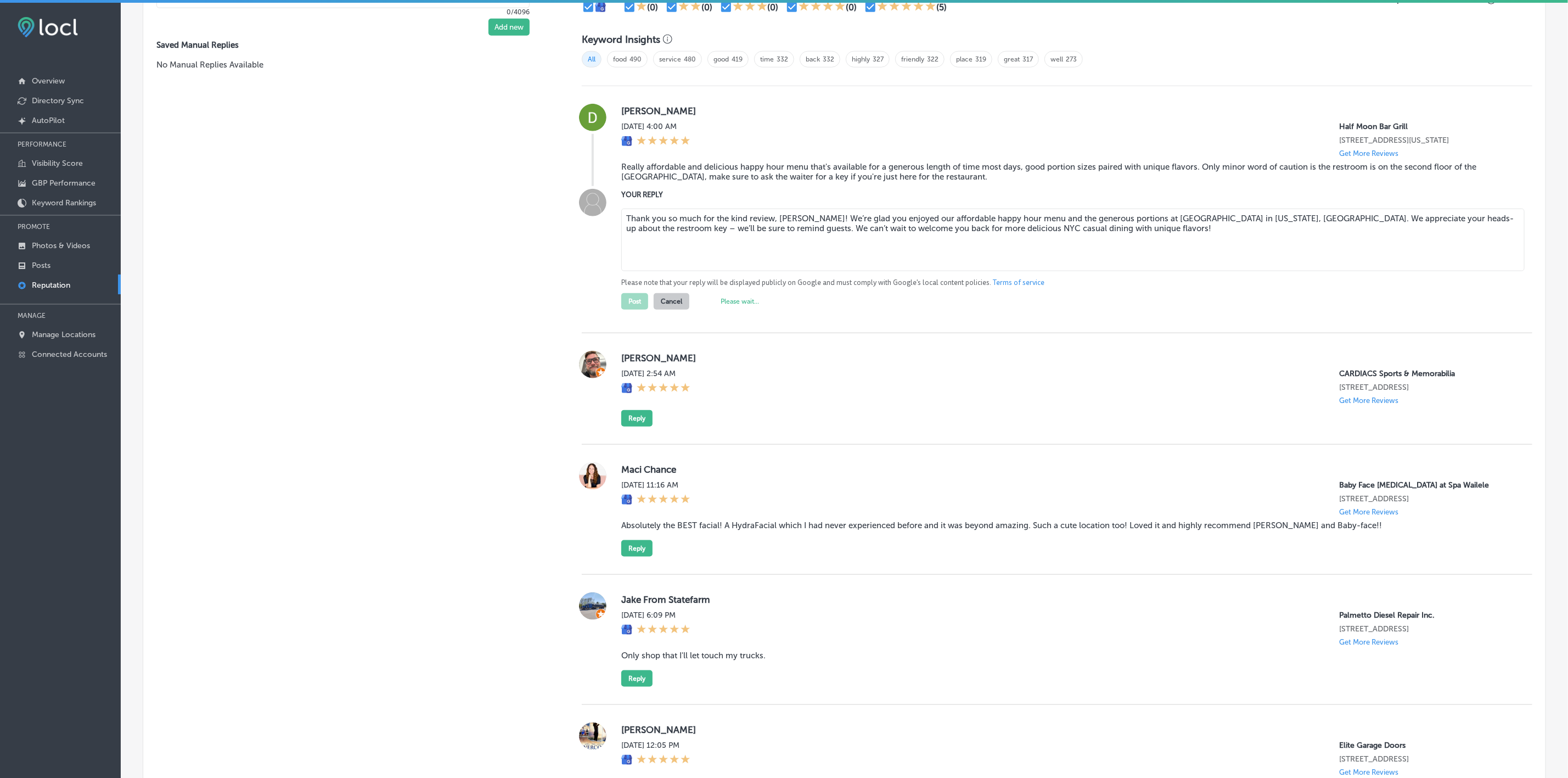
click at [628, 355] on label "[PERSON_NAME]" at bounding box center [1067, 358] width 893 height 11
click at [628, 354] on label "[PERSON_NAME]" at bounding box center [1067, 358] width 893 height 11
copy label "[PERSON_NAME]"
type textarea "x"
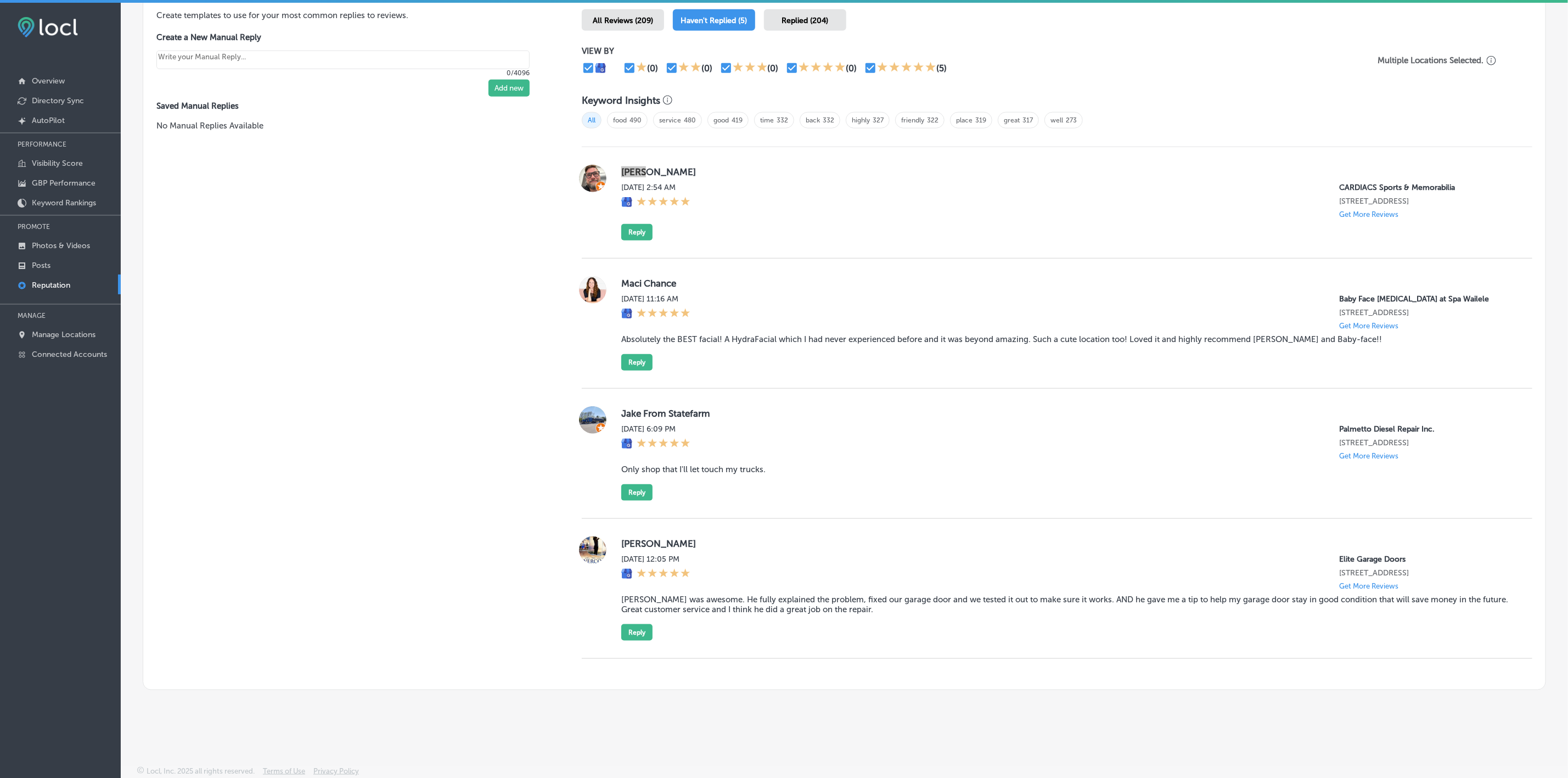
scroll to position [681, 0]
click at [643, 231] on button "Reply" at bounding box center [636, 233] width 31 height 17
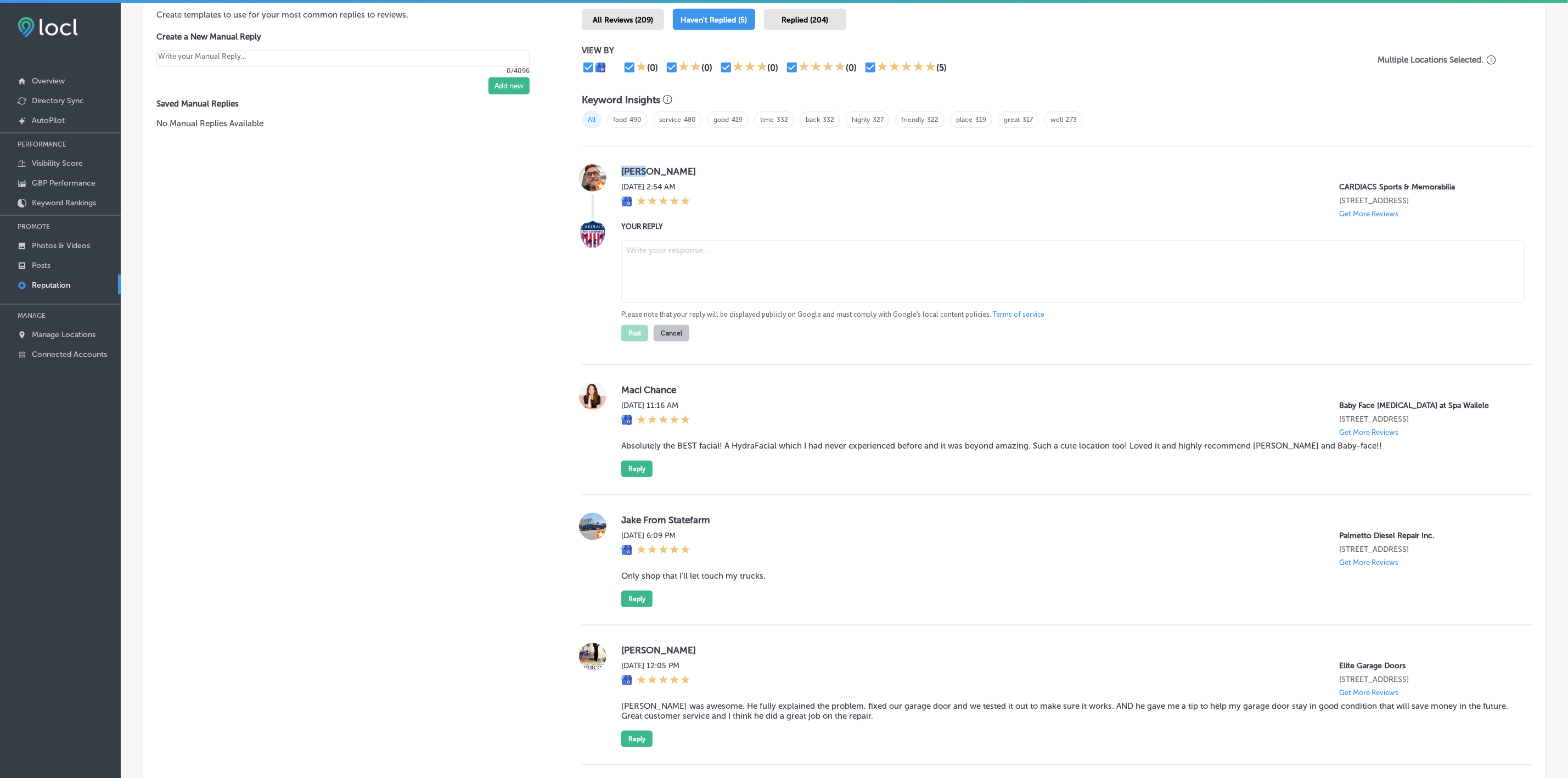
click at [707, 281] on textarea at bounding box center [1072, 272] width 903 height 63
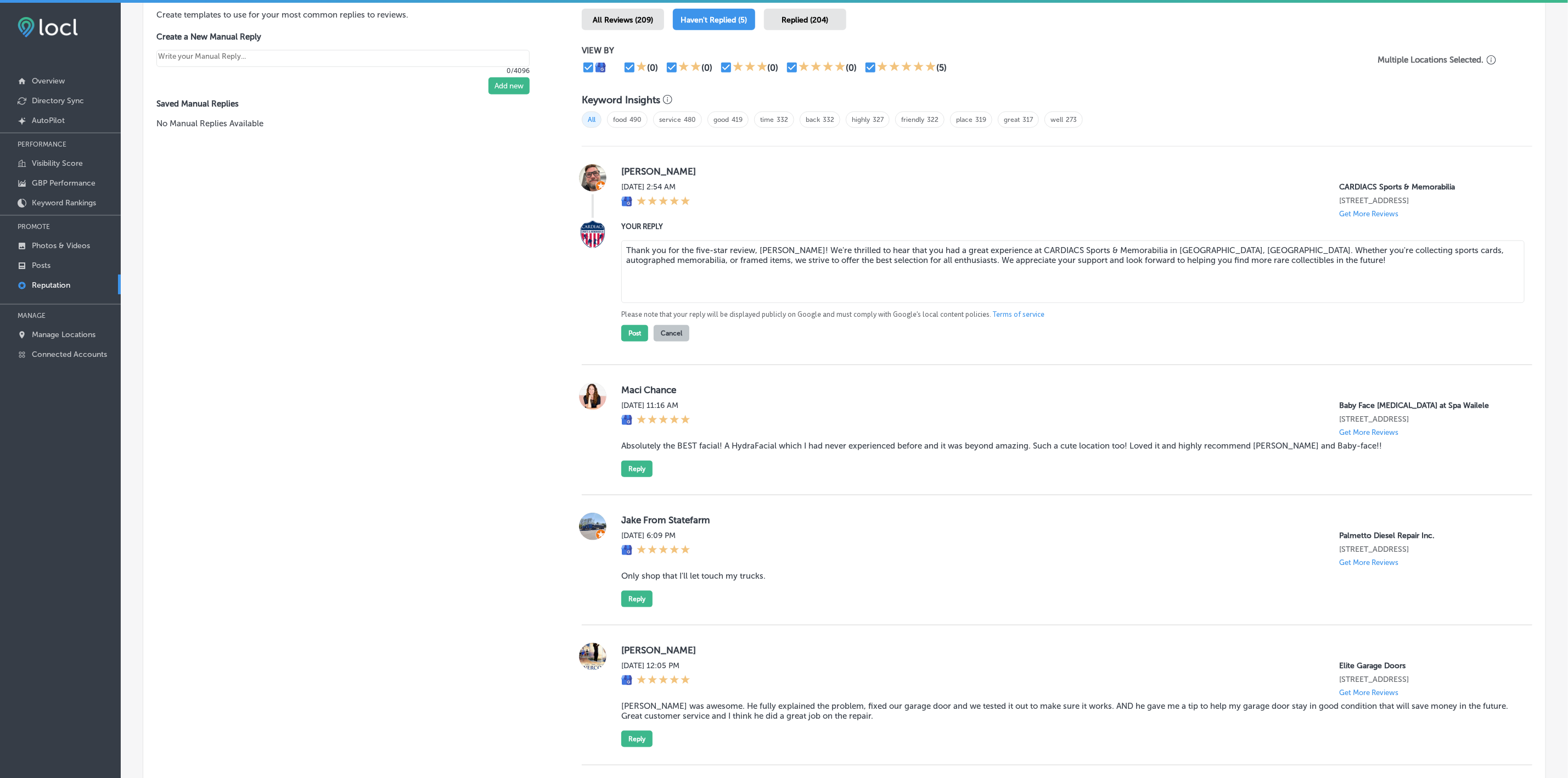
click at [810, 245] on textarea "Thank you for the five-star review, [PERSON_NAME]! We're thrilled to hear that …" at bounding box center [1072, 272] width 903 height 63
type textarea "Thank you for the five-star review, [PERSON_NAME]! We're happy to hear that you…"
click at [624, 334] on button "Post" at bounding box center [634, 333] width 27 height 17
click at [627, 384] on label "Maci Chance" at bounding box center [1067, 389] width 893 height 11
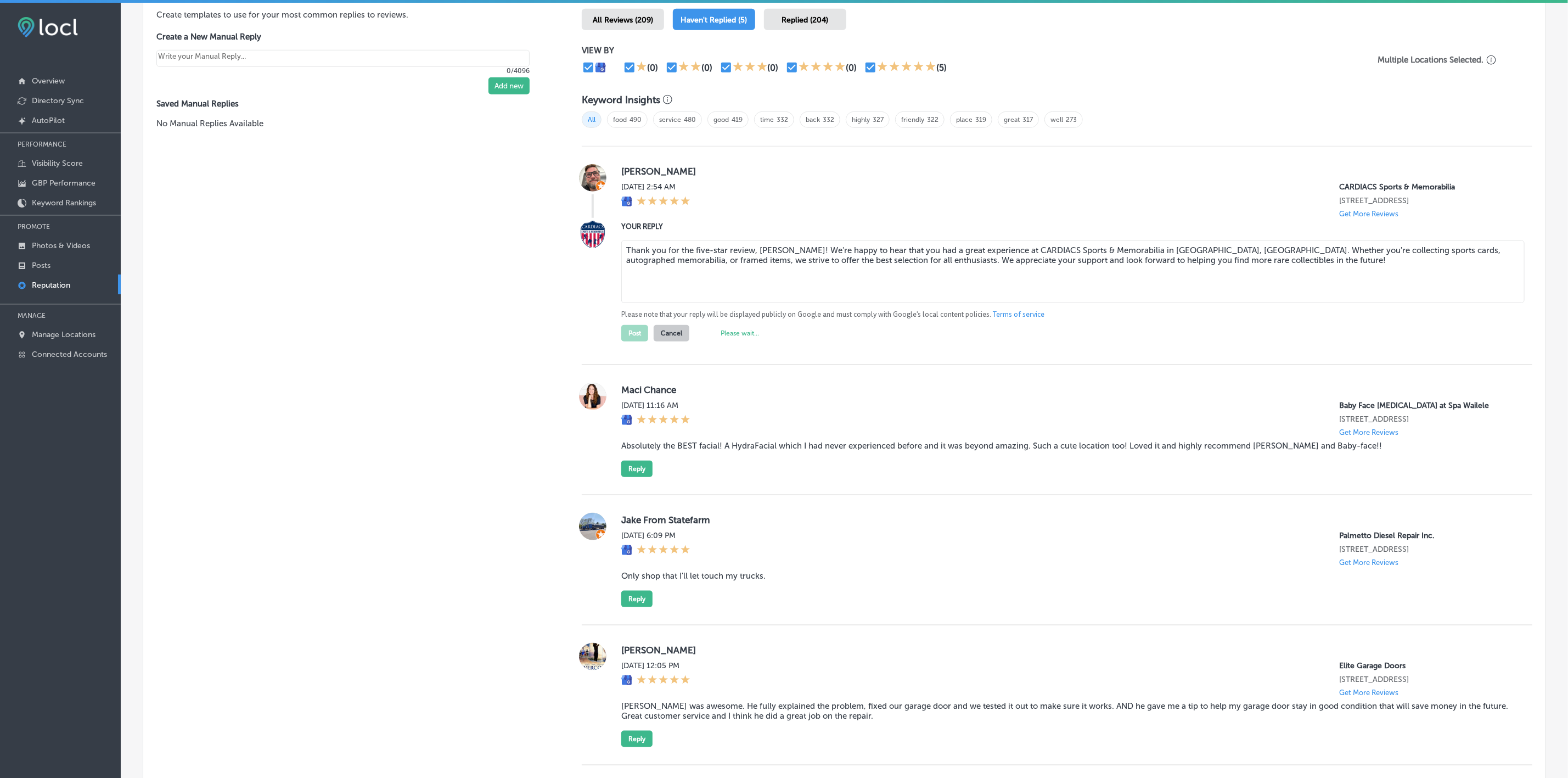
click at [627, 384] on label "Maci Chance" at bounding box center [1067, 389] width 893 height 11
type textarea "x"
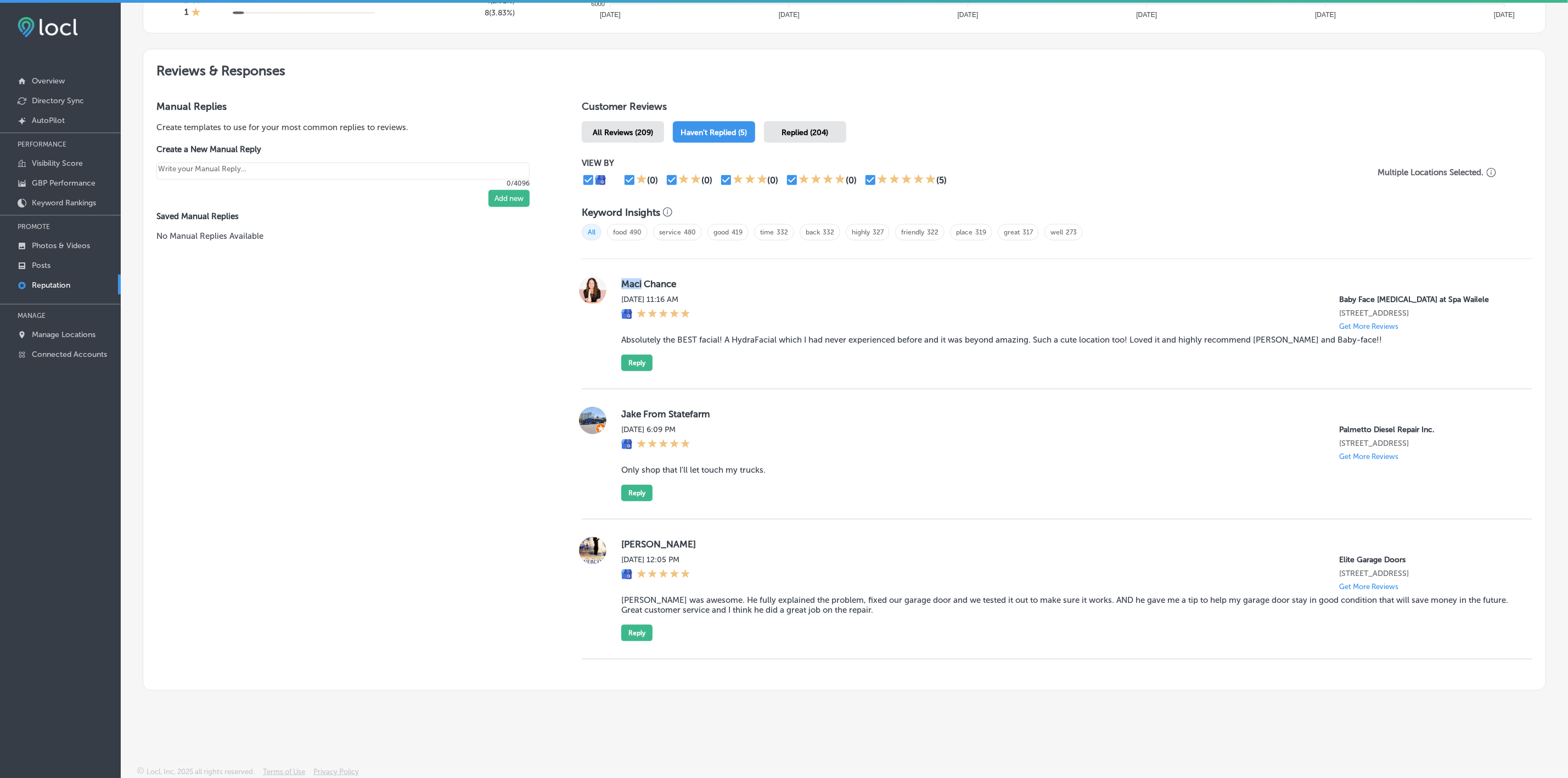
copy label "Maci"
click at [832, 337] on blockquote "Absolutely the BEST facial! A HydraFacial which I had never experienced before …" at bounding box center [1067, 340] width 893 height 10
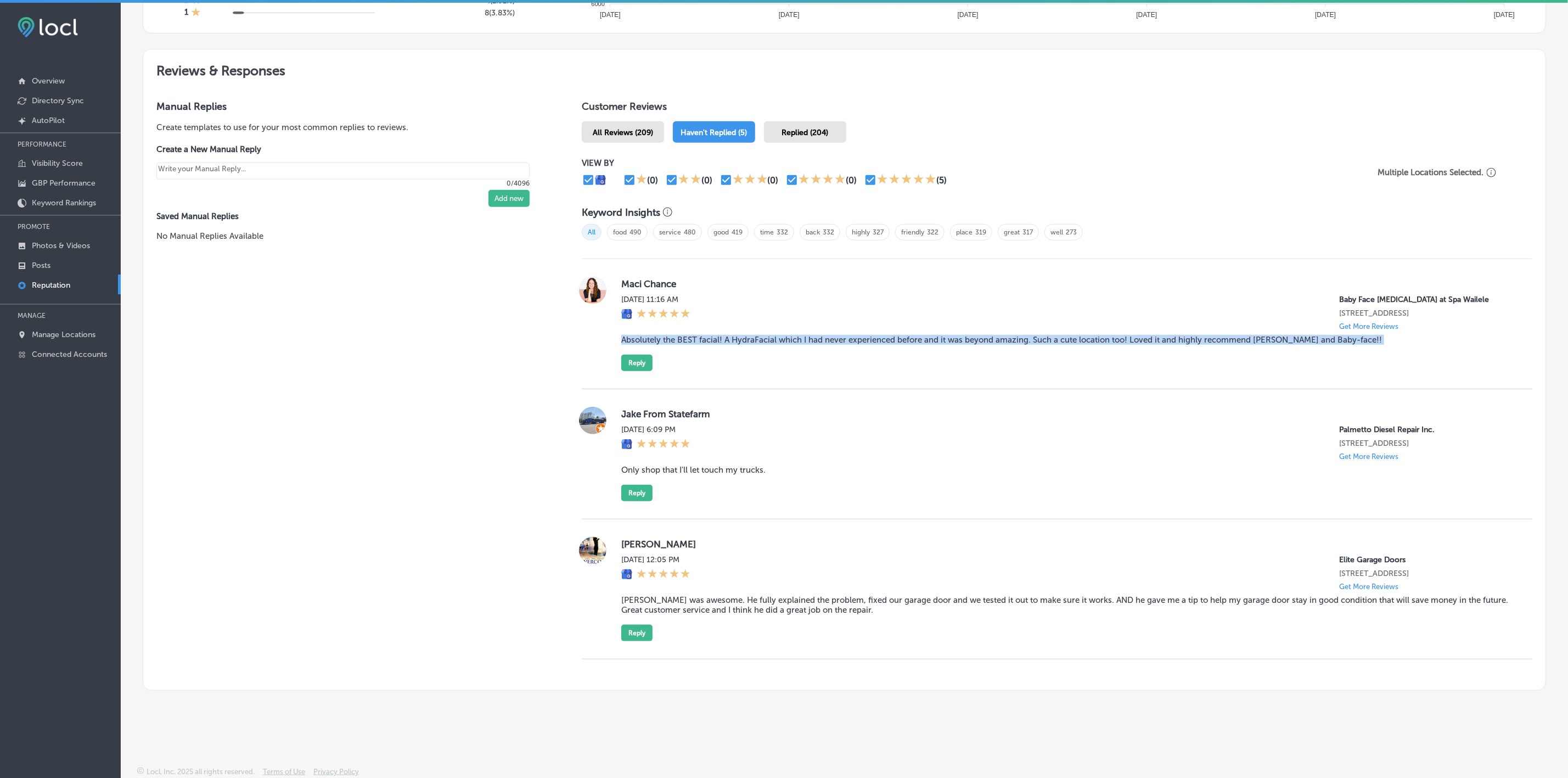
click at [832, 337] on blockquote "Absolutely the BEST facial! A HydraFacial which I had never experienced before …" at bounding box center [1067, 340] width 893 height 10
copy blockquote "Absolutely the BEST facial! A HydraFacial which I had never experienced before …"
click at [630, 356] on button "Reply" at bounding box center [636, 363] width 31 height 17
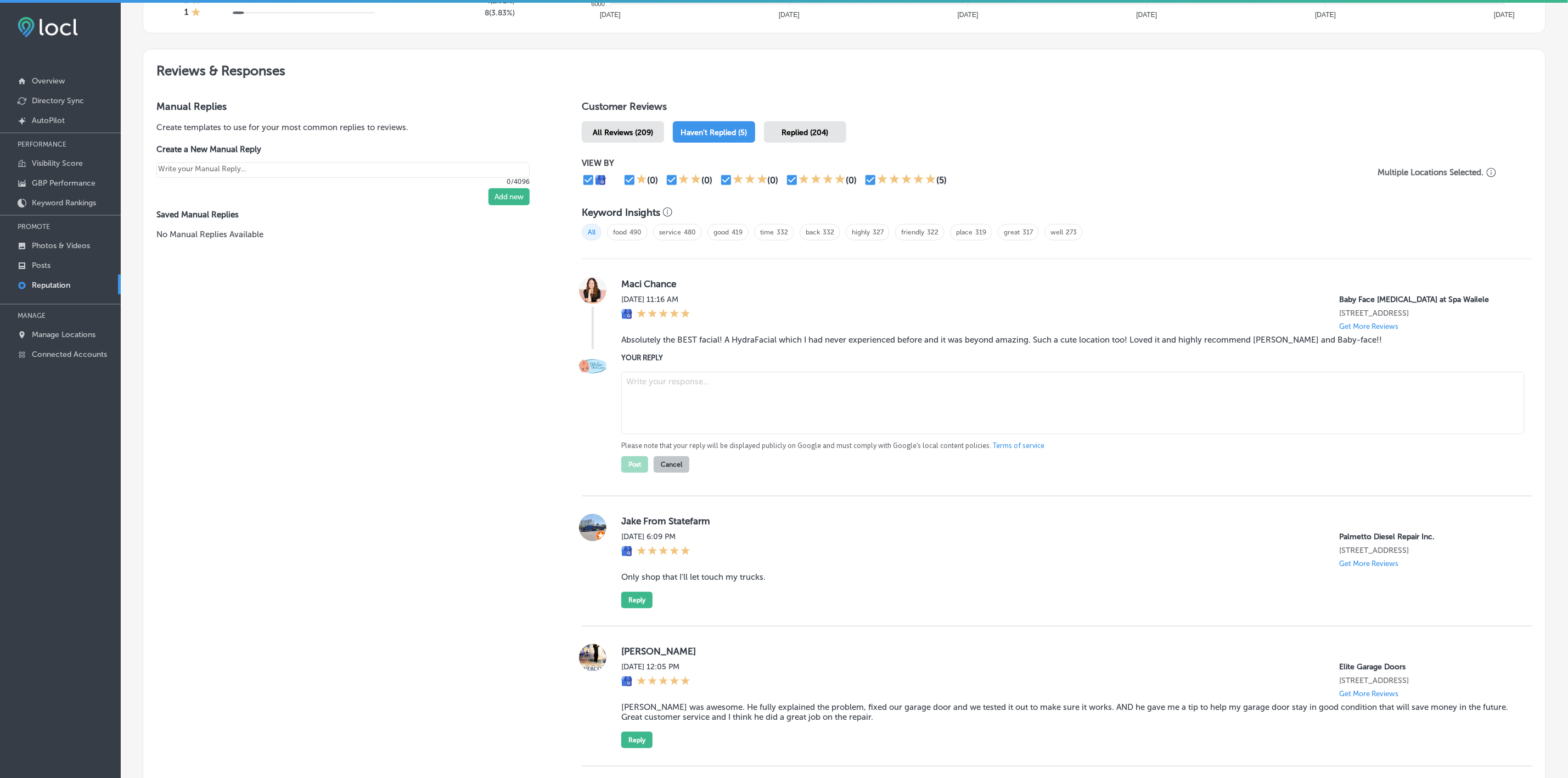
click at [696, 384] on textarea at bounding box center [1072, 403] width 903 height 63
paste textarea "Thank you so much for the glowing review, Maci! We’re so happy to hear that you…"
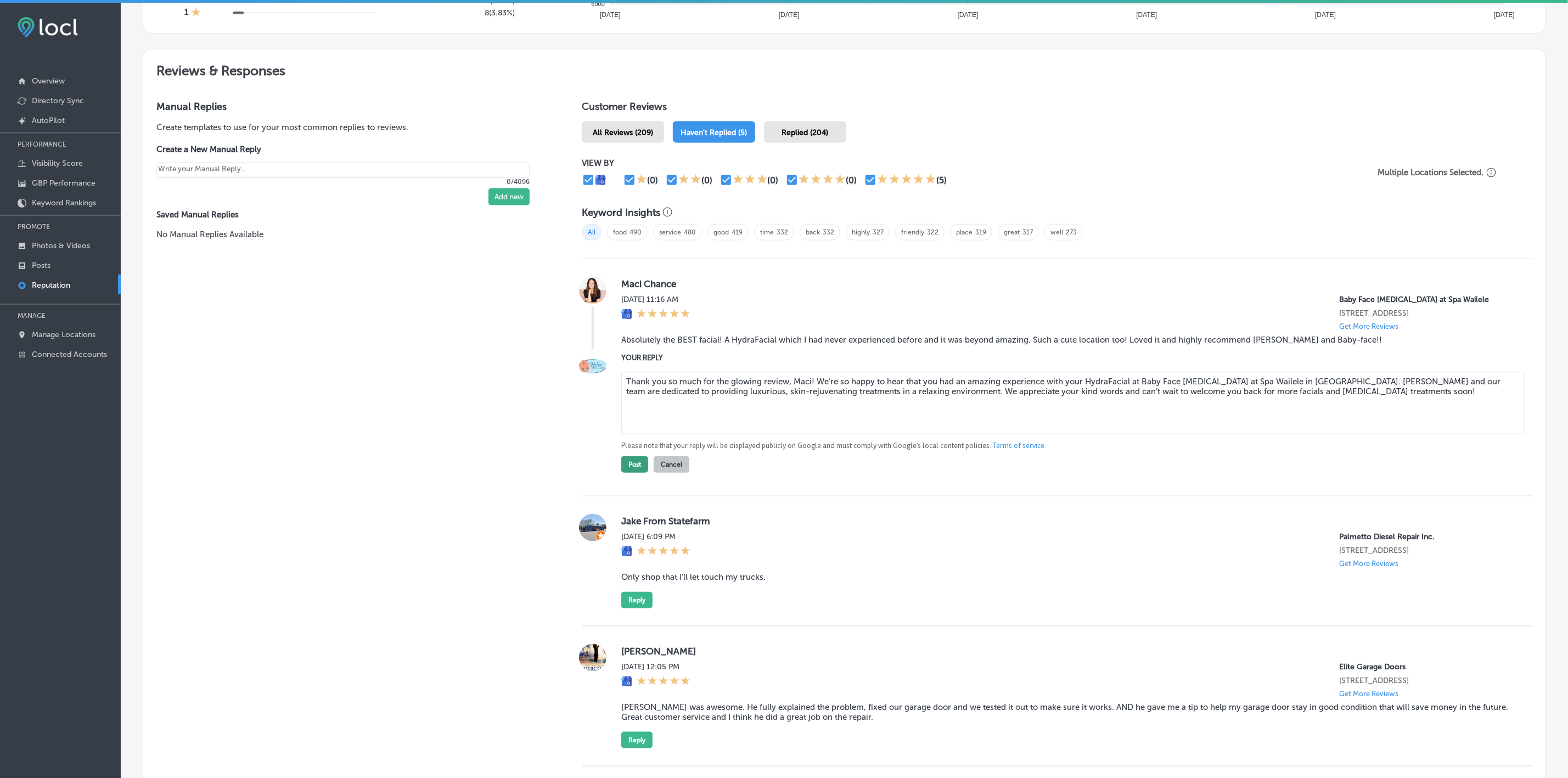
type textarea "Thank you so much for the glowing review, Maci! We’re so happy to hear that you…"
click at [635, 459] on button "Post" at bounding box center [634, 464] width 27 height 17
type textarea "x"
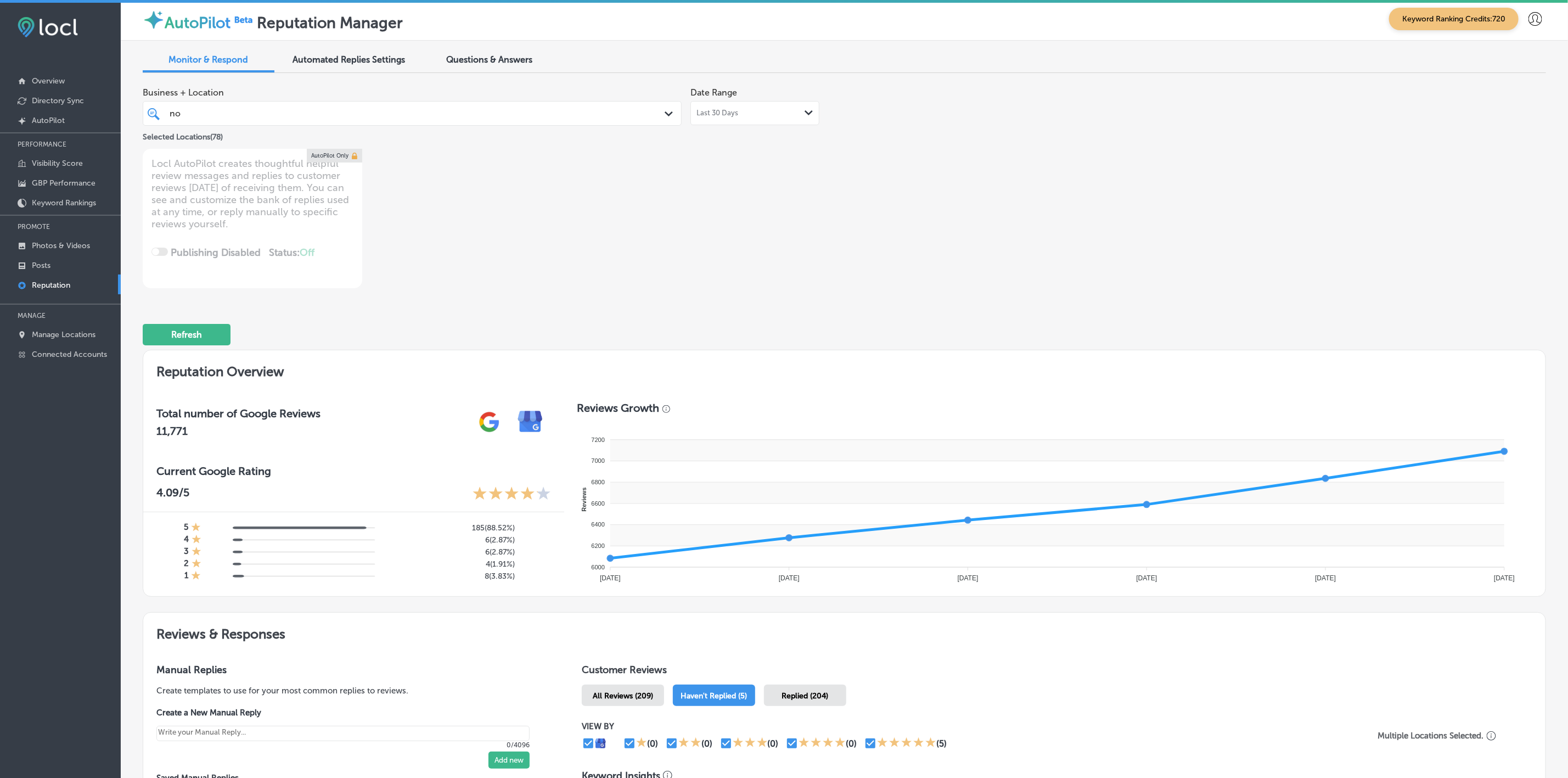
scroll to position [0, 0]
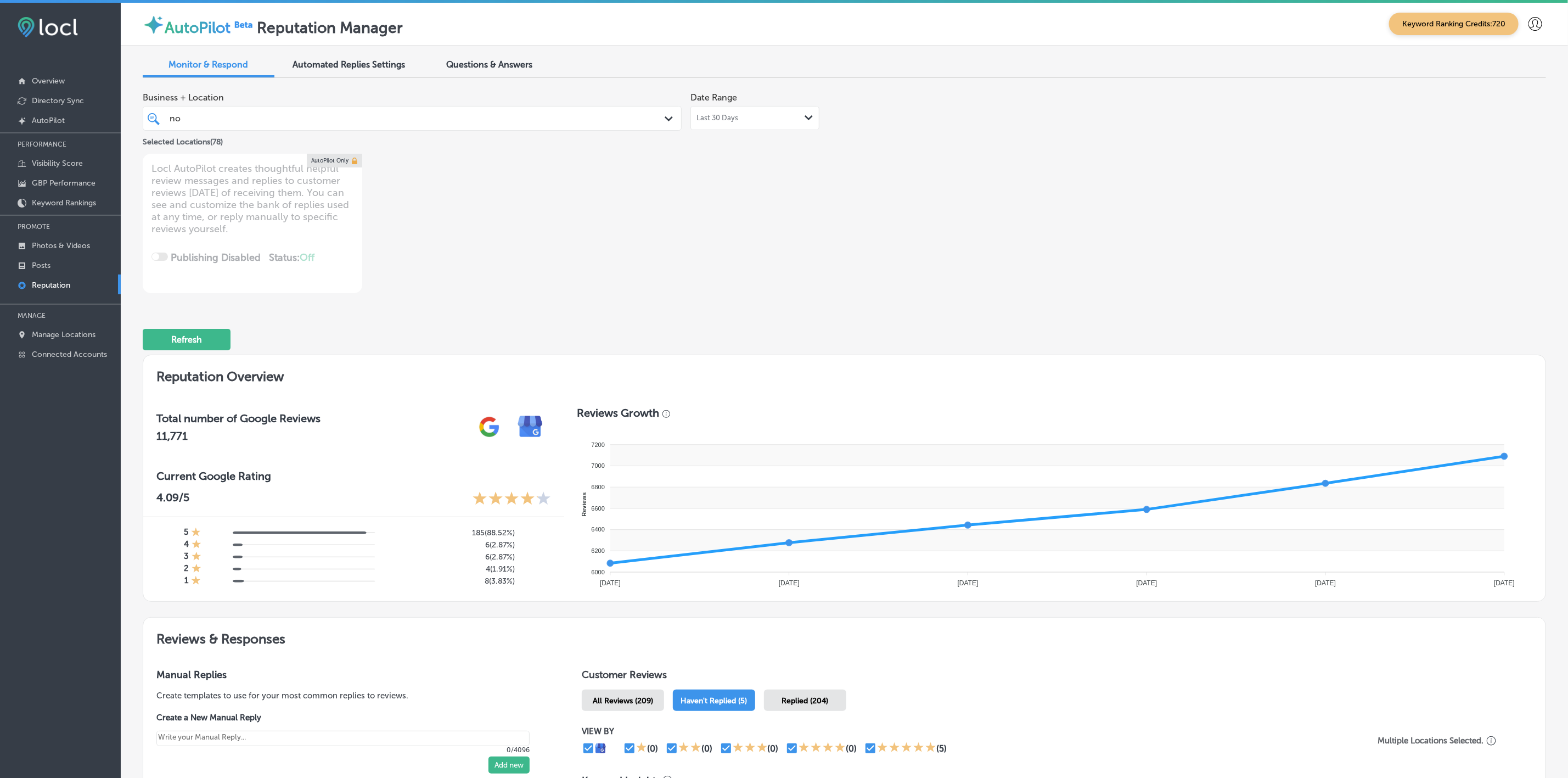
click at [457, 61] on span "Questions & Answers" at bounding box center [489, 64] width 86 height 10
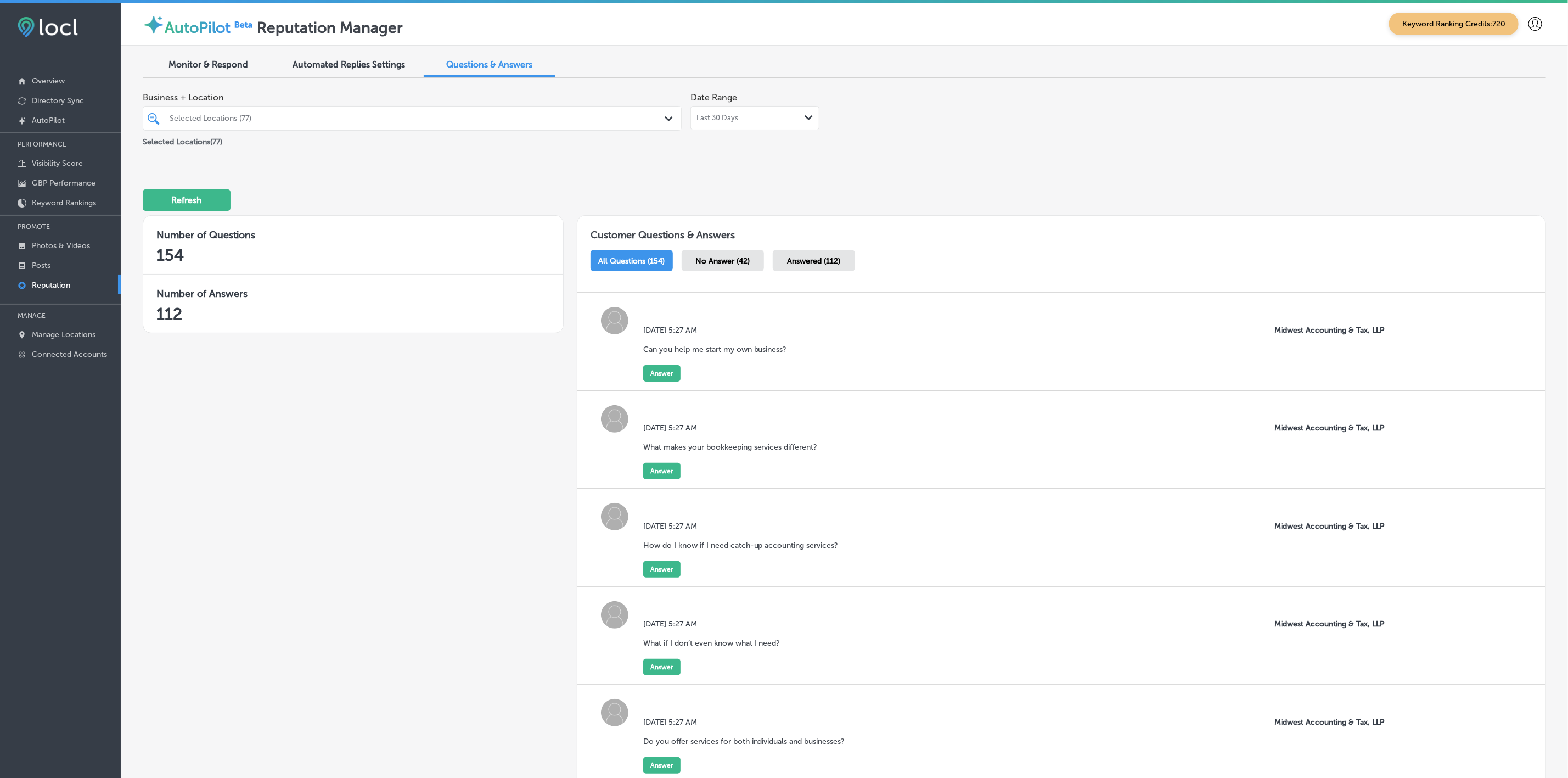
click at [363, 112] on div at bounding box center [387, 118] width 438 height 15
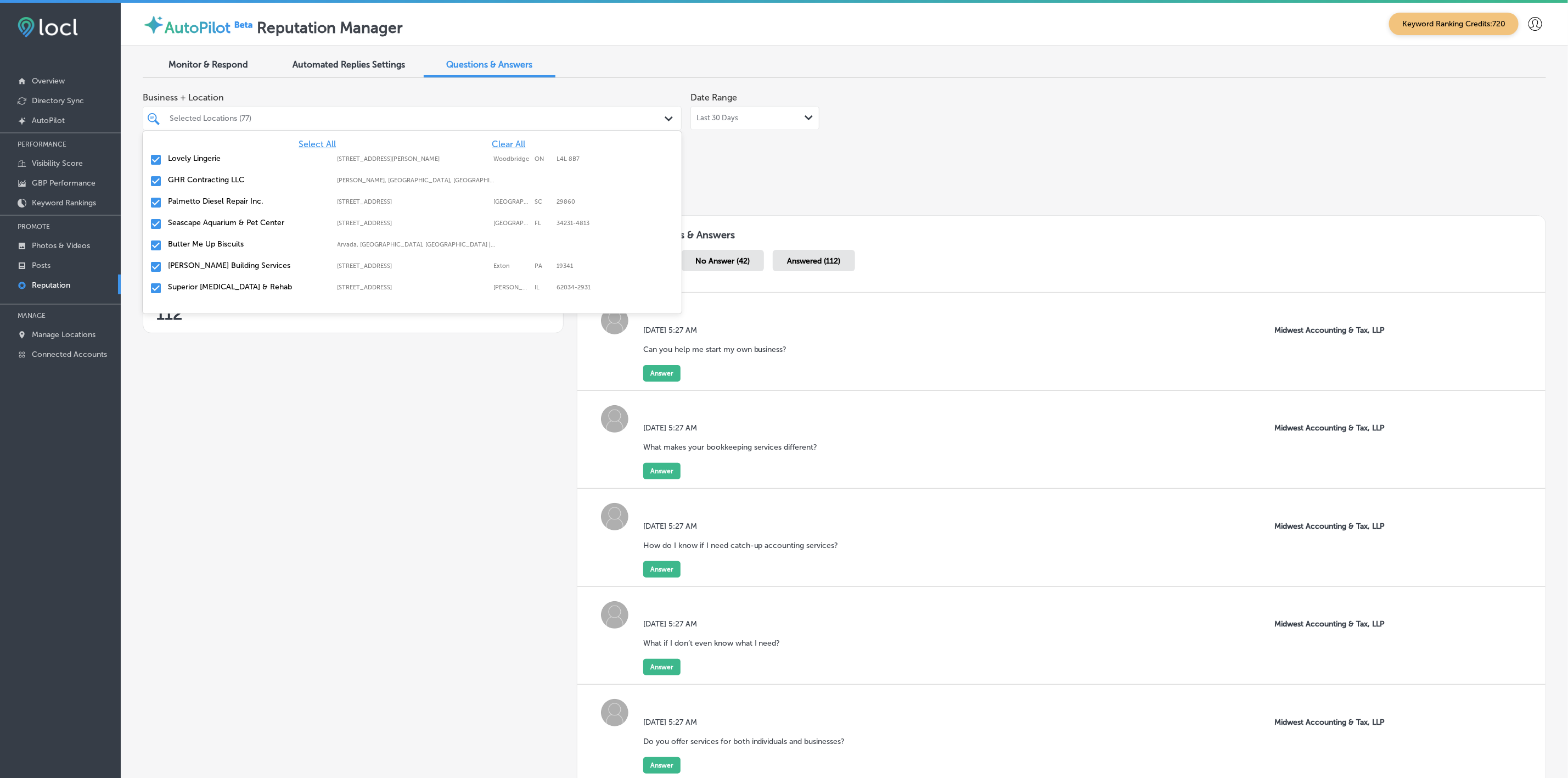
click at [497, 142] on span "Clear All" at bounding box center [509, 144] width 33 height 10
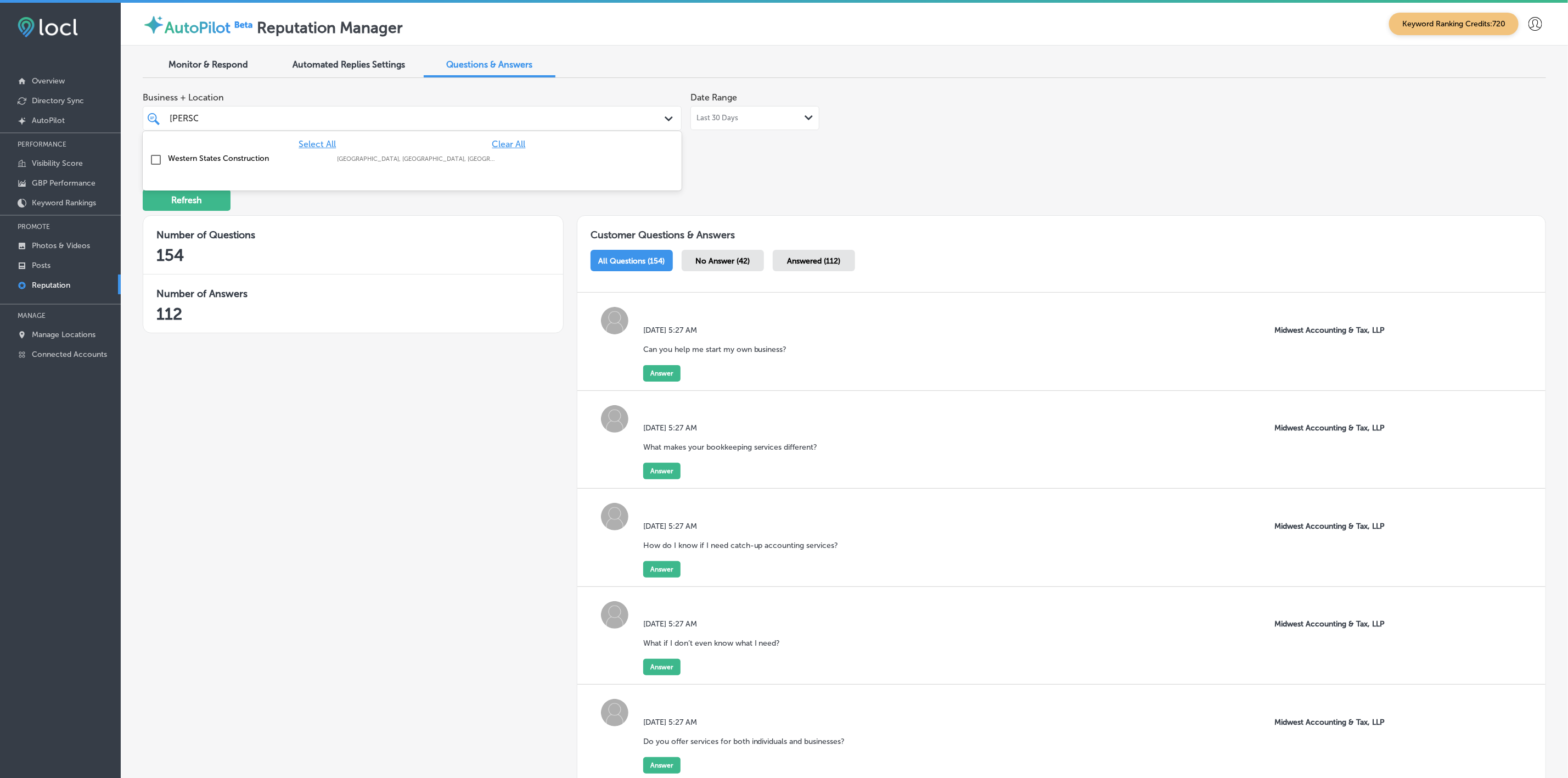
click at [543, 162] on div "Western States Construction [GEOGRAPHIC_DATA], [GEOGRAPHIC_DATA], [GEOGRAPHIC_D…" at bounding box center [365, 159] width 396 height 9
type input "[PERSON_NAME]"
click at [779, 147] on div "Business + Location option focused, 2 of 142. 2 results available for search te…" at bounding box center [564, 117] width 842 height 62
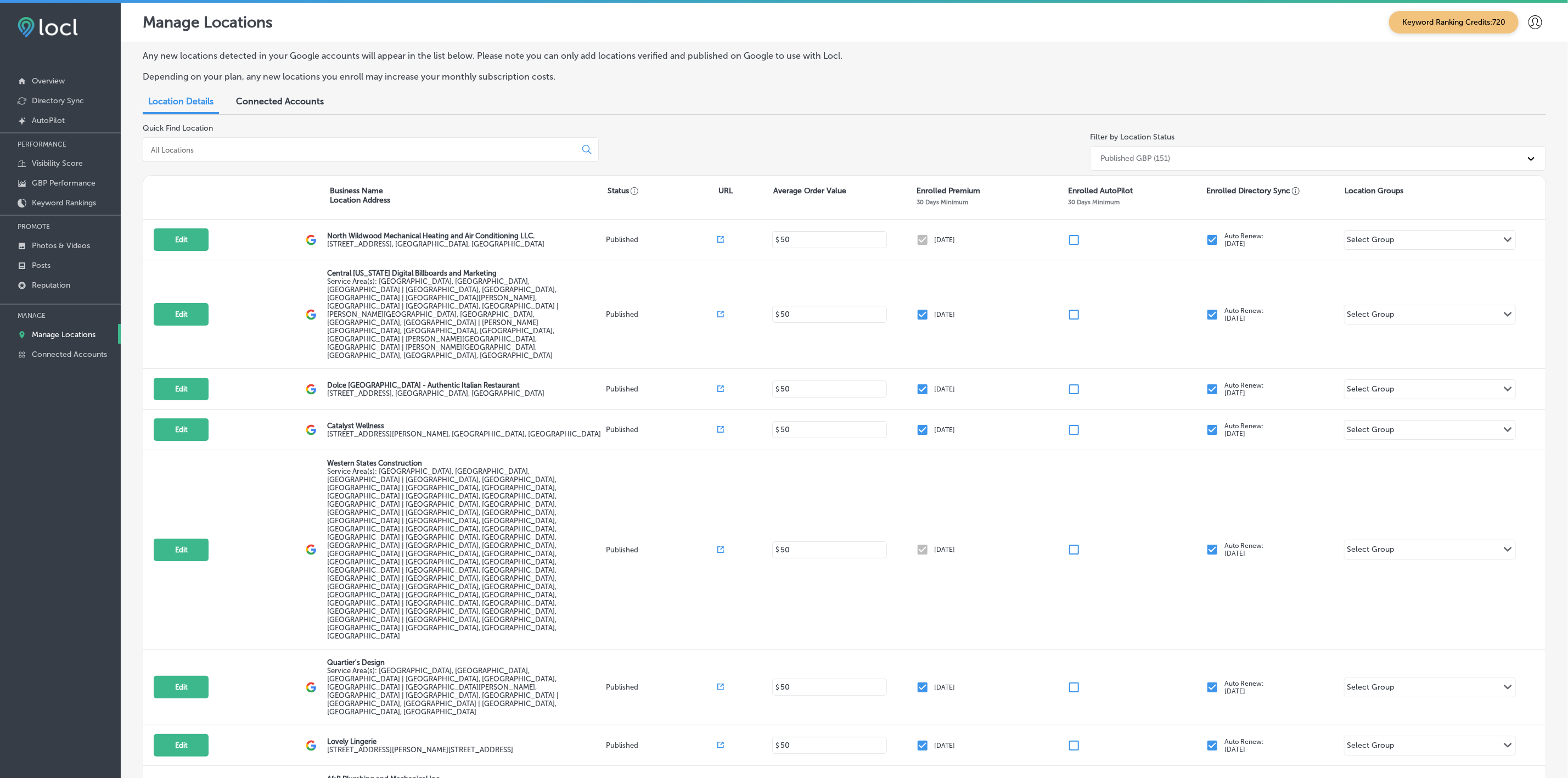
click at [273, 149] on input at bounding box center [361, 150] width 423 height 10
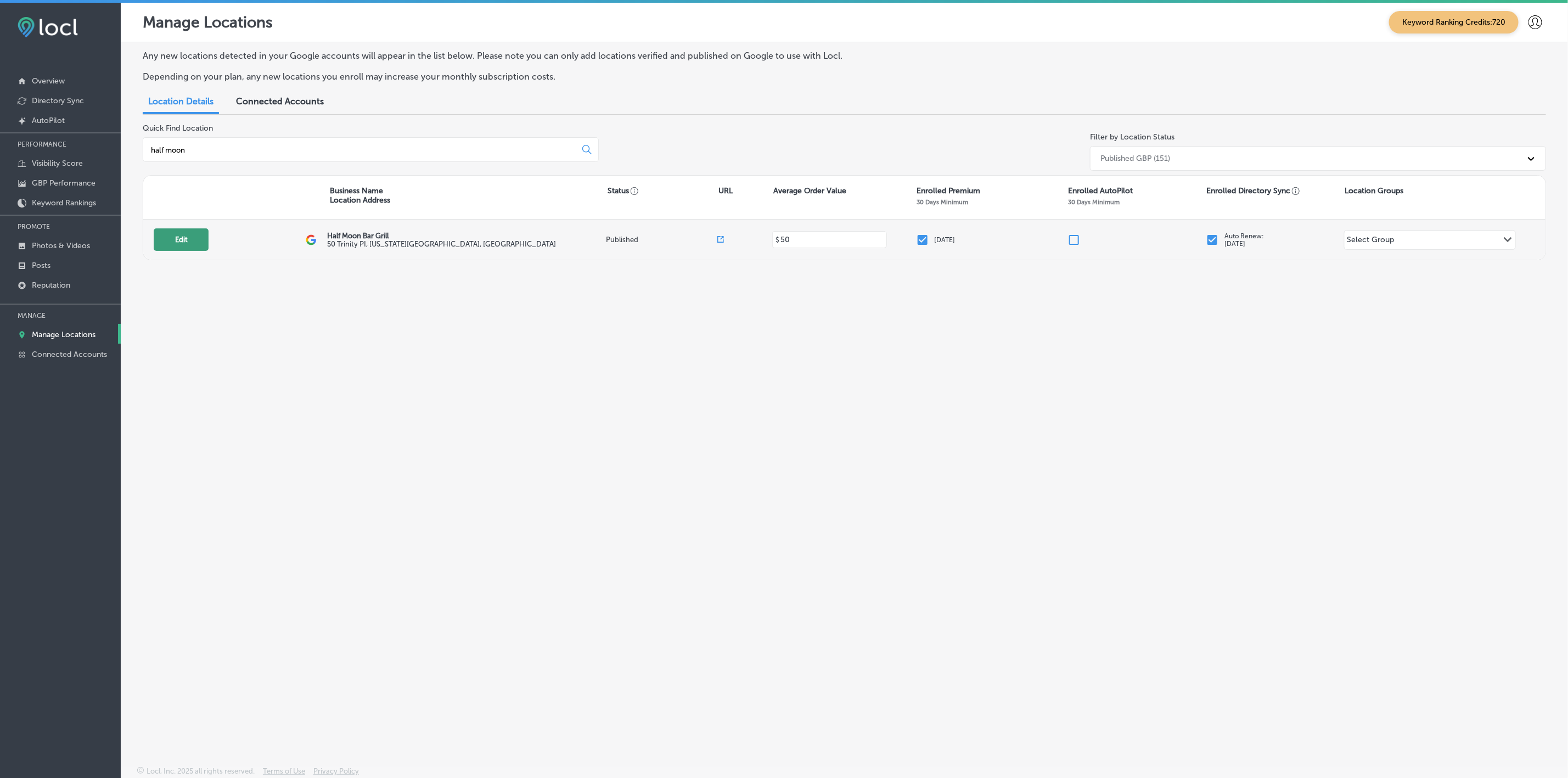
type input "half moon"
click at [170, 234] on button "Edit" at bounding box center [181, 239] width 54 height 22
select select "US"
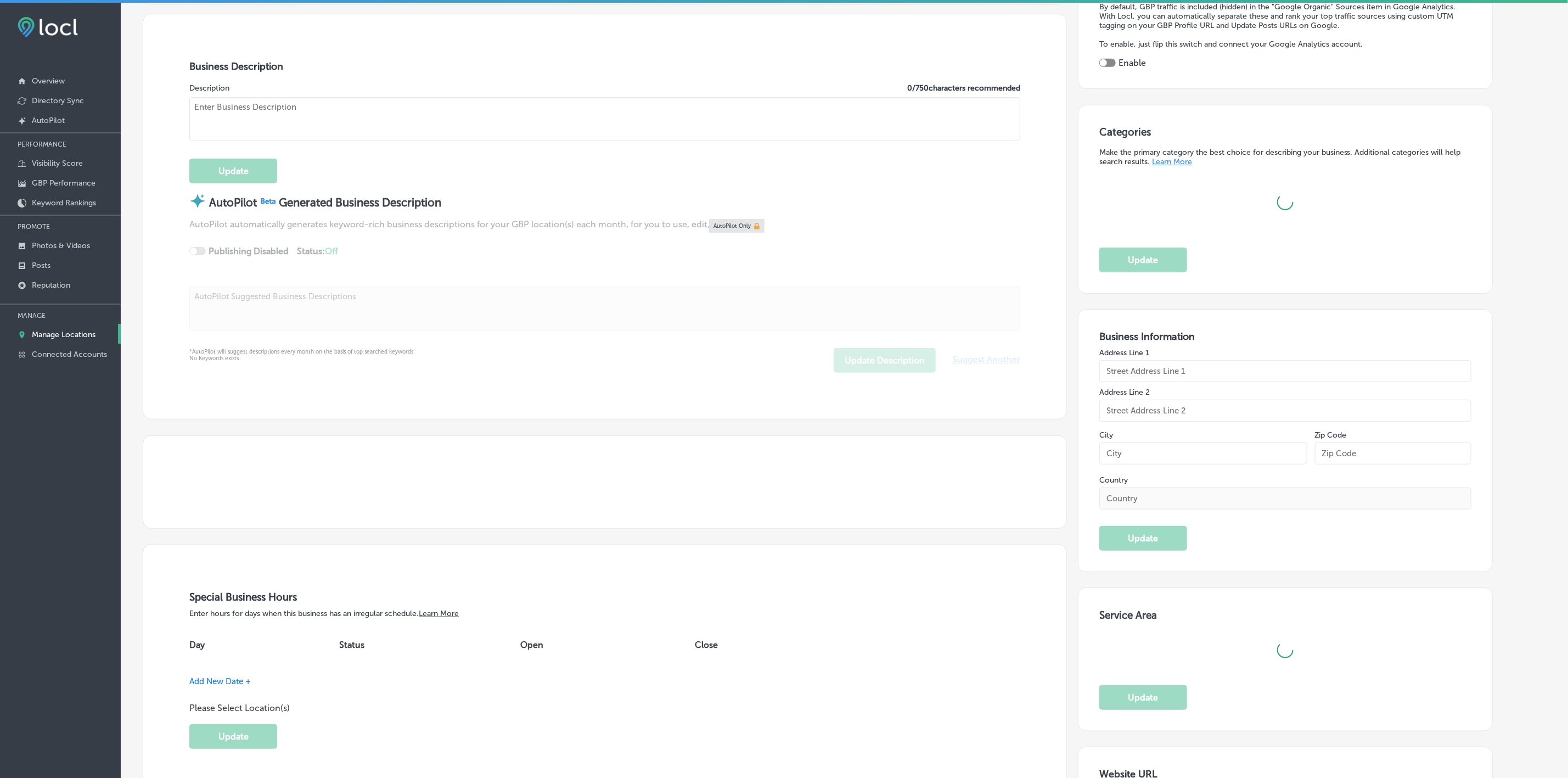
scroll to position [412, 0]
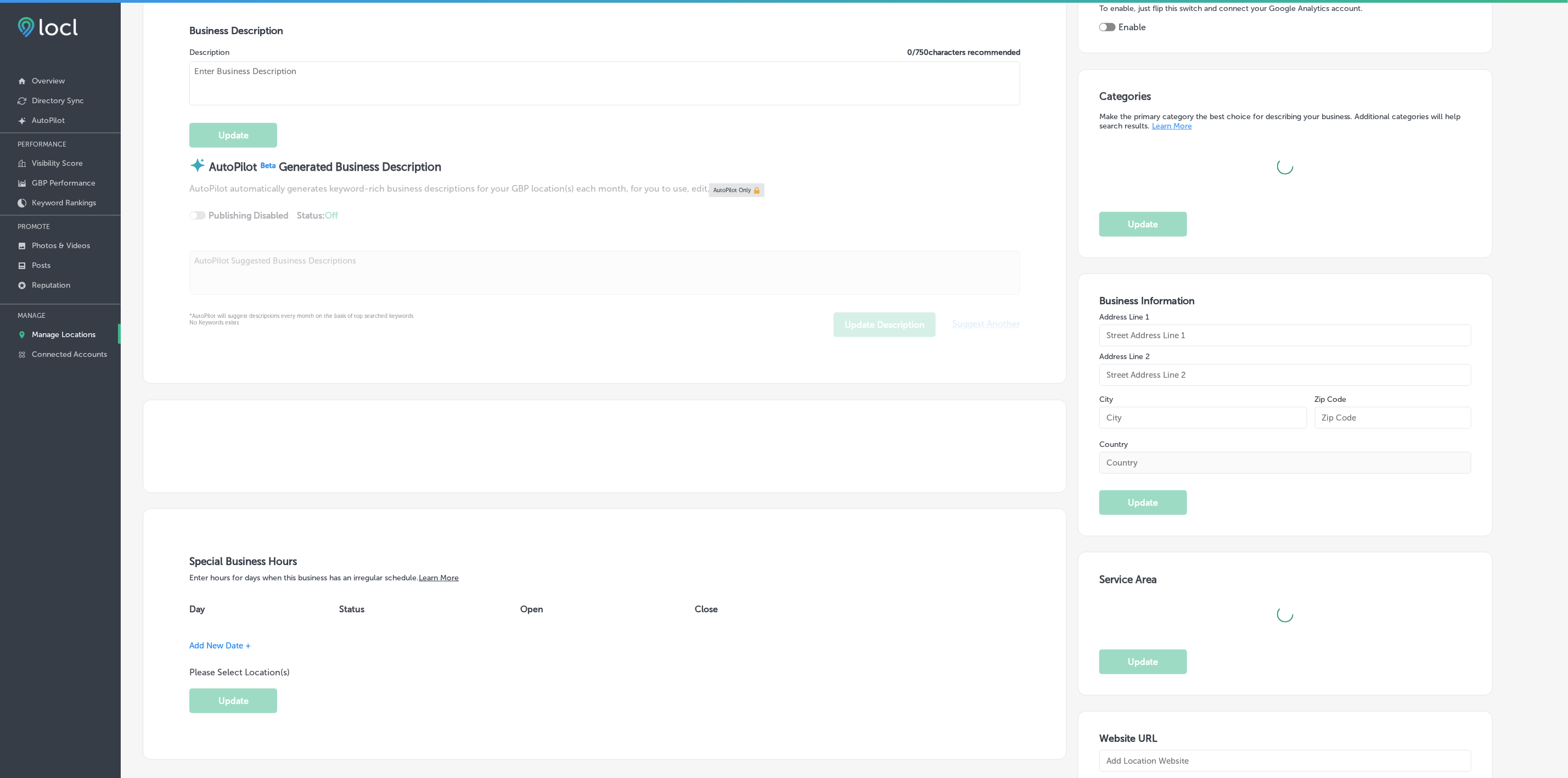
type input "Half Moon Bar Grill"
type input "50 Trinity PI"
type input "[US_STATE]"
type input "10006"
type input "US"
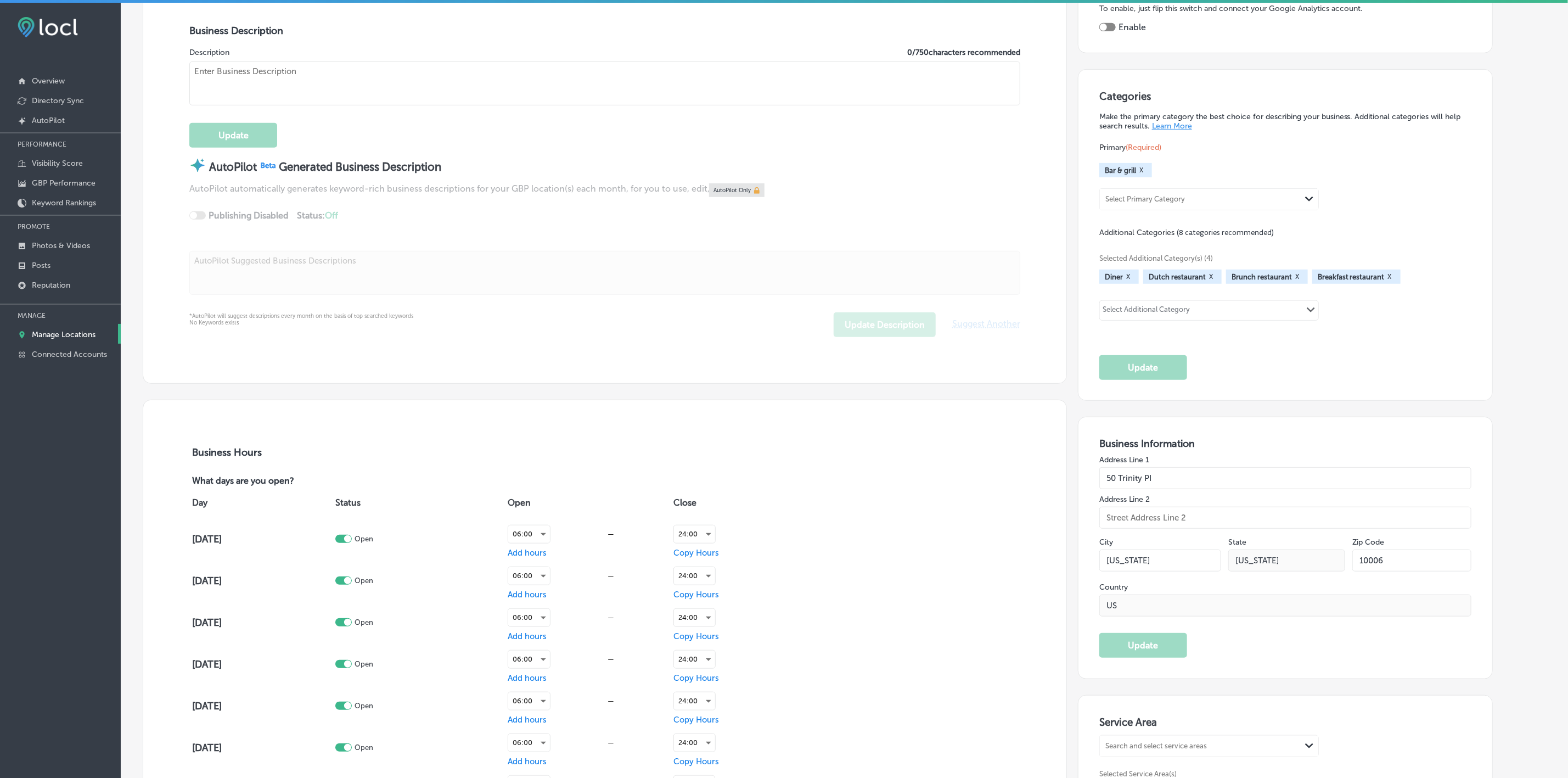
type input "https://halfmoonnyc.com/"
checkbox input "true"
type textarea "Experience the heart of New York in every bite at Half Moon Bar & Grill! Locate…"
type input "+1 877 846 3446"
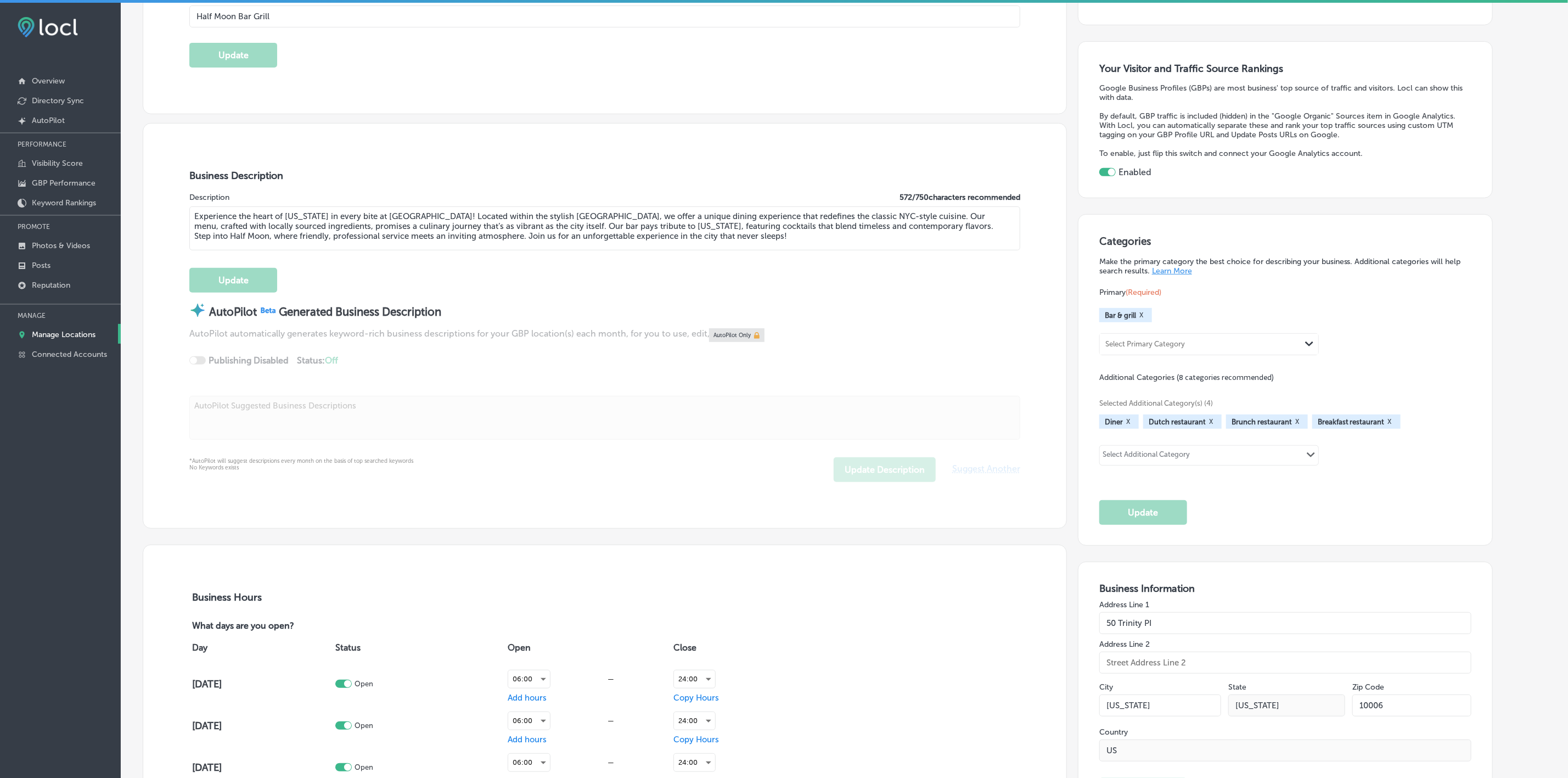
scroll to position [0, 0]
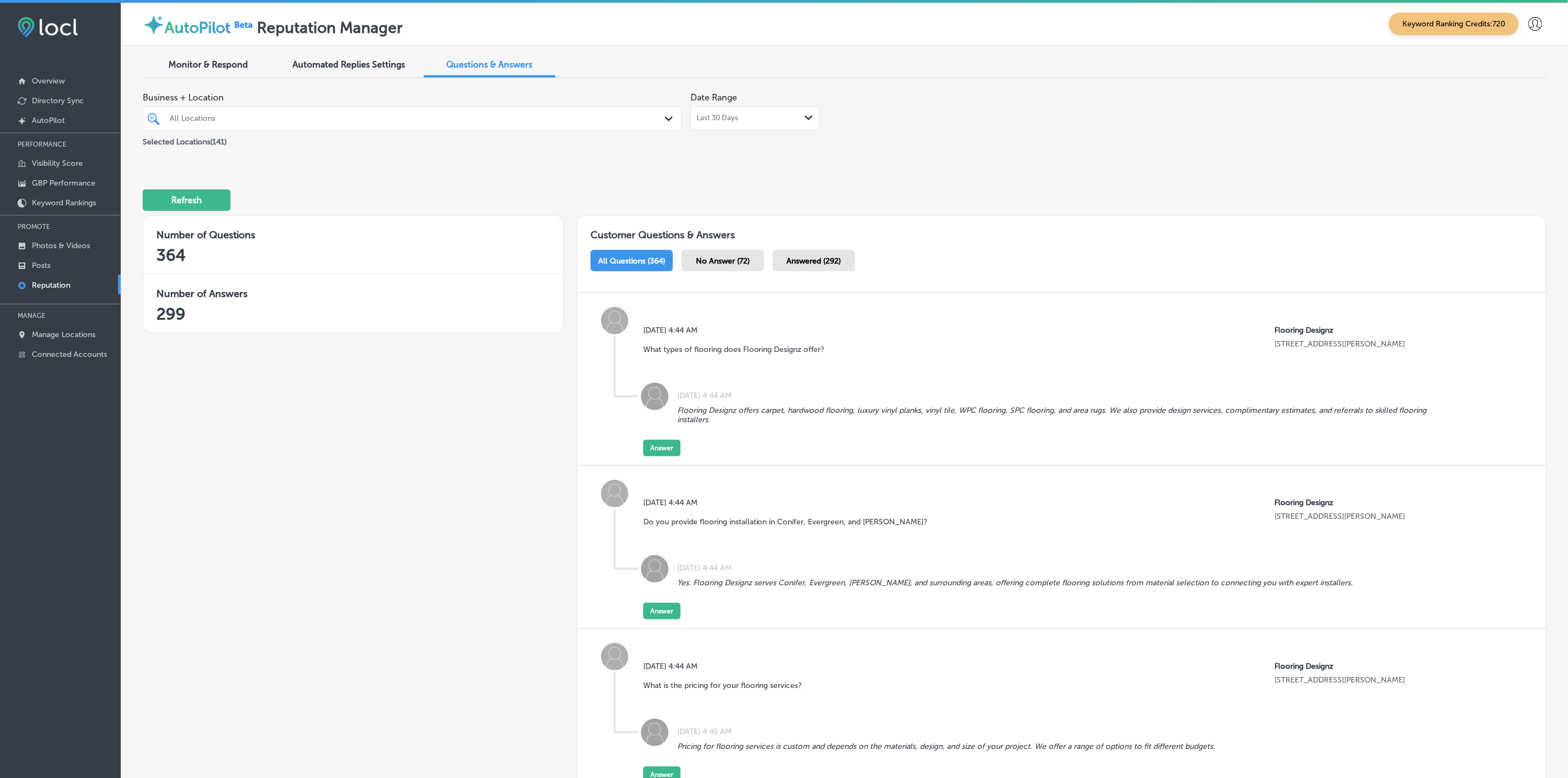
click at [459, 120] on div "All Locations" at bounding box center [418, 118] width 496 height 9
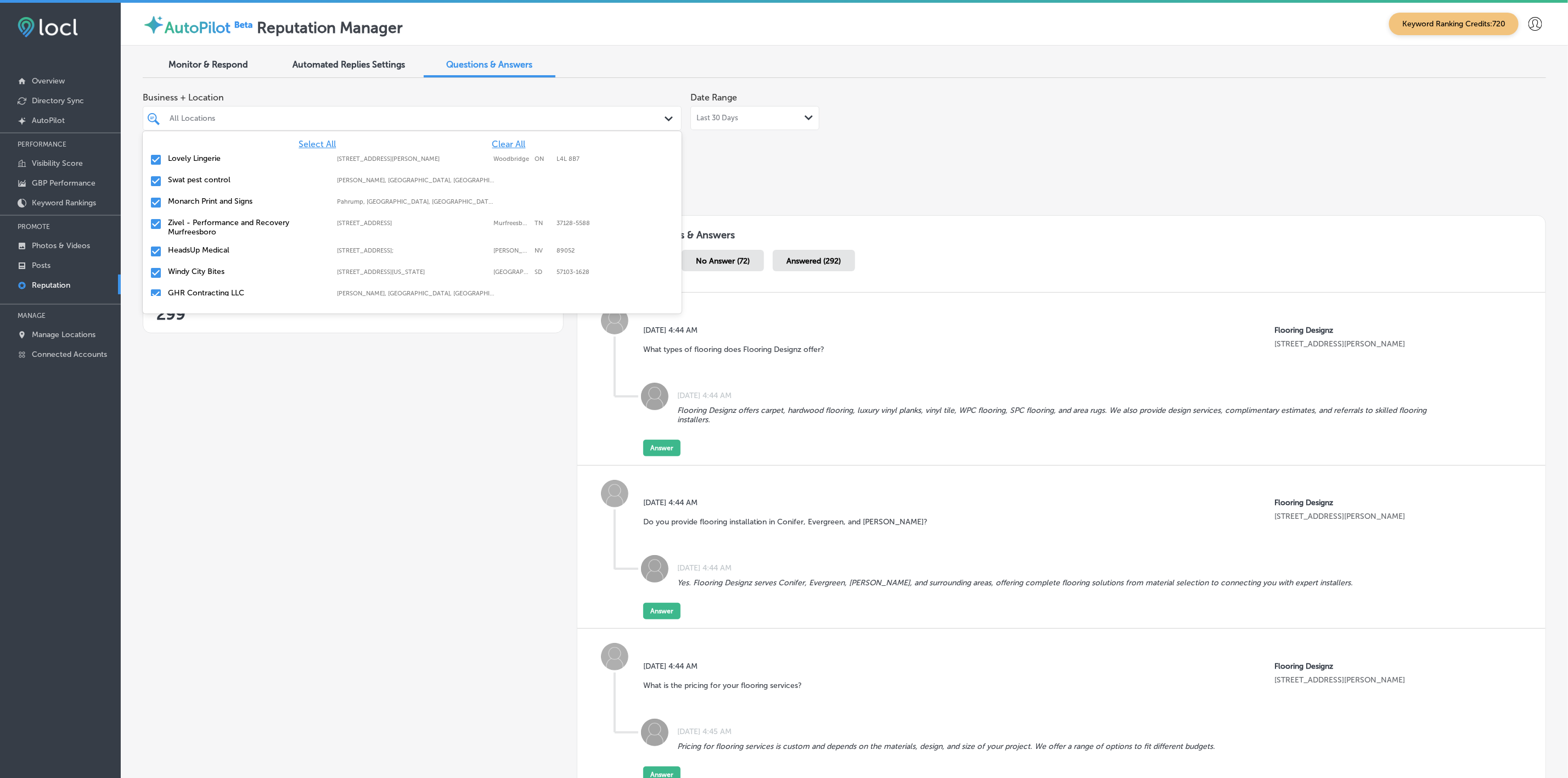
click at [493, 147] on span "Clear All" at bounding box center [509, 144] width 33 height 10
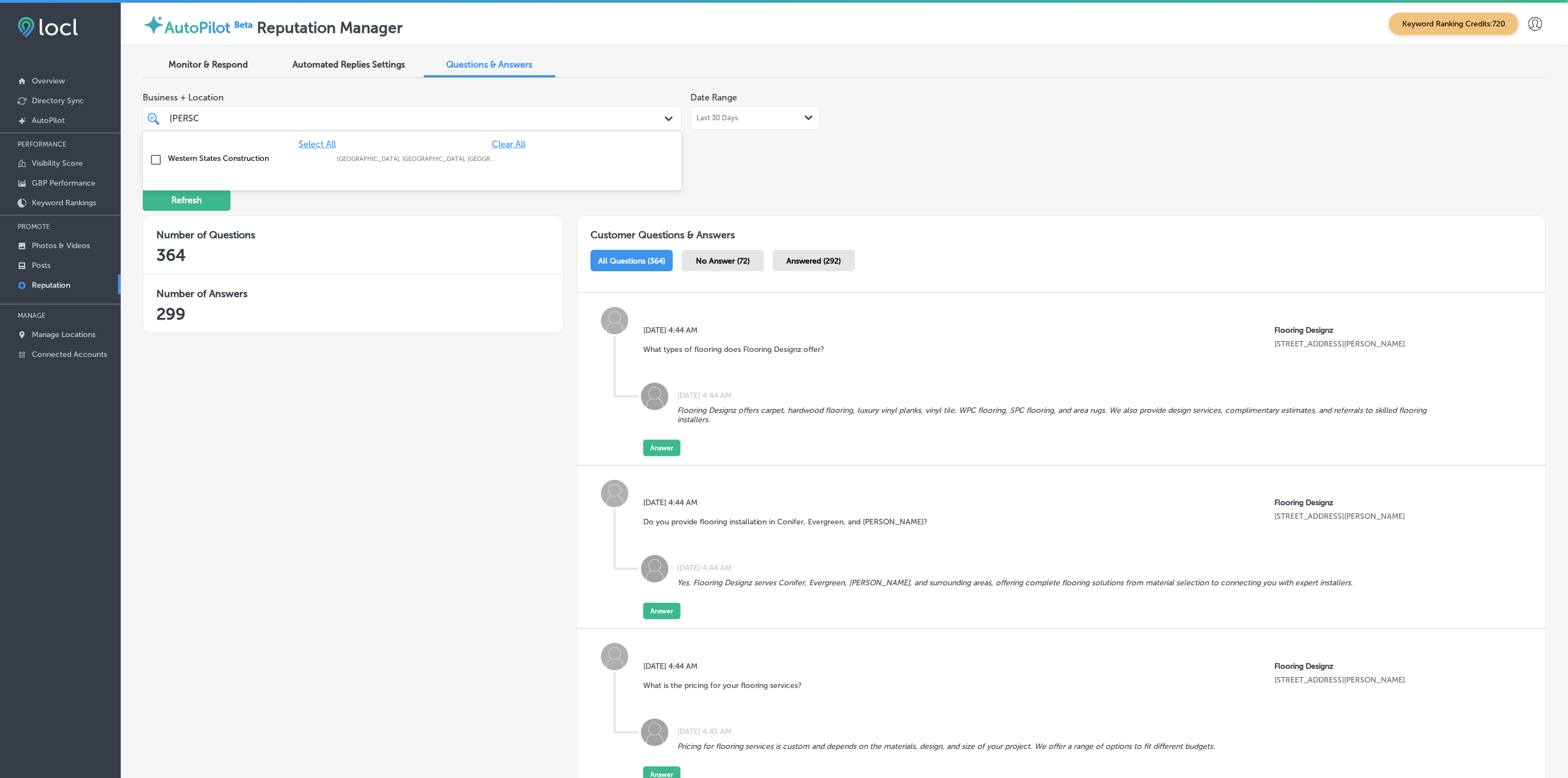
click at [476, 167] on div "Western States Construction [GEOGRAPHIC_DATA], [GEOGRAPHIC_DATA], [GEOGRAPHIC_D…" at bounding box center [411, 160] width 530 height 17
type input "[PERSON_NAME]"
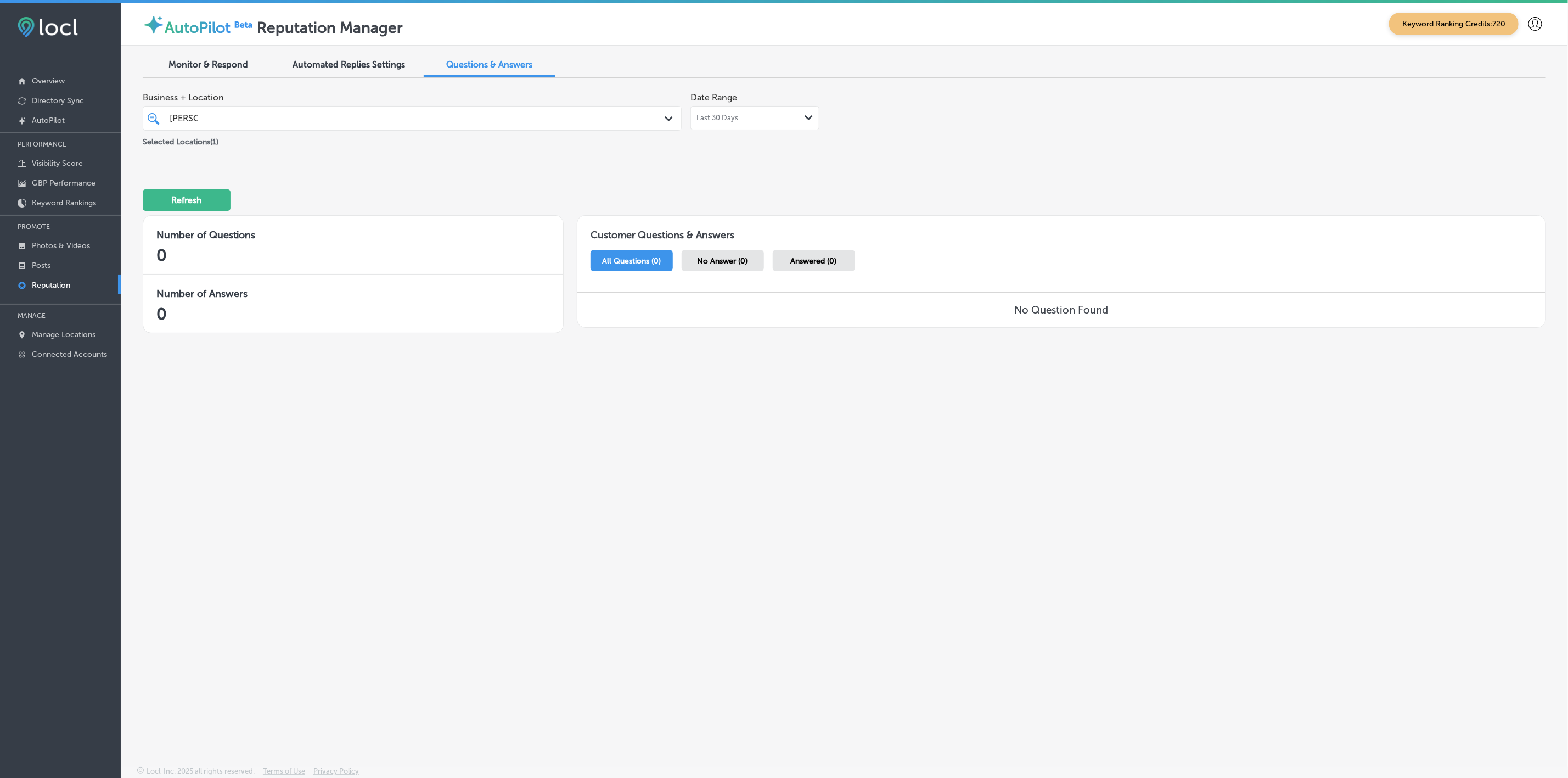
click at [759, 117] on div "Last 30 Days Path Created with Sketch." at bounding box center [754, 118] width 117 height 9
click at [771, 124] on div "Jul 01, 2025 - Aug 15, 2025 Path Created with Sketch." at bounding box center [754, 118] width 129 height 24
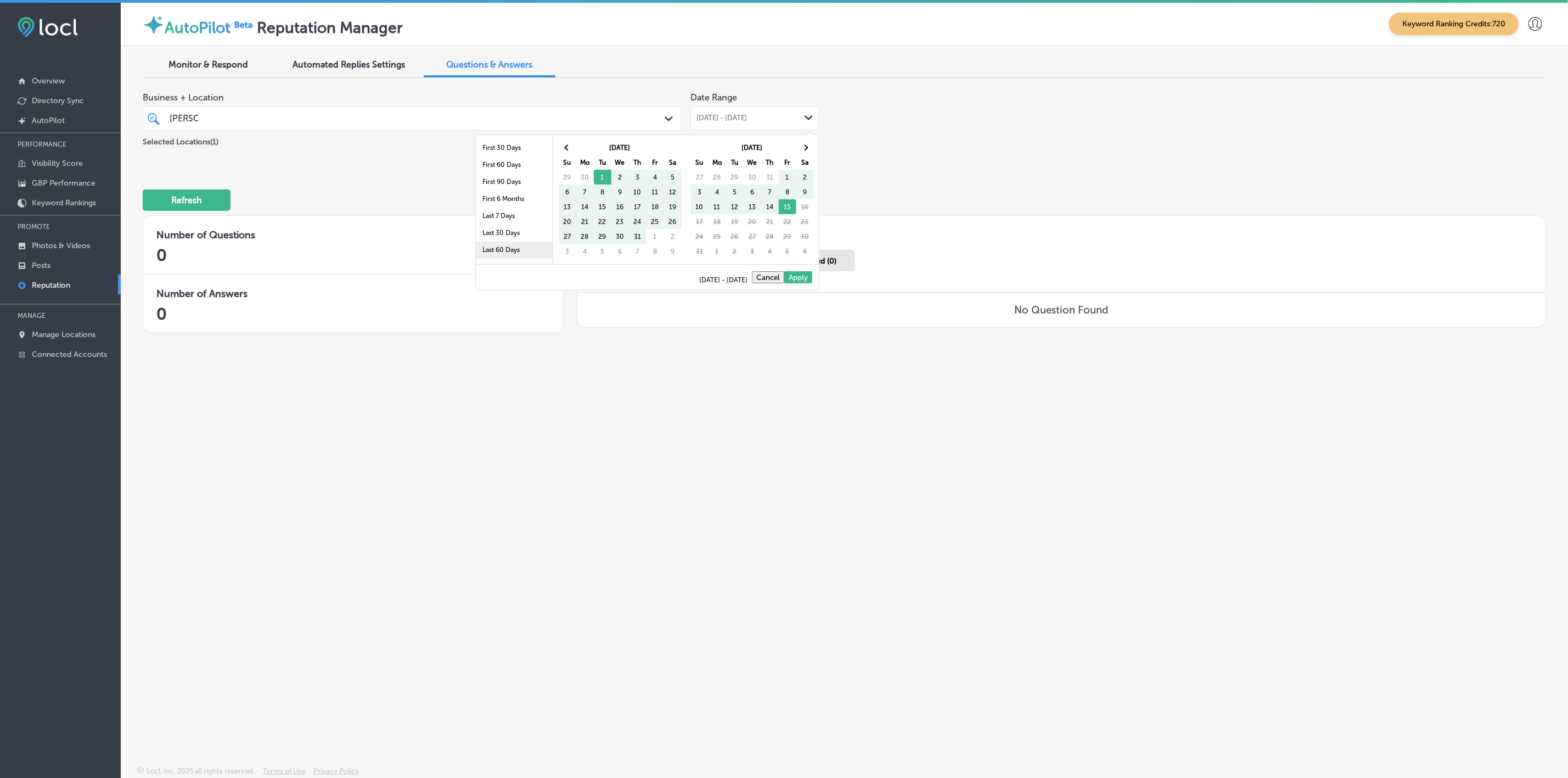
click at [505, 245] on li "Last 60 Days" at bounding box center [514, 250] width 77 height 17
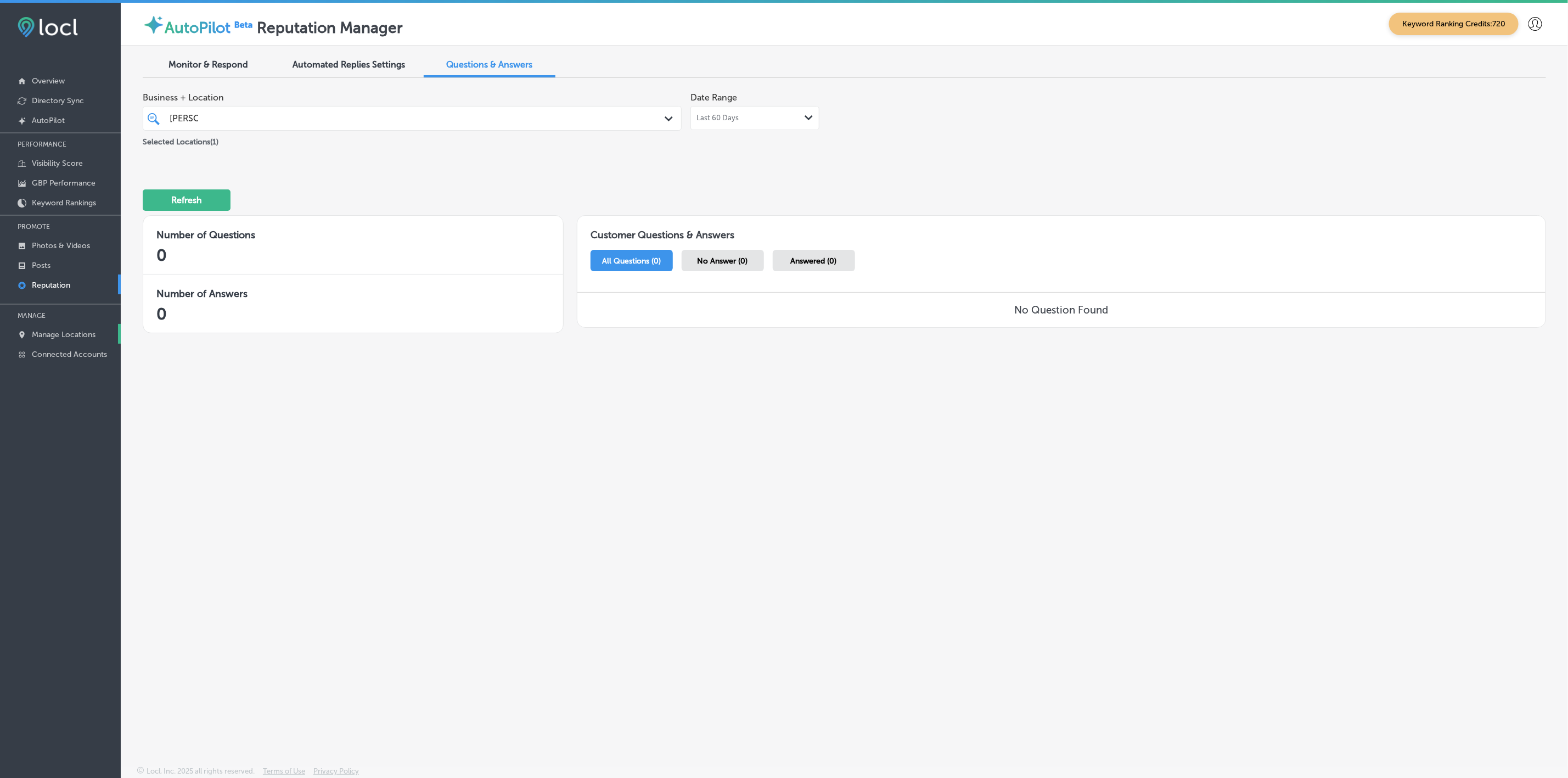
click at [77, 331] on p "Manage Locations" at bounding box center [64, 335] width 64 height 9
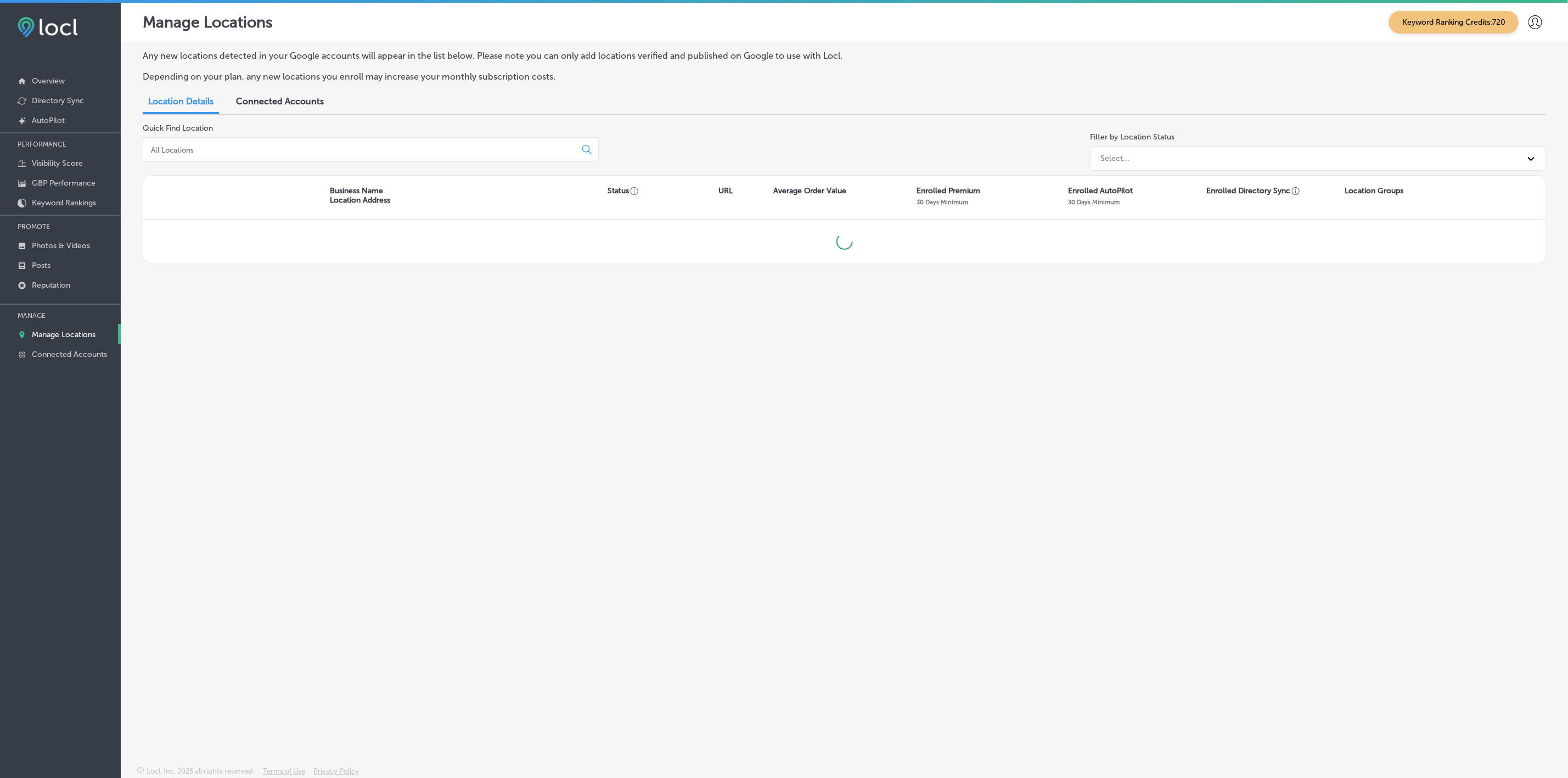
click at [299, 150] on input at bounding box center [361, 150] width 423 height 10
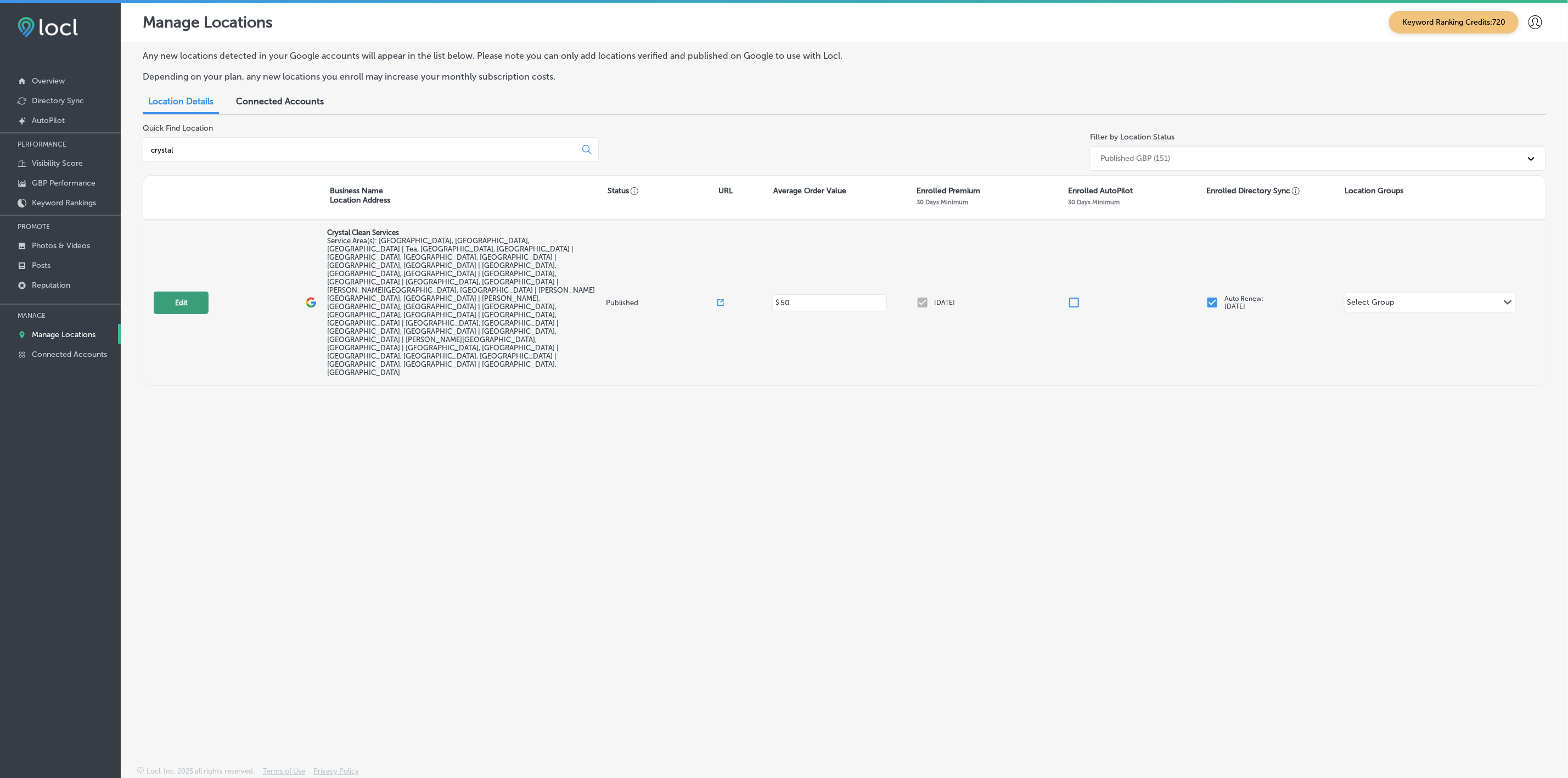
type input "crystal"
click at [183, 292] on button "Edit" at bounding box center [181, 303] width 54 height 22
select select "US"
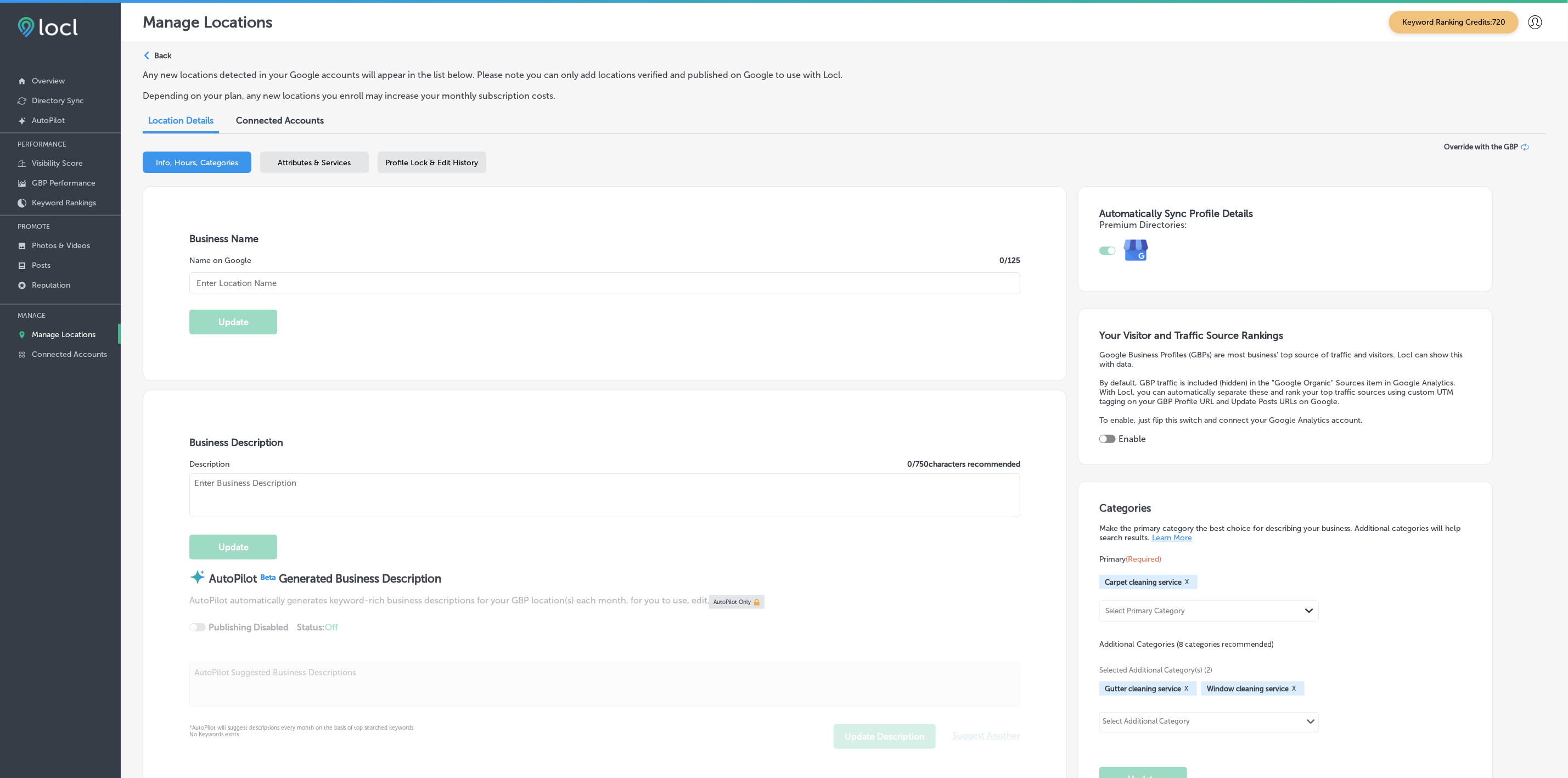
checkbox input "true"
type input "Crystal Clean Services"
type input "1001 S Academy St."
type input "Lennox"
type input "57039"
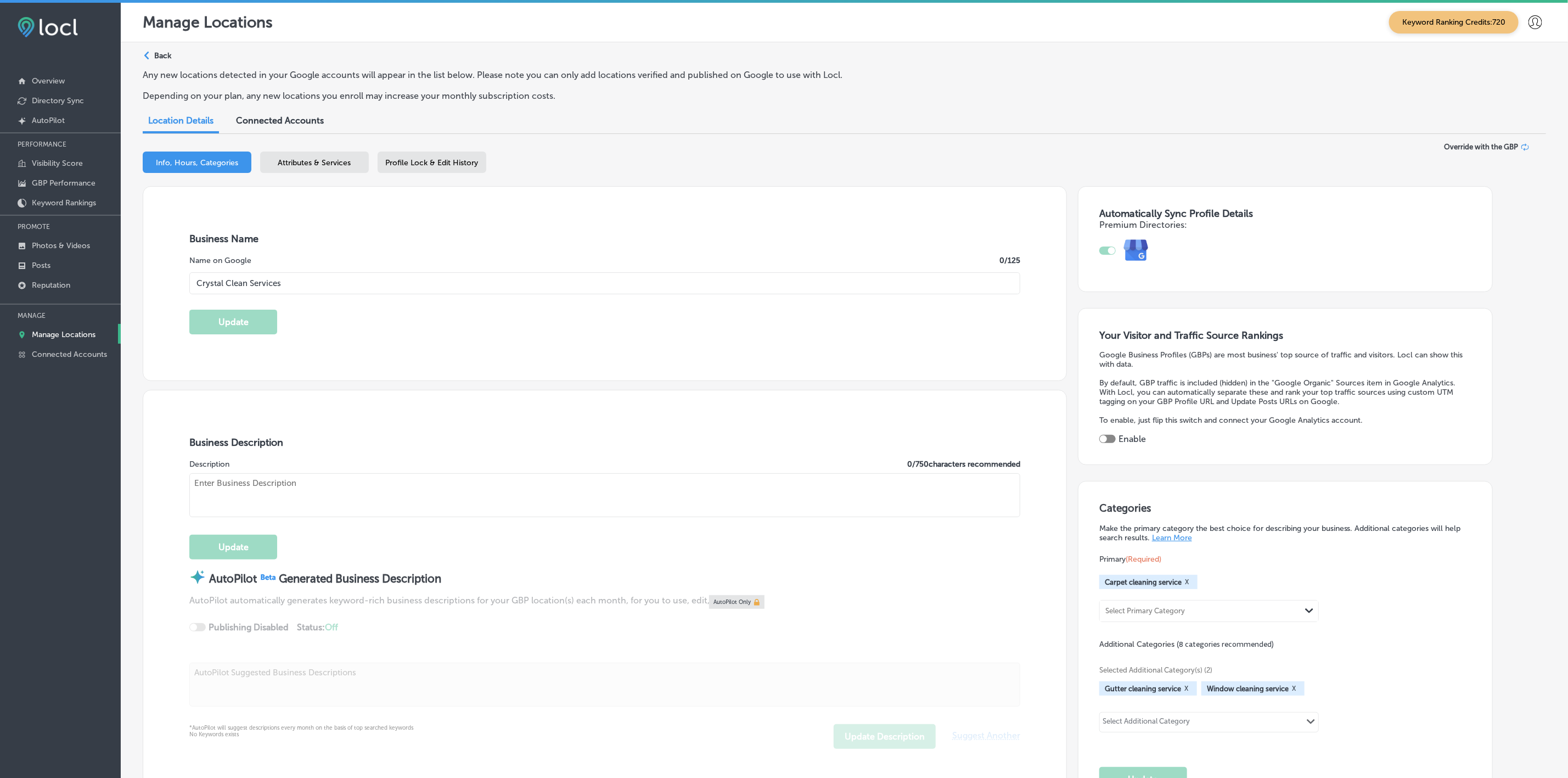
type input "US"
type input "https://crystalcleanwindowcleaning.pro/"
type textarea "Crystal Clean Services offers top-tier window, screen, gutter, and carpet clean…"
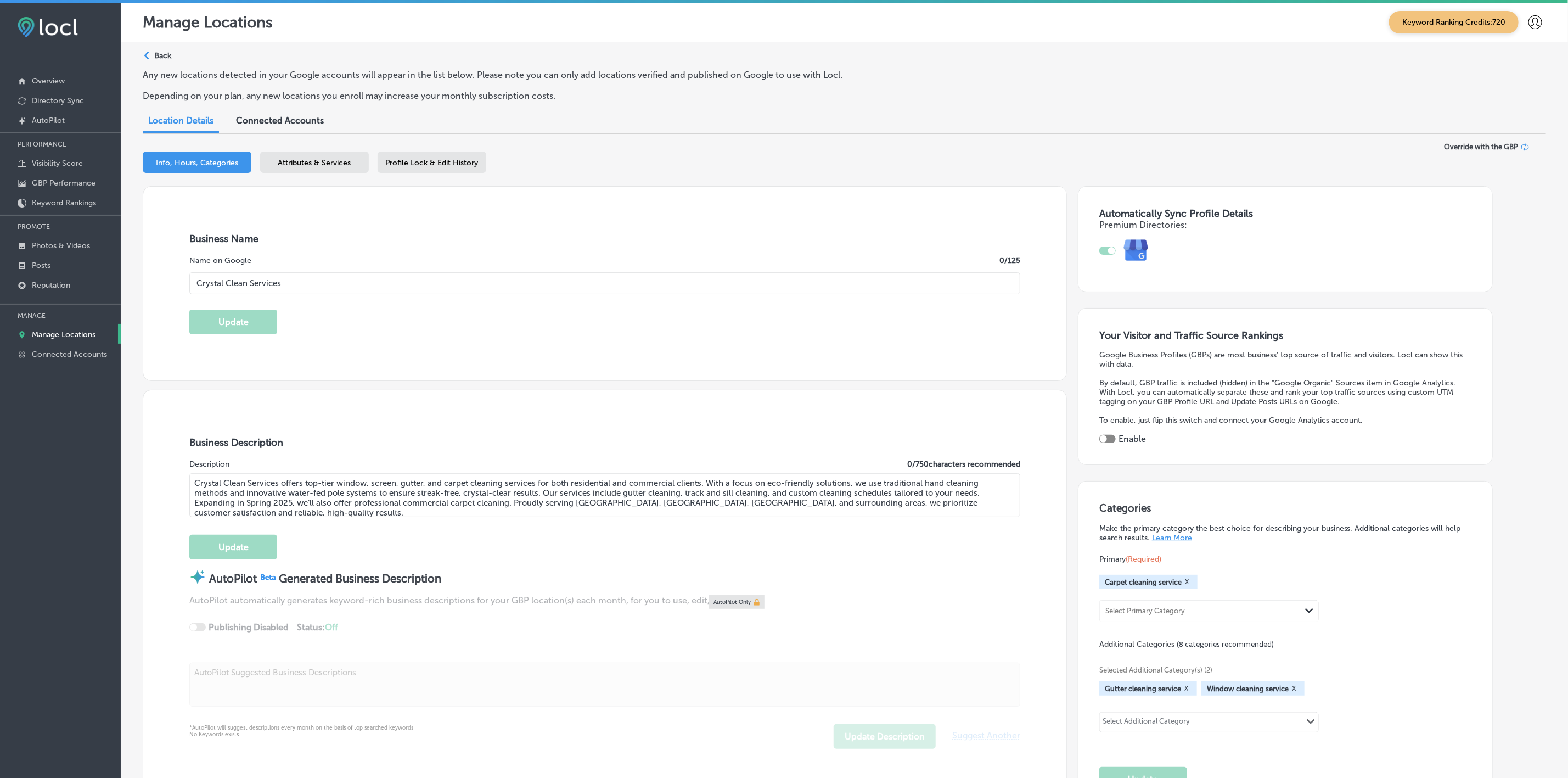
type input "+1 605 409 9422"
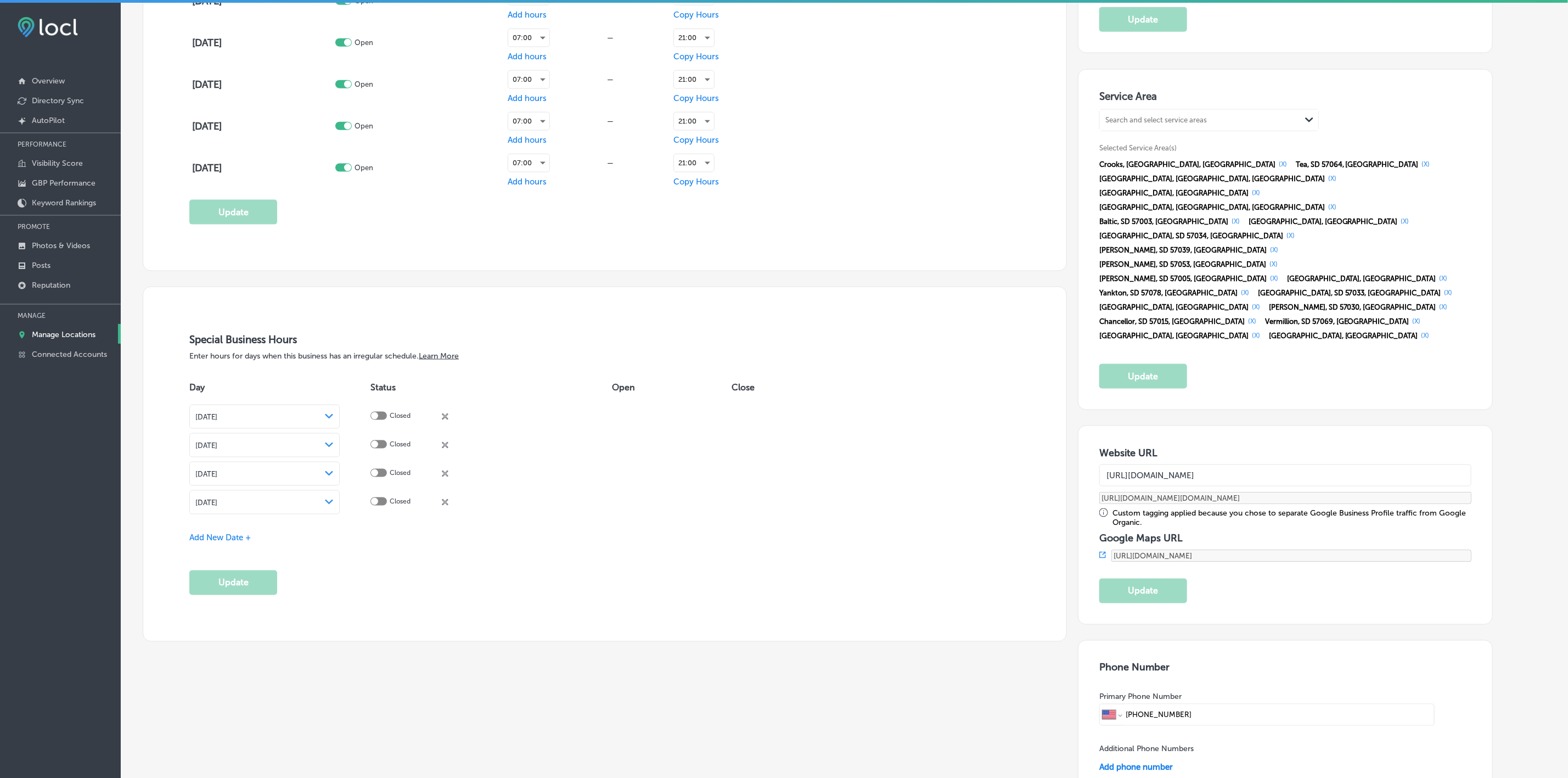
scroll to position [1153, 0]
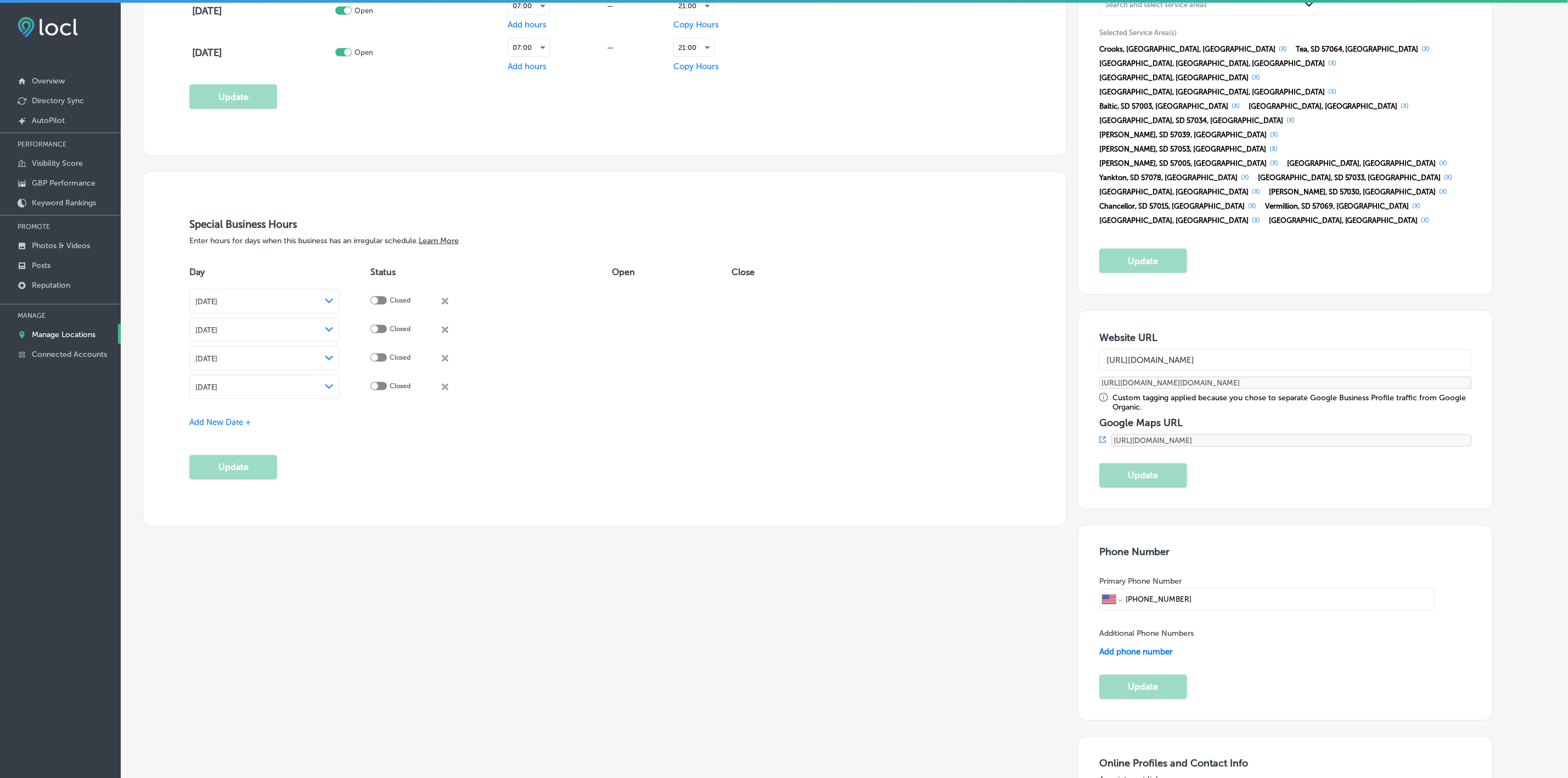
click at [1036, 447] on div "Special Business Hours Enter hours for days when this business has an irregular…" at bounding box center [604, 349] width 923 height 354
click at [1210, 349] on input "https://crystalcleanwindowcleaning.pro/" at bounding box center [1286, 360] width 373 height 22
click at [1315, 349] on input "https://crystalcleanwindowcleaning.pro/" at bounding box center [1286, 360] width 373 height 22
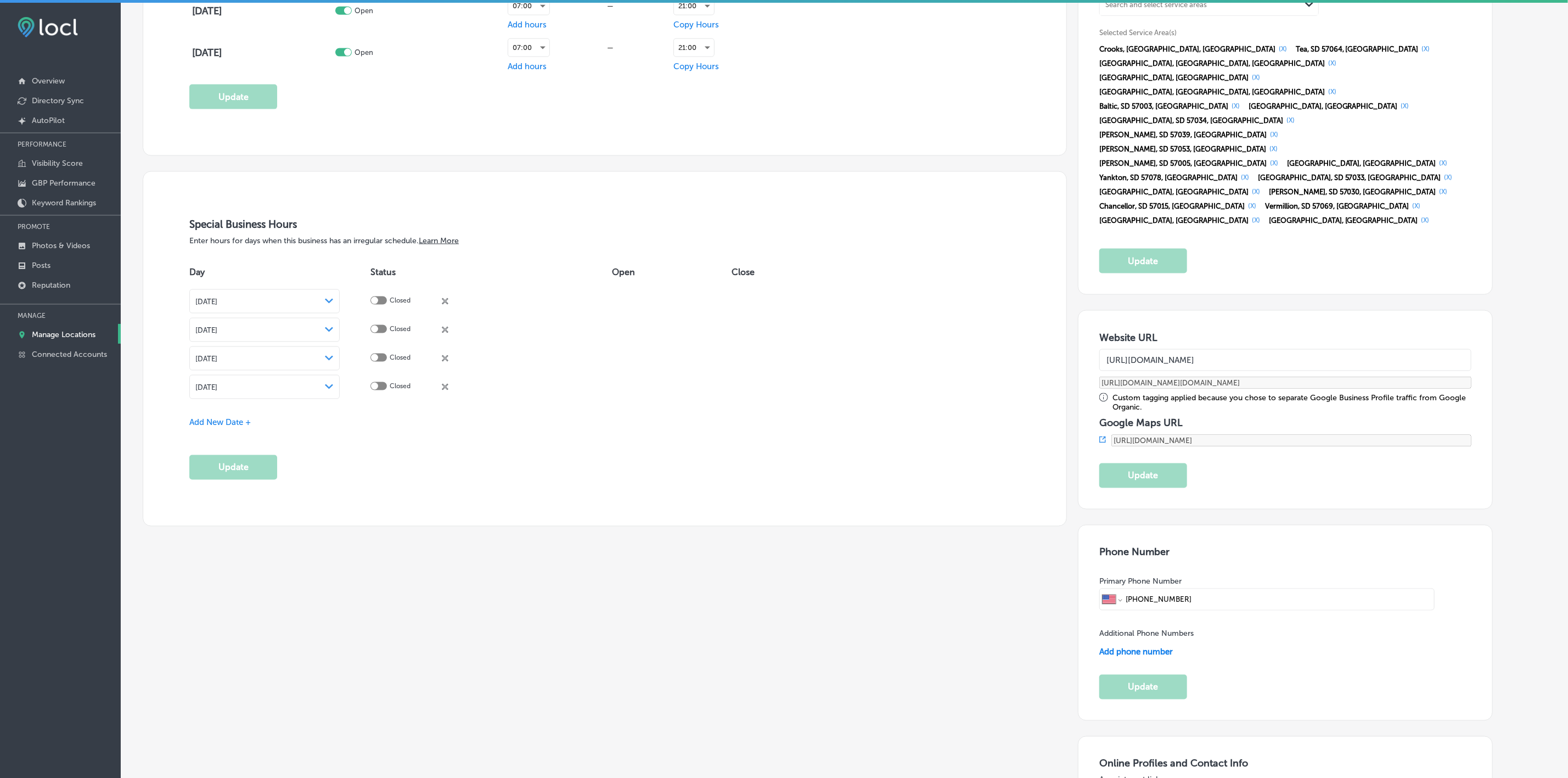
click at [1313, 349] on input "https://crystalcleanwindowcleaning.pro/" at bounding box center [1286, 360] width 373 height 22
paste input "services"
type input "https://crystalcleanservices.pro/"
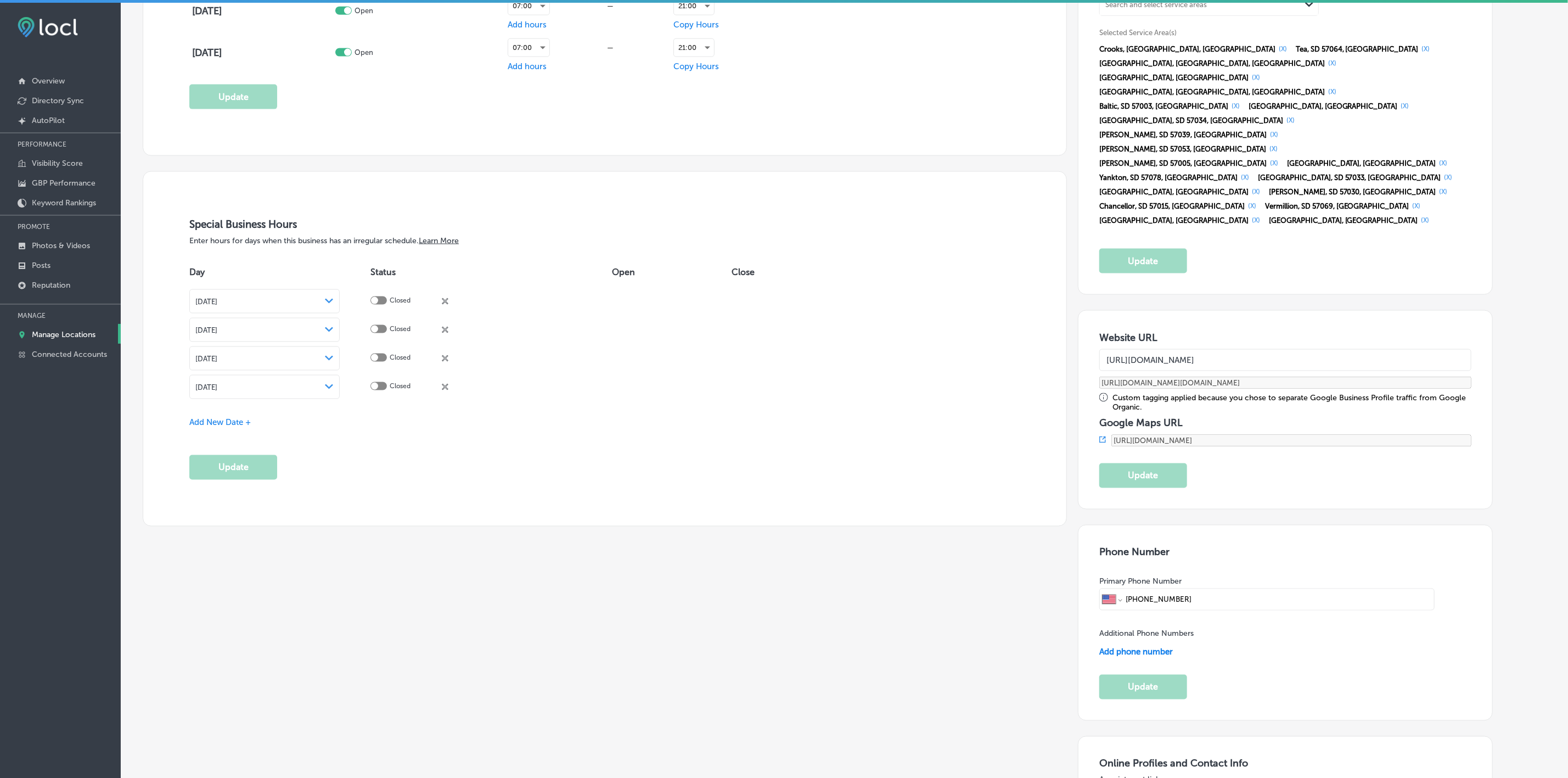
type input "https://crystalcleanservices.pro/?utm_source=google-gmb-maps&utm_medium=gmb-web…"
type input "https://crystalcleanservices.pro/"
click at [1164, 463] on button "Update" at bounding box center [1143, 475] width 88 height 25
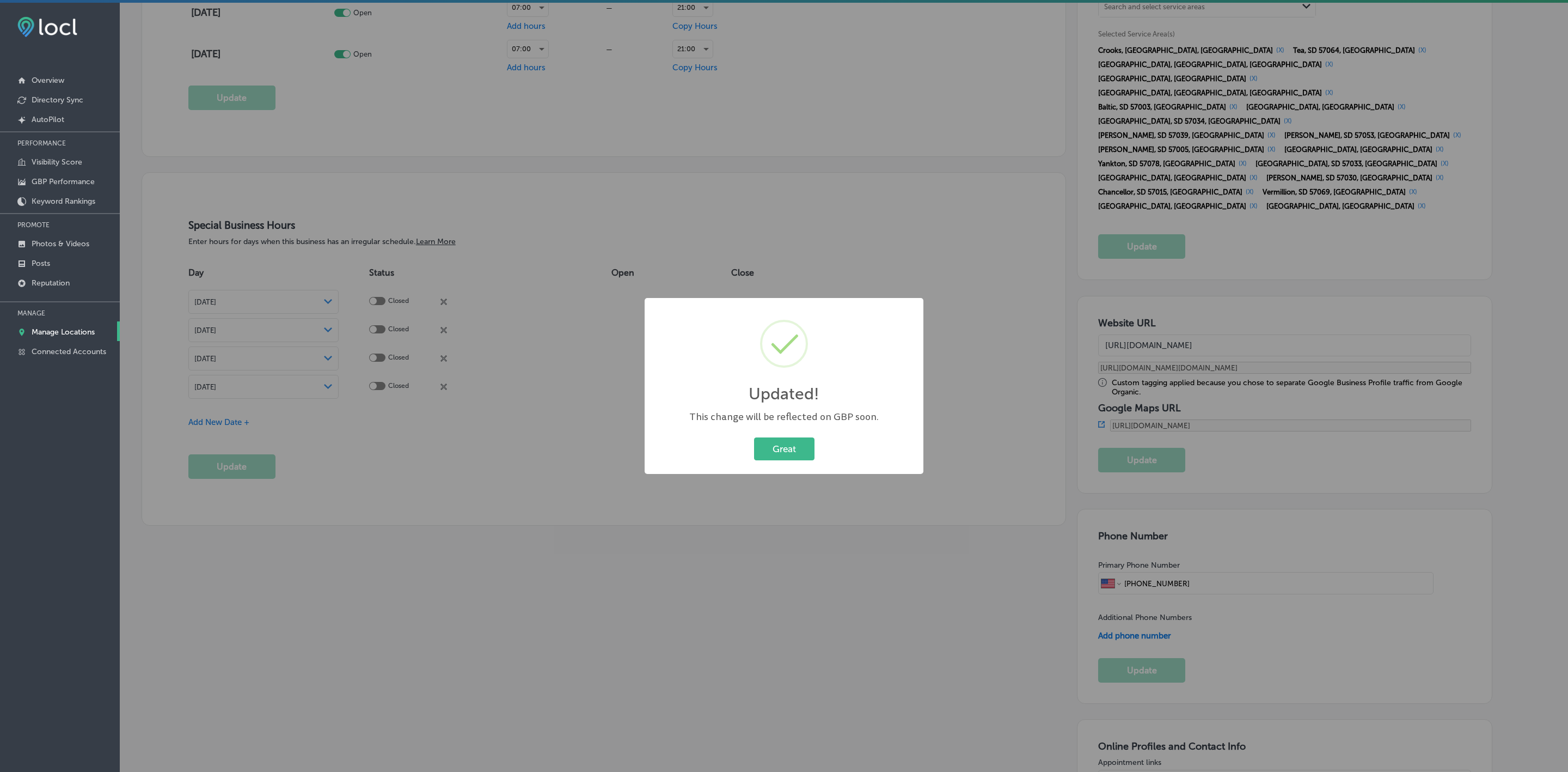
type input "https://crystalcleanservices.pro/?utm_source=google-gmb-maps&utm_medium=gmb-web…"
click at [797, 448] on button "Great" at bounding box center [784, 449] width 60 height 22
